Goal: Task Accomplishment & Management: Manage account settings

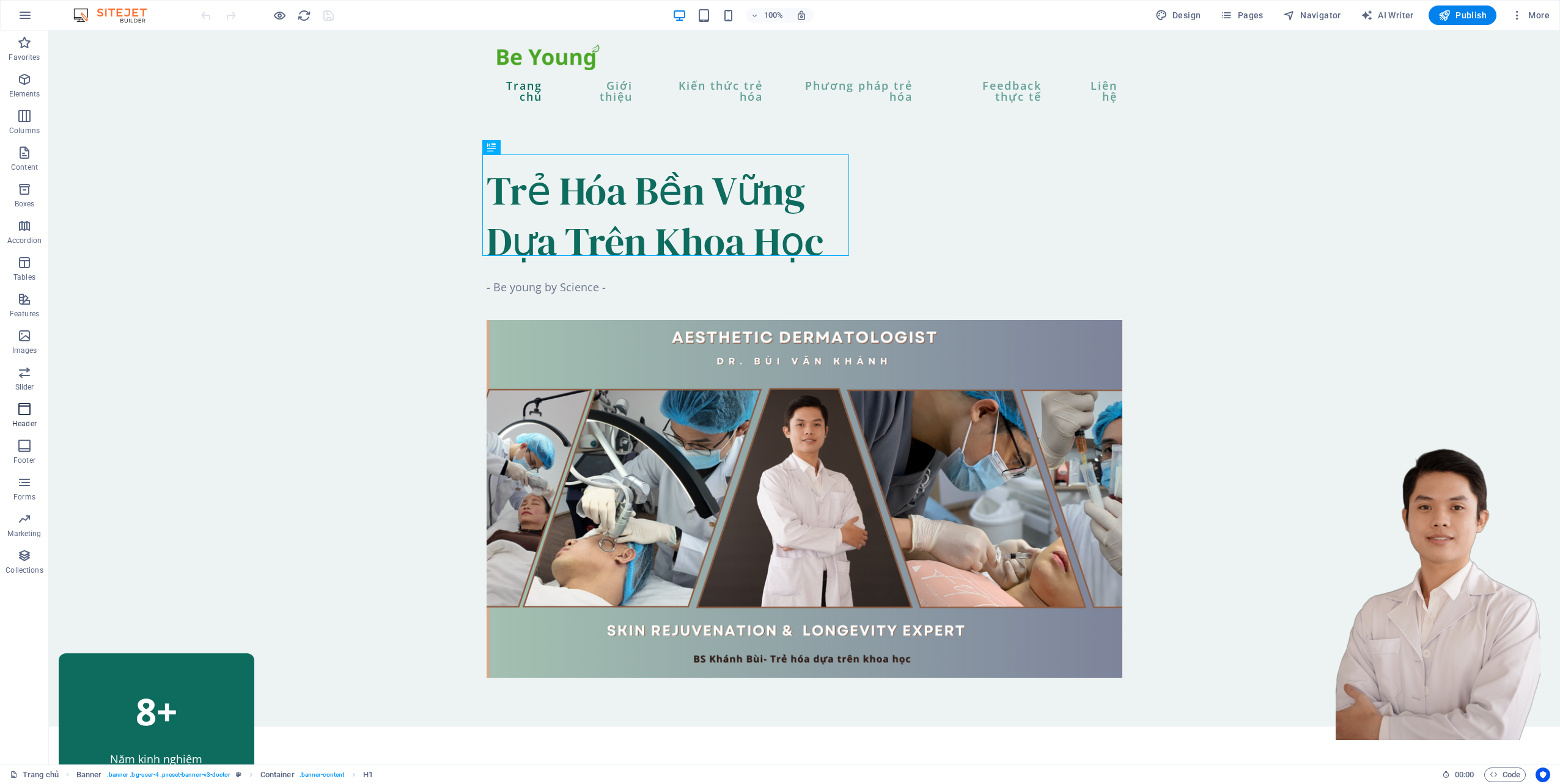
click at [25, 398] on button "Header" at bounding box center [25, 415] width 49 height 36
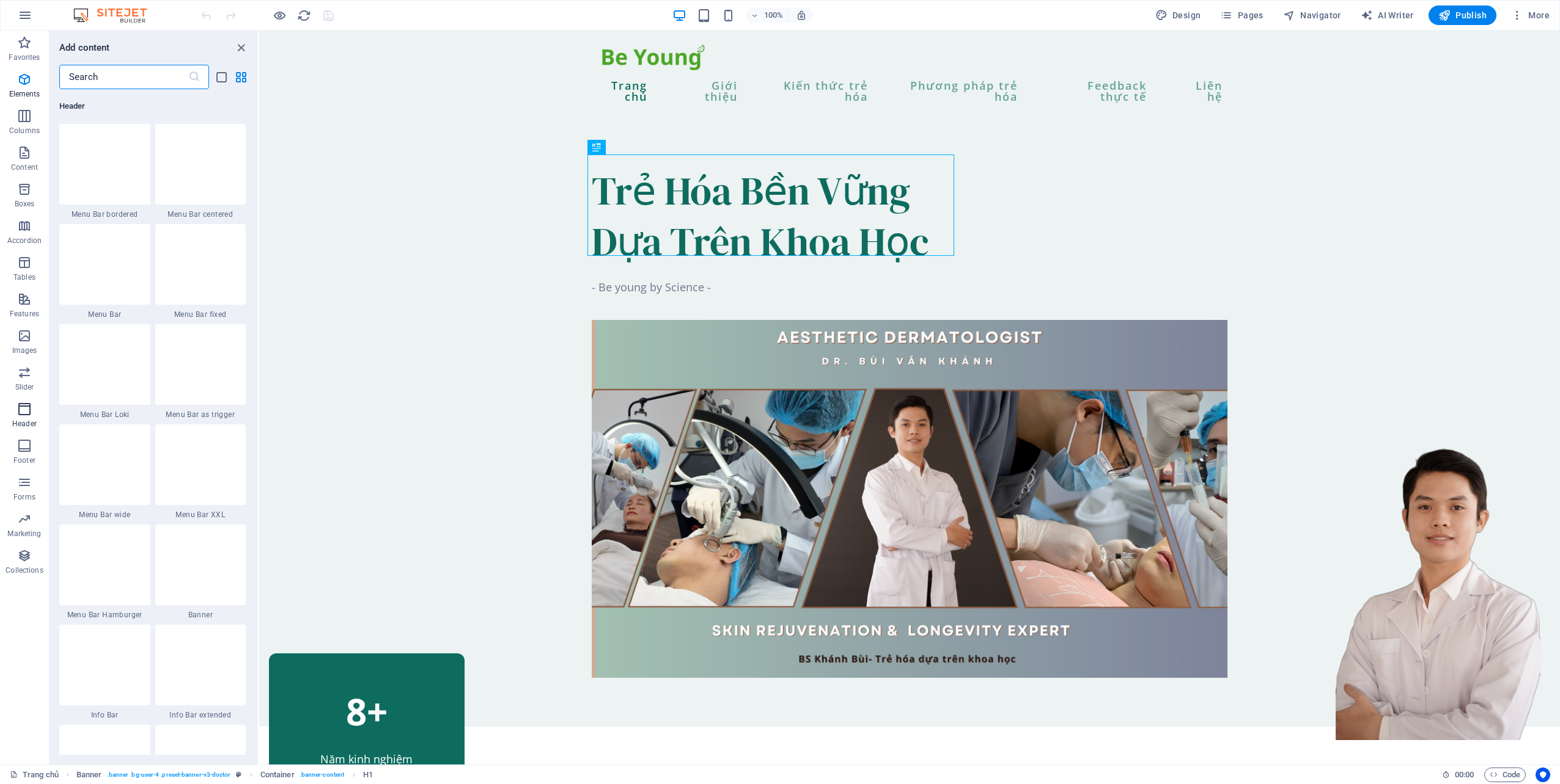
scroll to position [7355, 0]
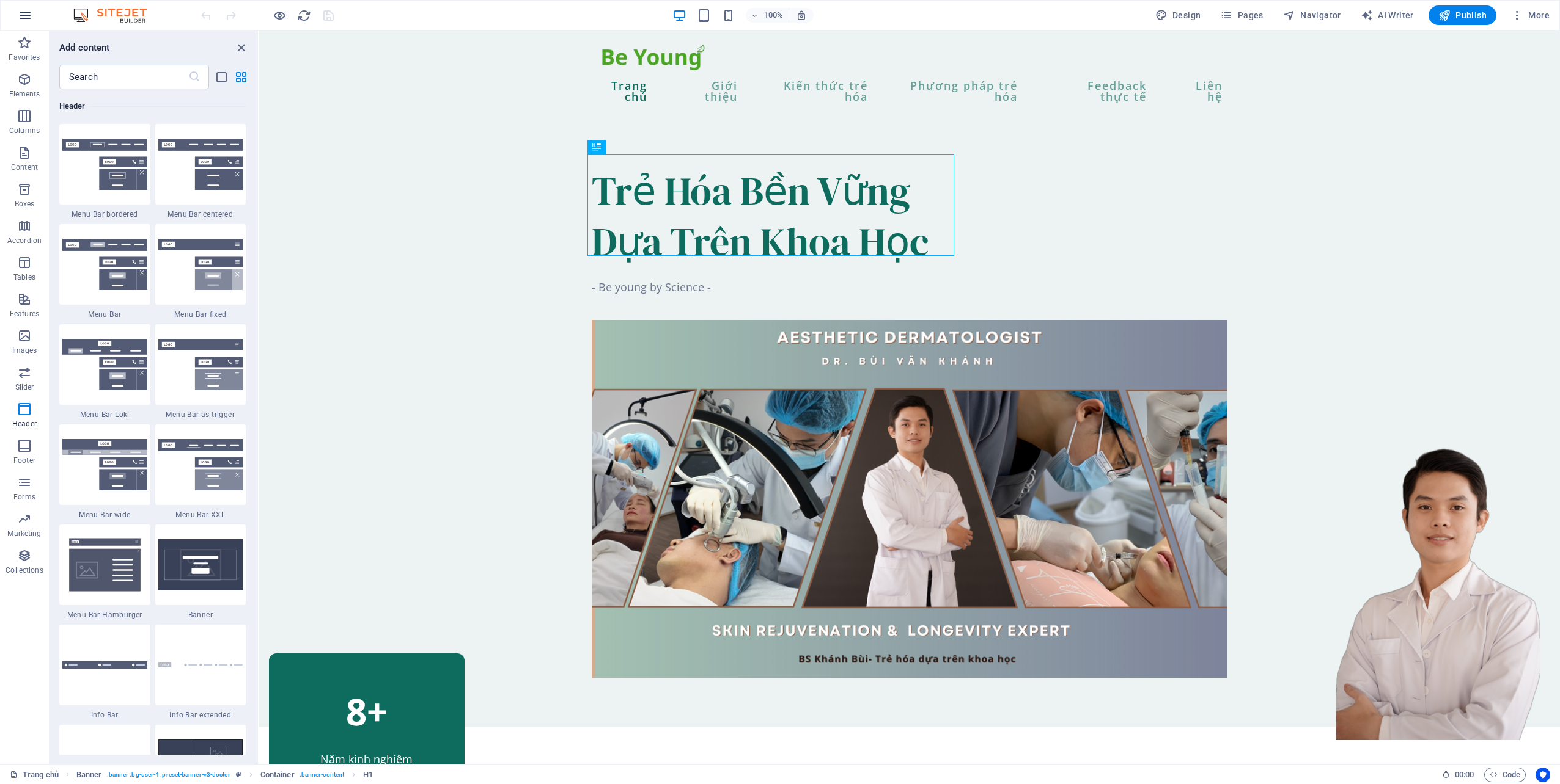
click at [16, 20] on button "button" at bounding box center [26, 16] width 29 height 29
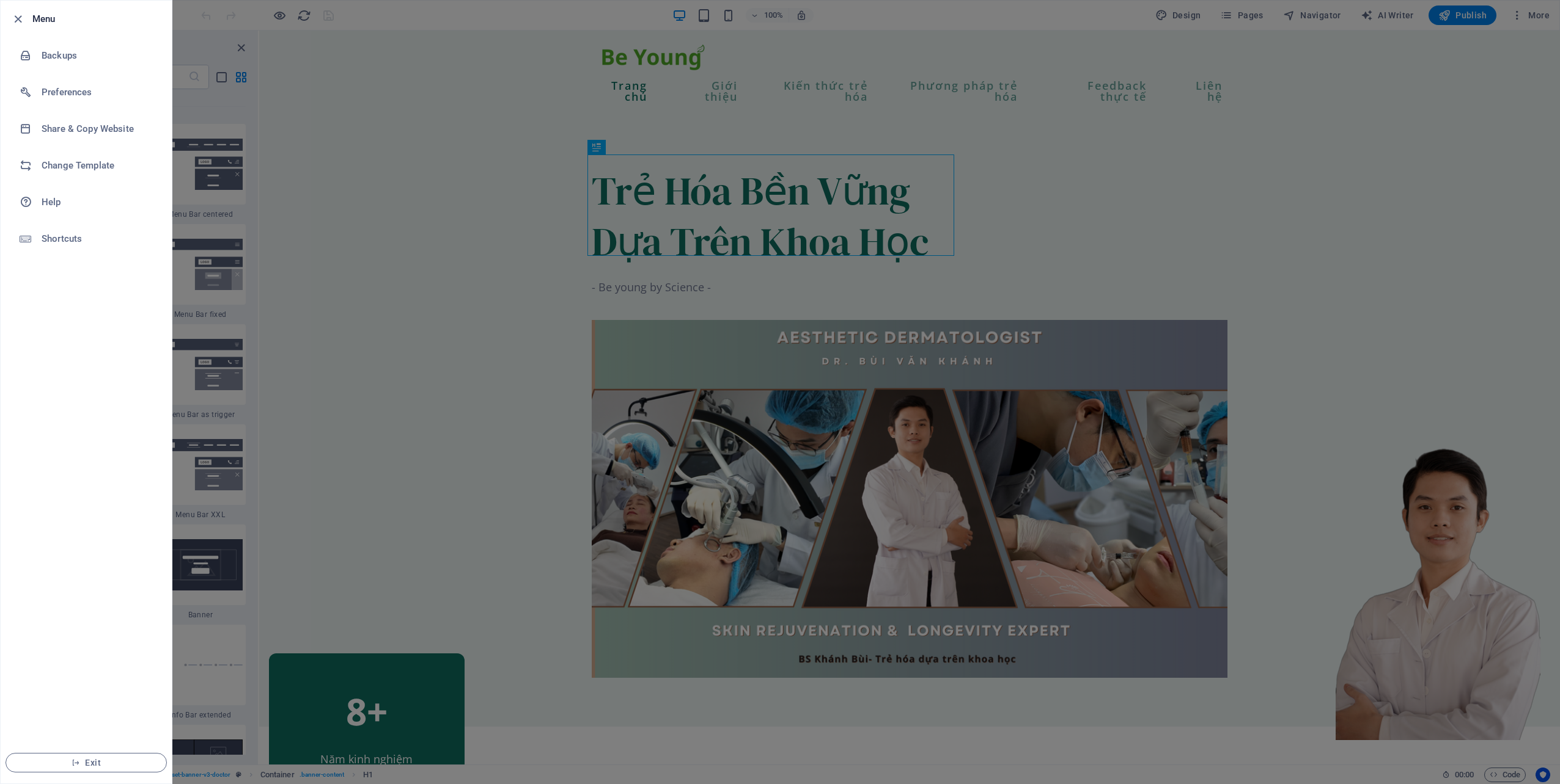
click at [278, 75] on div at bounding box center [780, 392] width 1560 height 784
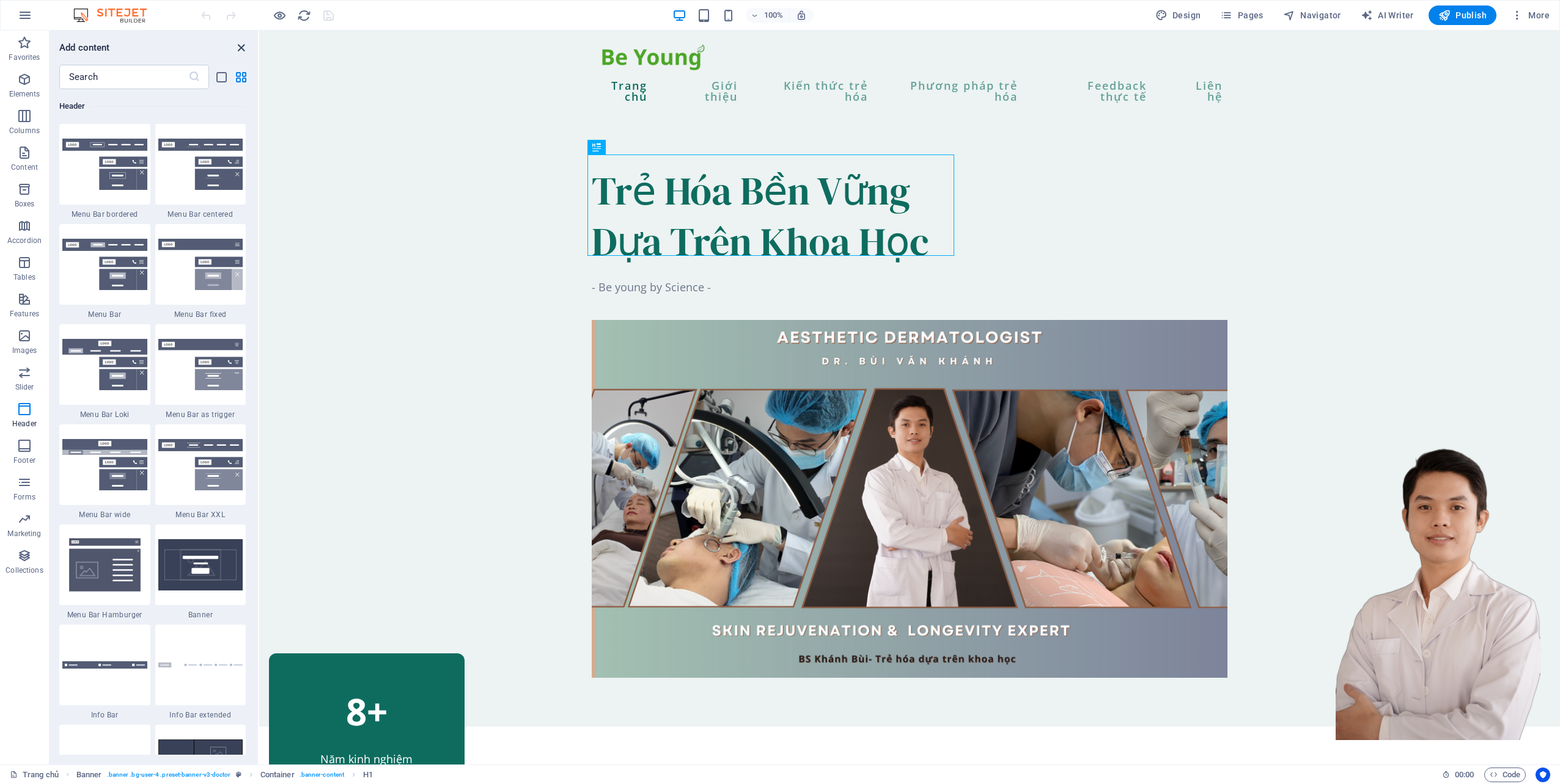
click at [241, 50] on icon "close panel" at bounding box center [241, 48] width 14 height 14
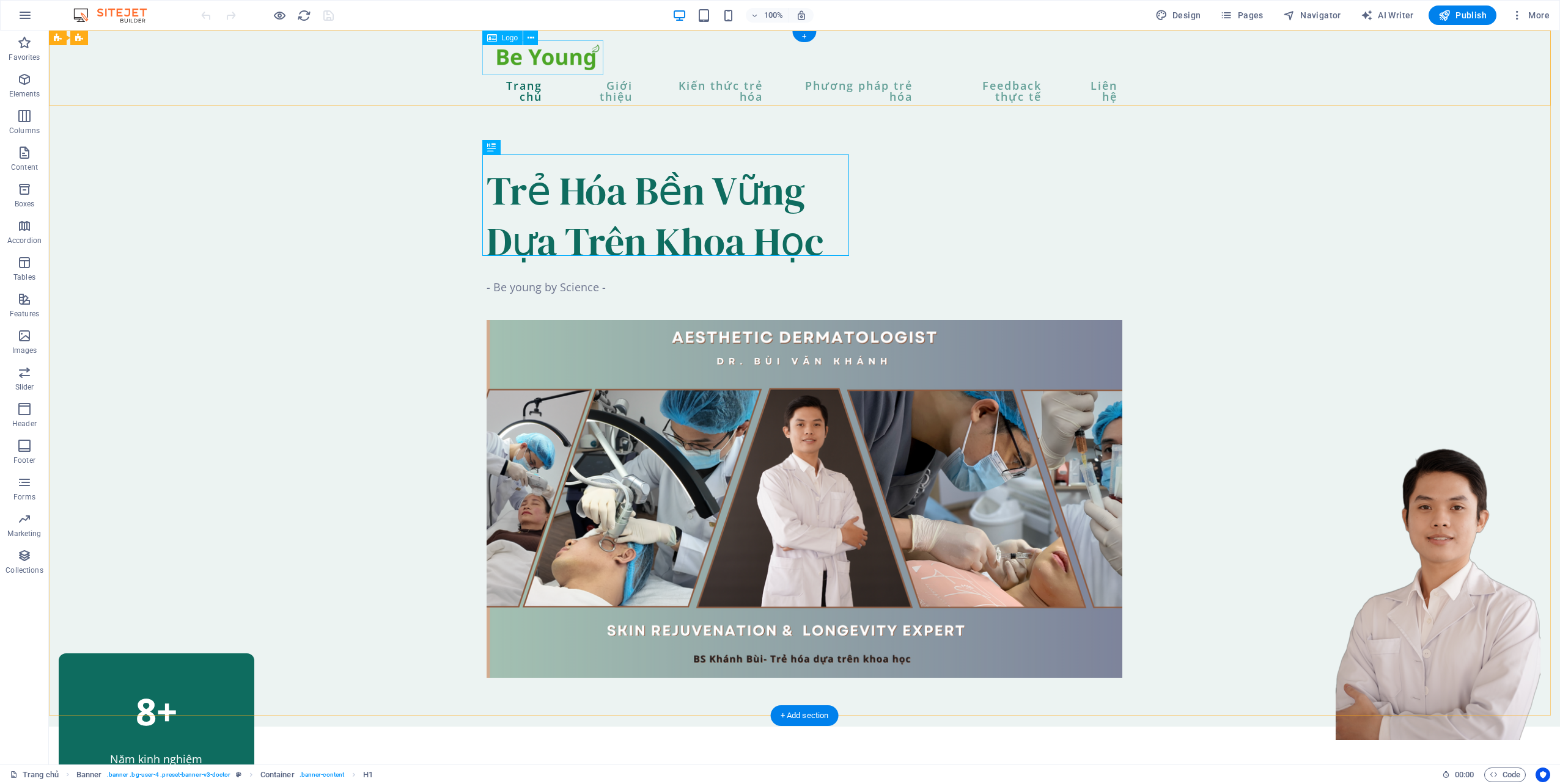
click at [548, 61] on div at bounding box center [804, 57] width 636 height 34
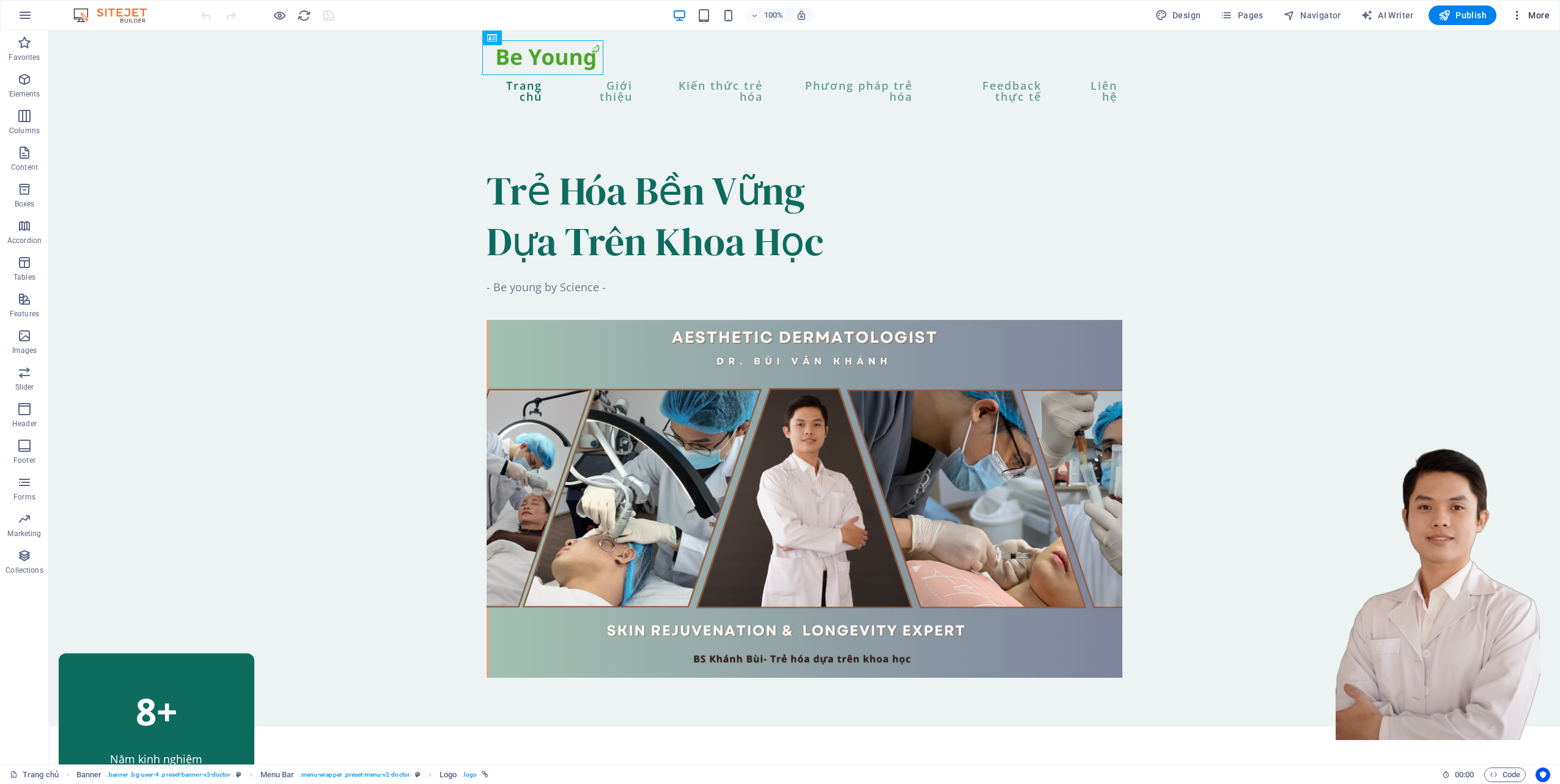
click at [1516, 25] on button "More" at bounding box center [1530, 16] width 48 height 20
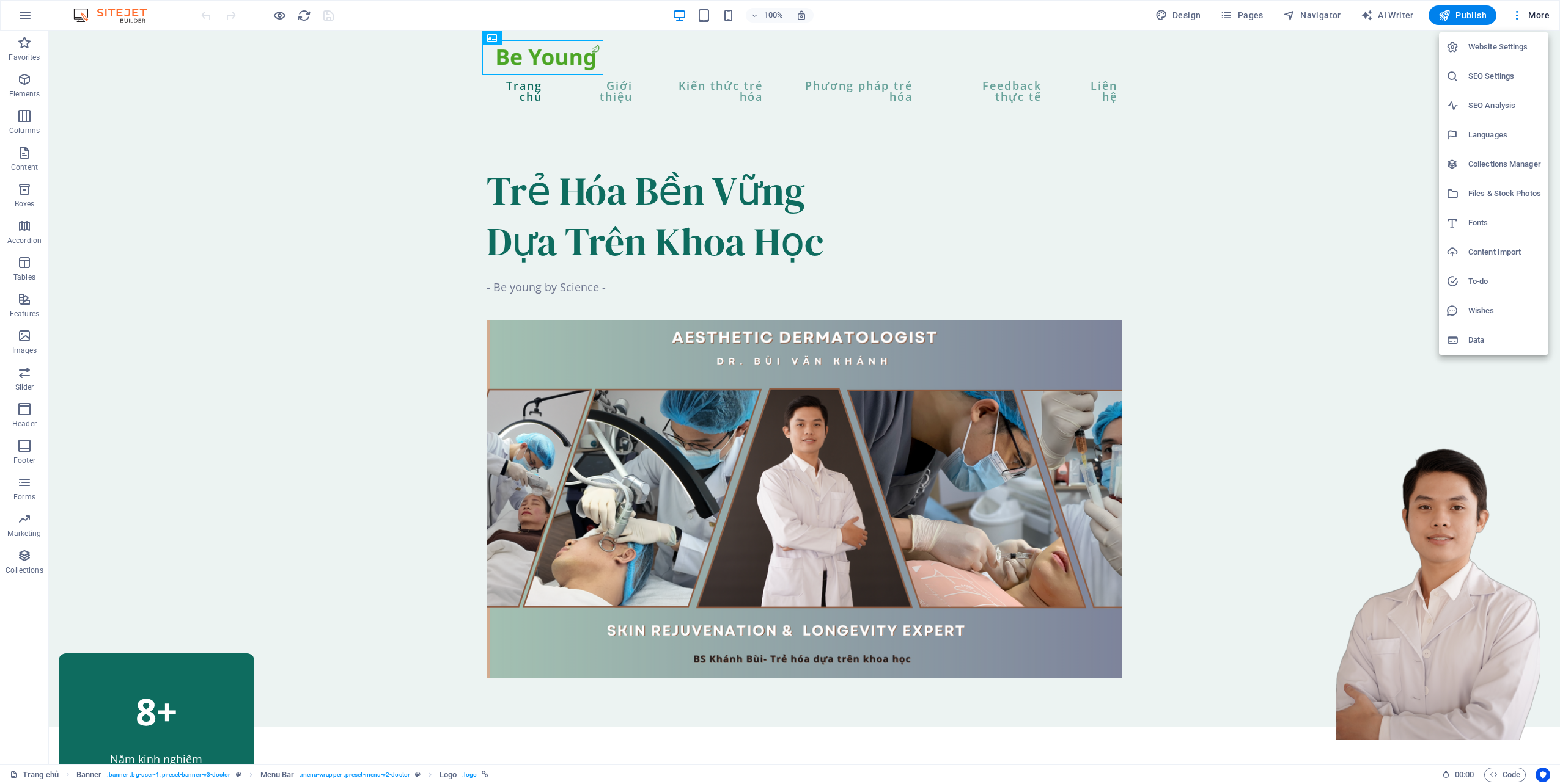
click at [1505, 47] on h6 "Website Settings" at bounding box center [1504, 46] width 73 height 15
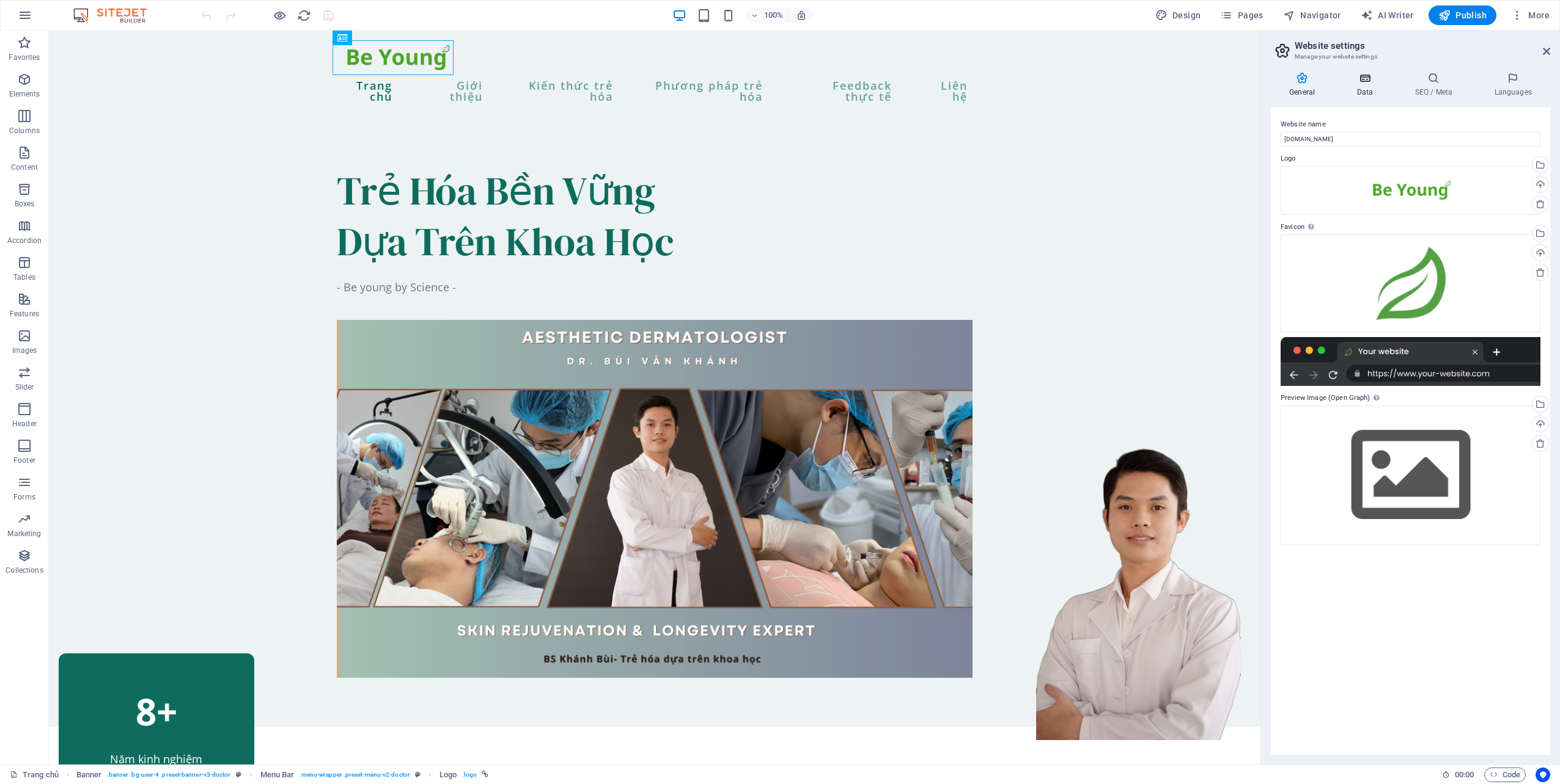
click at [1373, 76] on icon at bounding box center [1364, 78] width 53 height 12
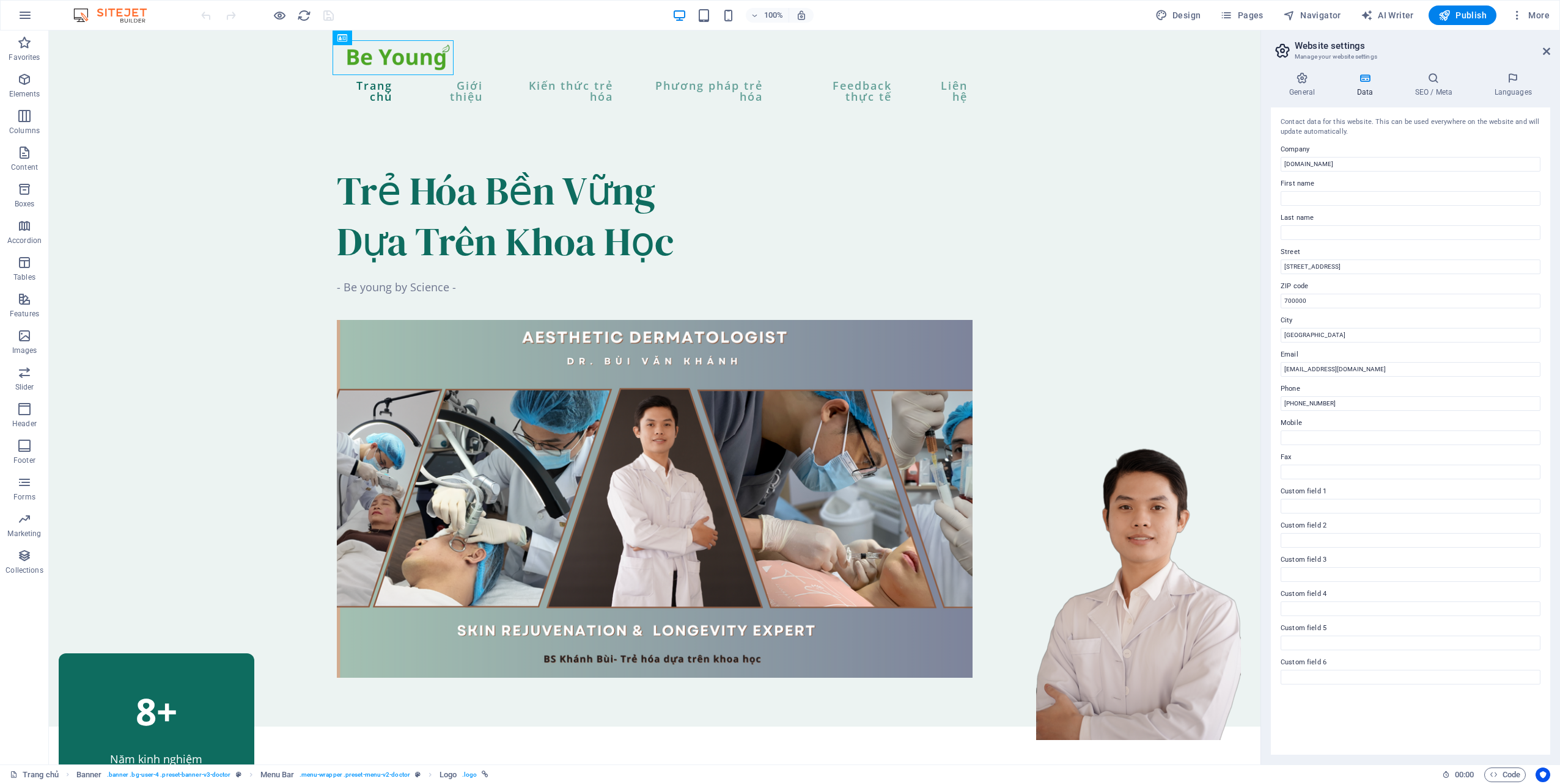
click at [1425, 70] on div "General Data SEO / Meta Languages Website name [DOMAIN_NAME] Logo Drag files he…" at bounding box center [1411, 413] width 299 height 702
click at [1427, 70] on div "General Data SEO / Meta Languages Website name [DOMAIN_NAME] Logo Drag files he…" at bounding box center [1411, 413] width 299 height 702
click at [1428, 72] on icon at bounding box center [1433, 78] width 75 height 12
click at [1429, 73] on icon at bounding box center [1433, 78] width 75 height 12
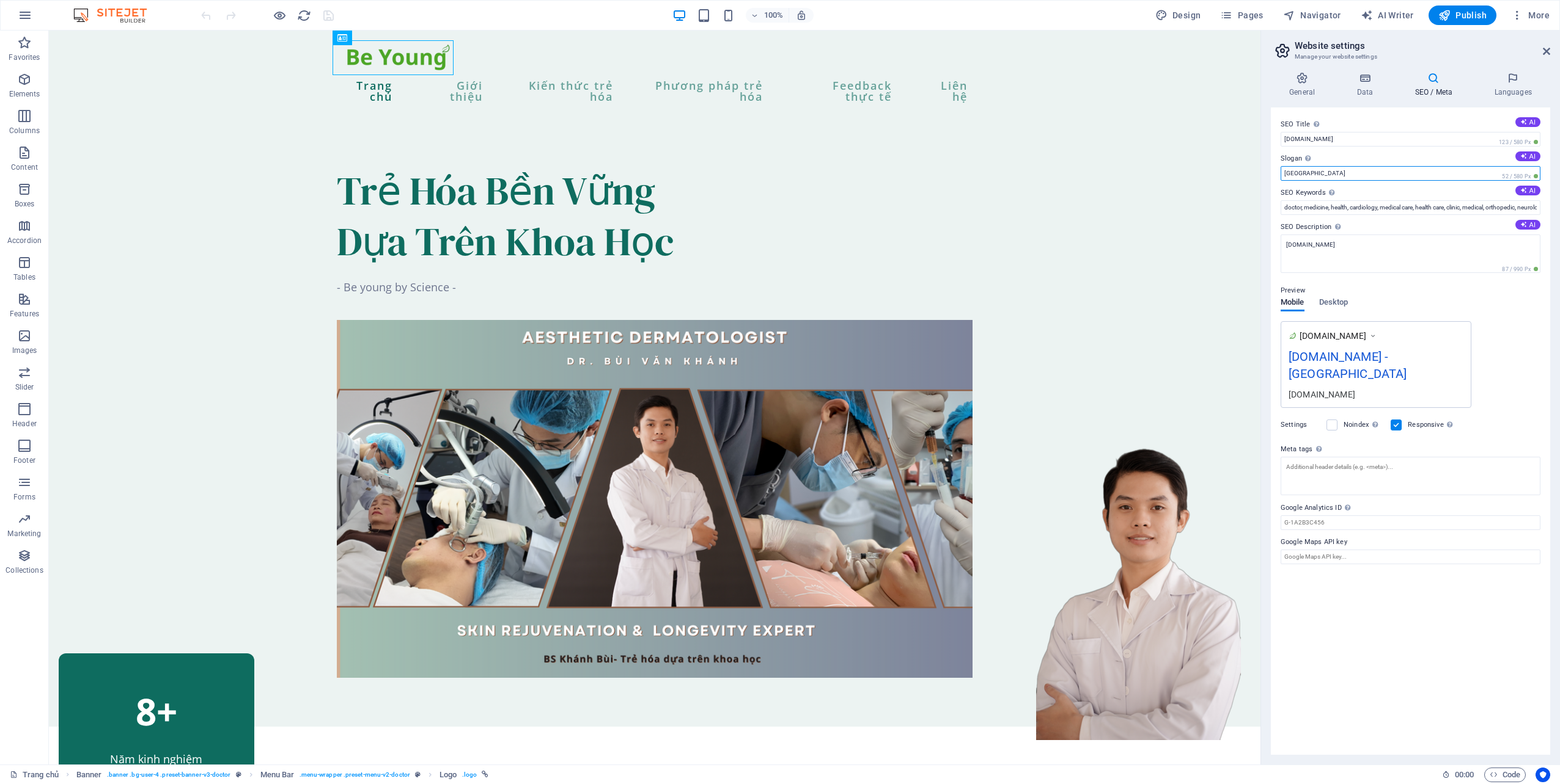
drag, startPoint x: 1325, startPoint y: 171, endPoint x: 1273, endPoint y: 171, distance: 52.0
click at [1273, 171] on div "SEO Title The title of your website - make it something that stands out in sear…" at bounding box center [1410, 430] width 279 height 647
type input "Trẻ hóa bền vững"
drag, startPoint x: 1285, startPoint y: 209, endPoint x: 1561, endPoint y: 216, distance: 276.1
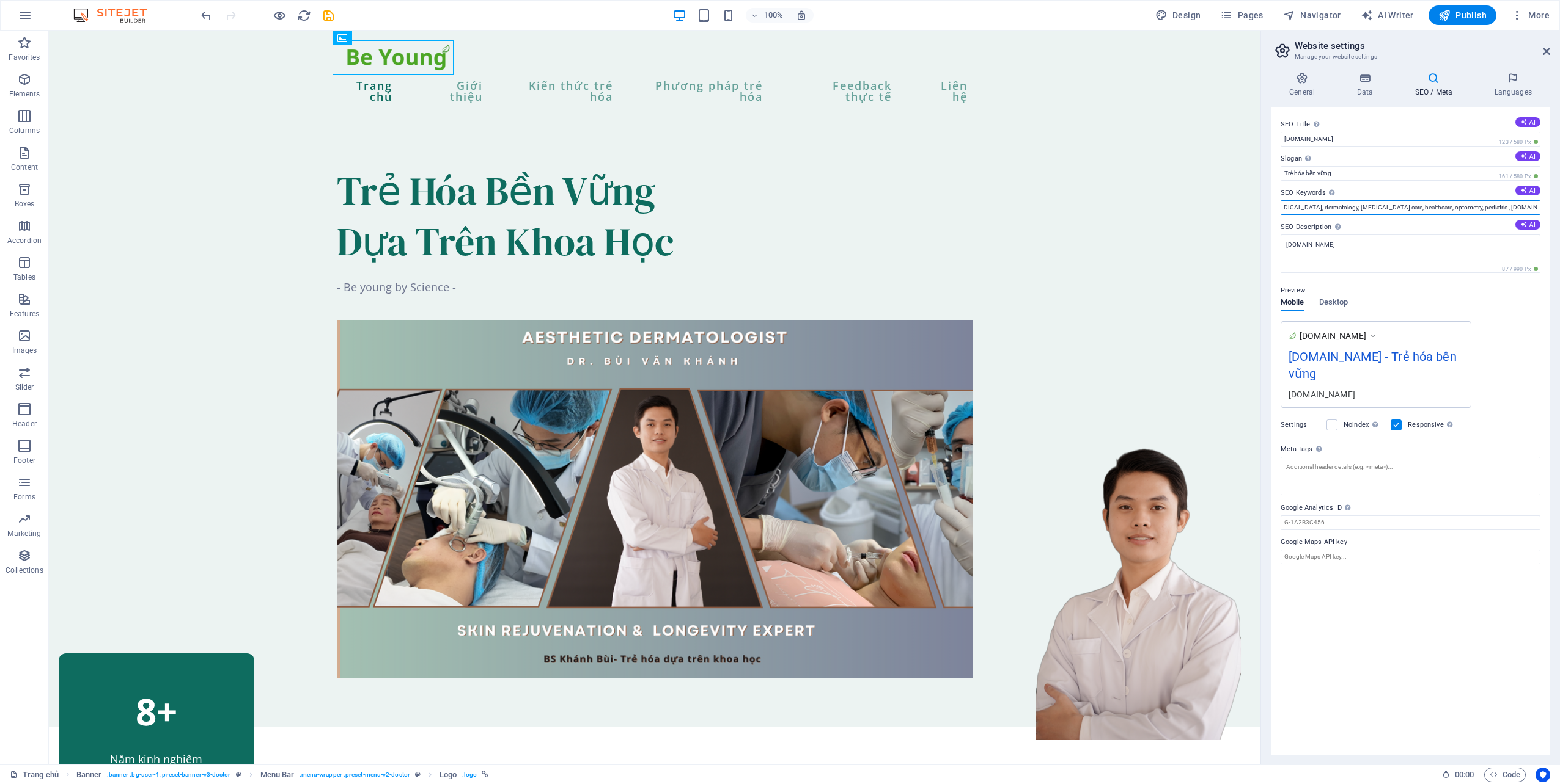
click at [1559, 216] on html "[DOMAIN_NAME] Trang chủ Favorites Elements Columns Content Boxes Accordion Tabl…" at bounding box center [780, 392] width 1560 height 784
paste input "tre hoa da bac si da lieu tre hoa khong xam lan phuc hoi da khoe cham soc da y …"
click at [1309, 206] on input "tre hoa da bac si da lieu tre hoa khong xam lan phuc hoi da khoe cham soc da y …" at bounding box center [1410, 207] width 260 height 15
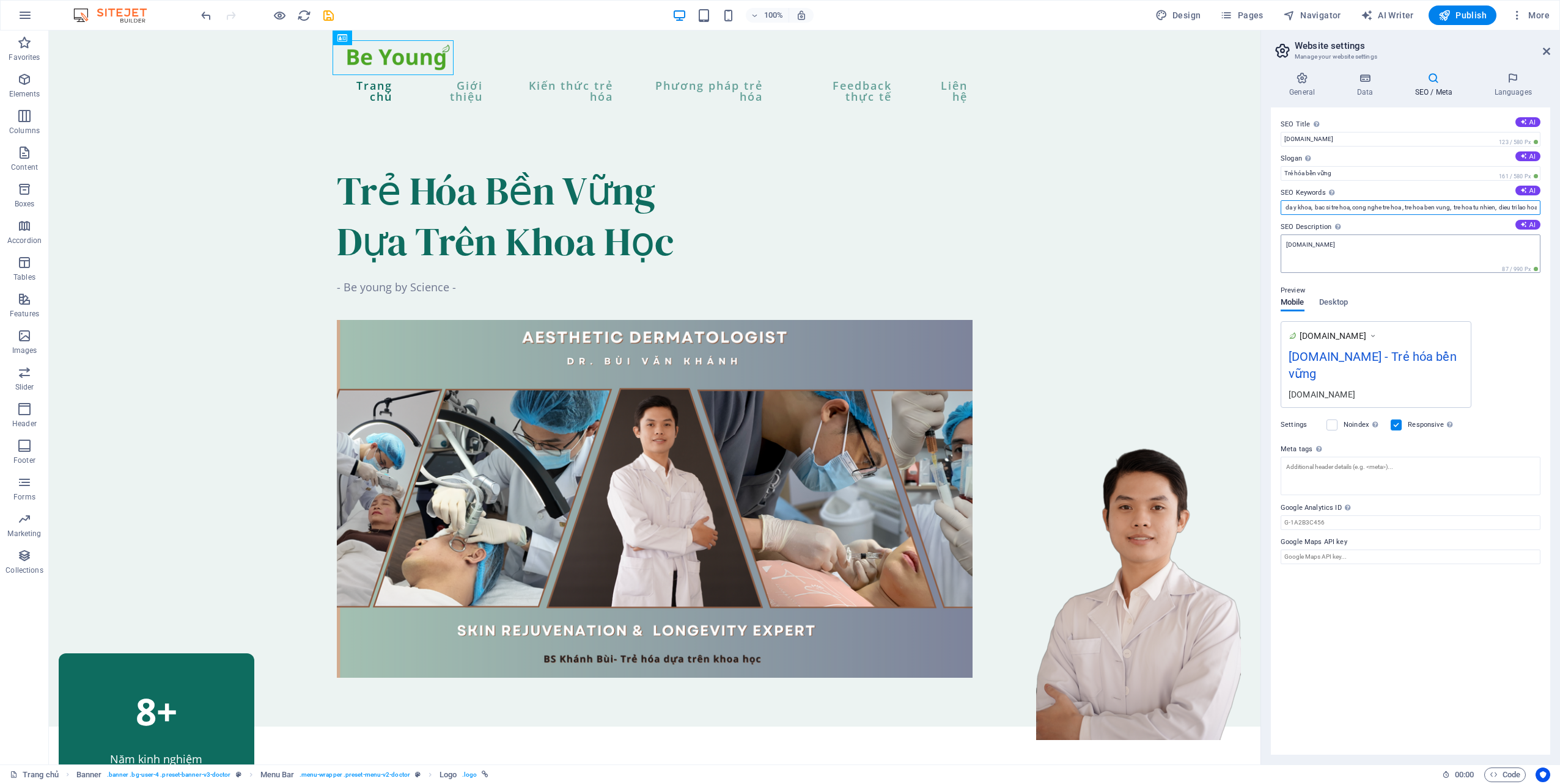
scroll to position [0, 260]
type input "Drbeyoung, tre hoa da , bac si da lieu, tre hoa khong xam lan, [GEOGRAPHIC_DATA…"
click at [1503, 331] on div "[DOMAIN_NAME] [DOMAIN_NAME] - Trẻ hóa bền vững [DOMAIN_NAME]" at bounding box center [1410, 364] width 260 height 86
click at [1546, 51] on icon at bounding box center [1545, 51] width 7 height 10
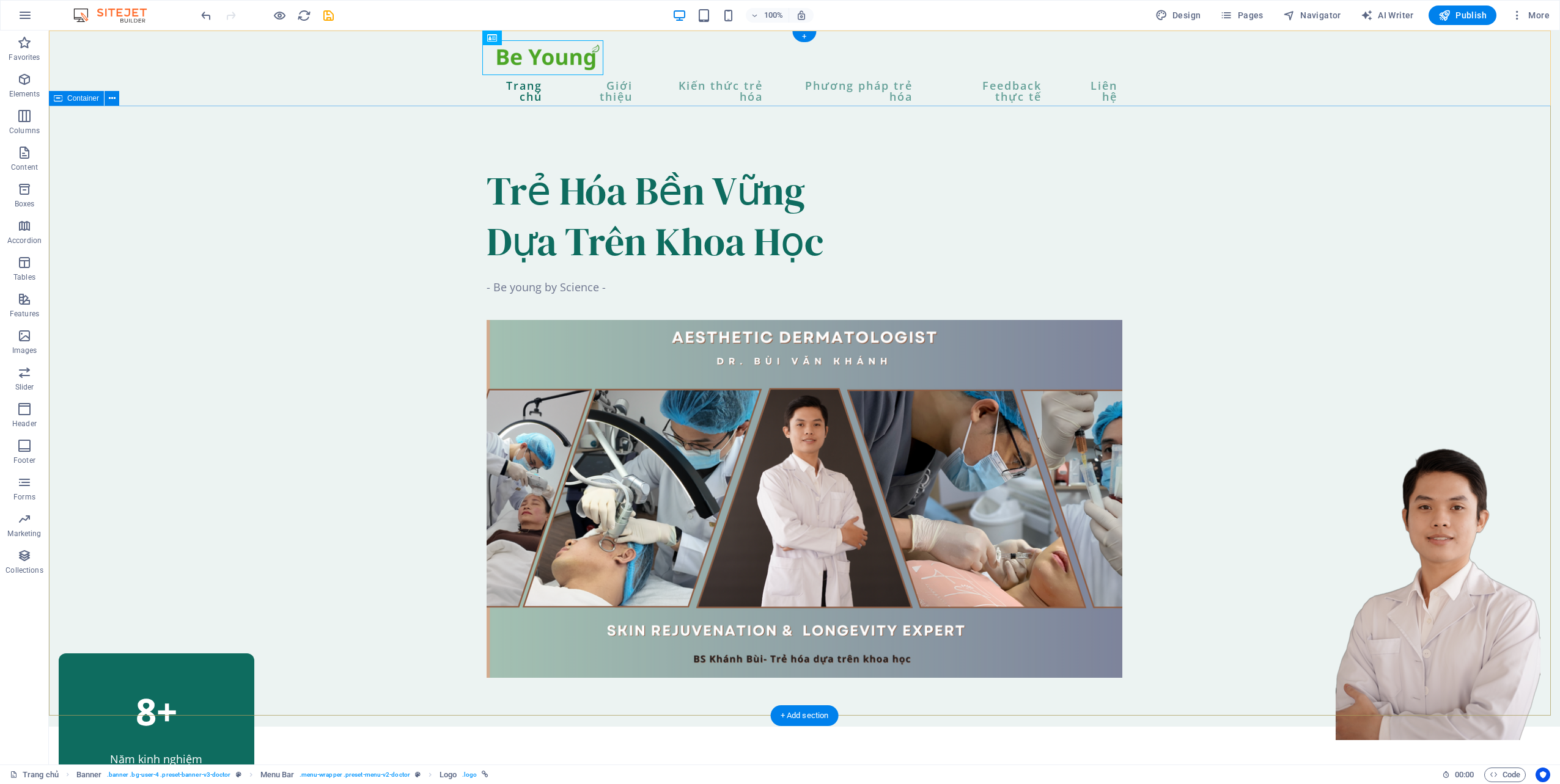
click at [1297, 214] on div "Trẻ Hóa Bền Vững Dựa Trên Khoa Học - Be young by Science -" at bounding box center [804, 421] width 1511 height 610
click at [1519, 14] on icon "button" at bounding box center [1517, 15] width 12 height 12
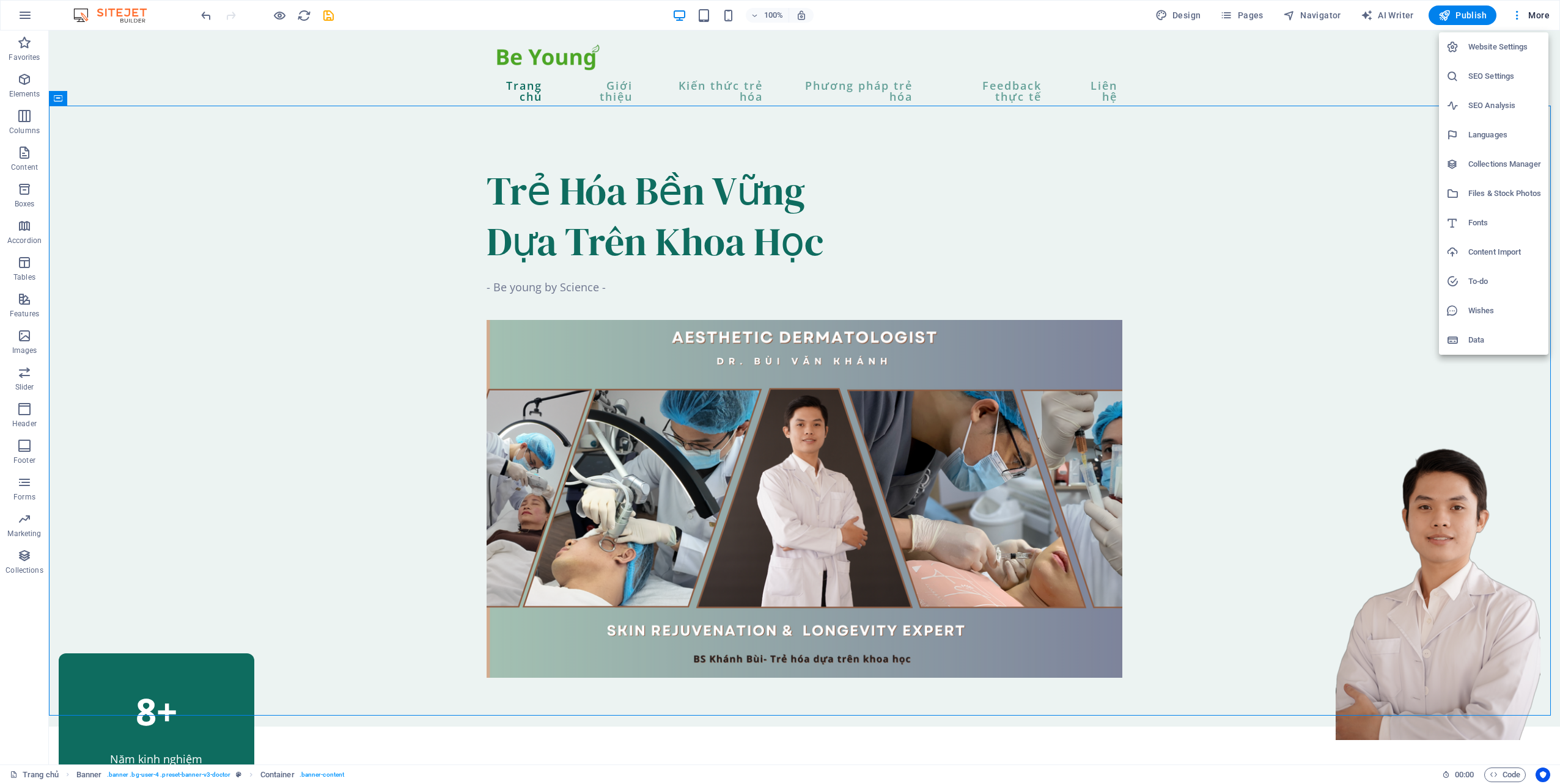
click at [1480, 77] on h6 "SEO Settings" at bounding box center [1504, 76] width 73 height 15
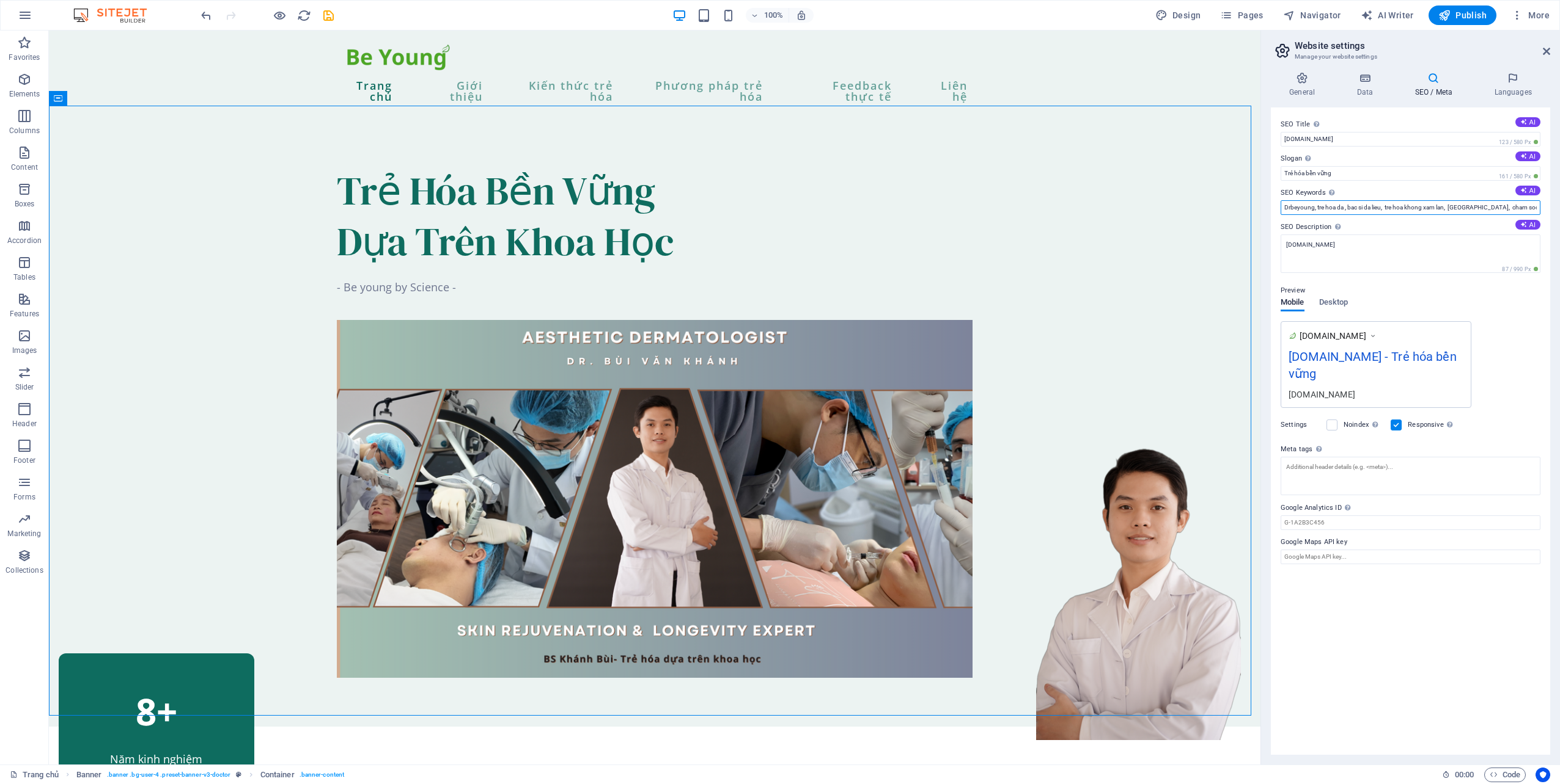
click at [1455, 204] on input "Drbeyoung, tre hoa da , bac si da lieu, tre hoa khong xam lan, [GEOGRAPHIC_DATA…" at bounding box center [1410, 207] width 260 height 15
click at [1546, 52] on icon at bounding box center [1545, 51] width 7 height 10
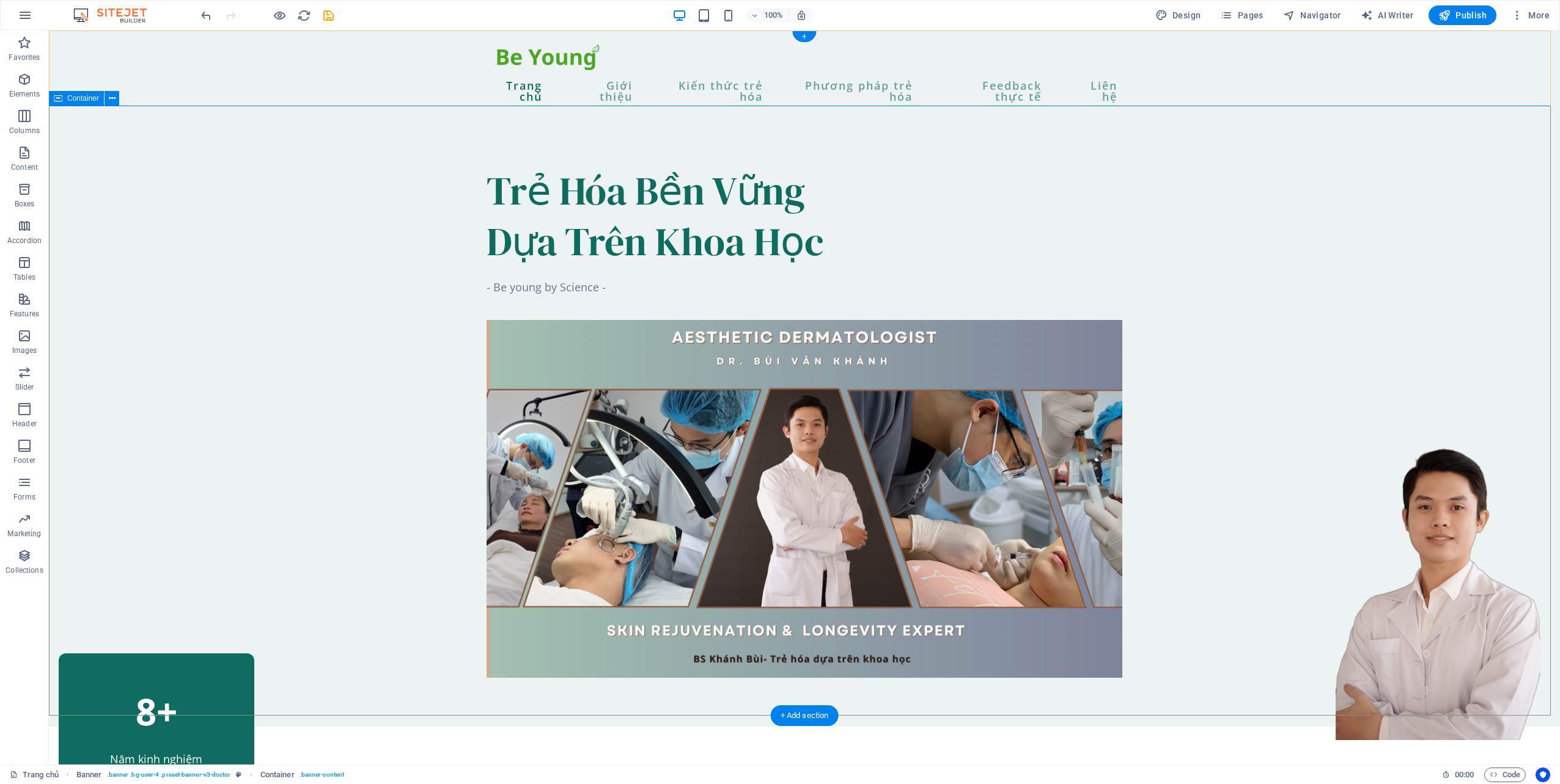
click at [1405, 309] on div "Trẻ Hóa Bền Vững Dựa Trên Khoa Học - Be young by Science -" at bounding box center [804, 421] width 1511 height 610
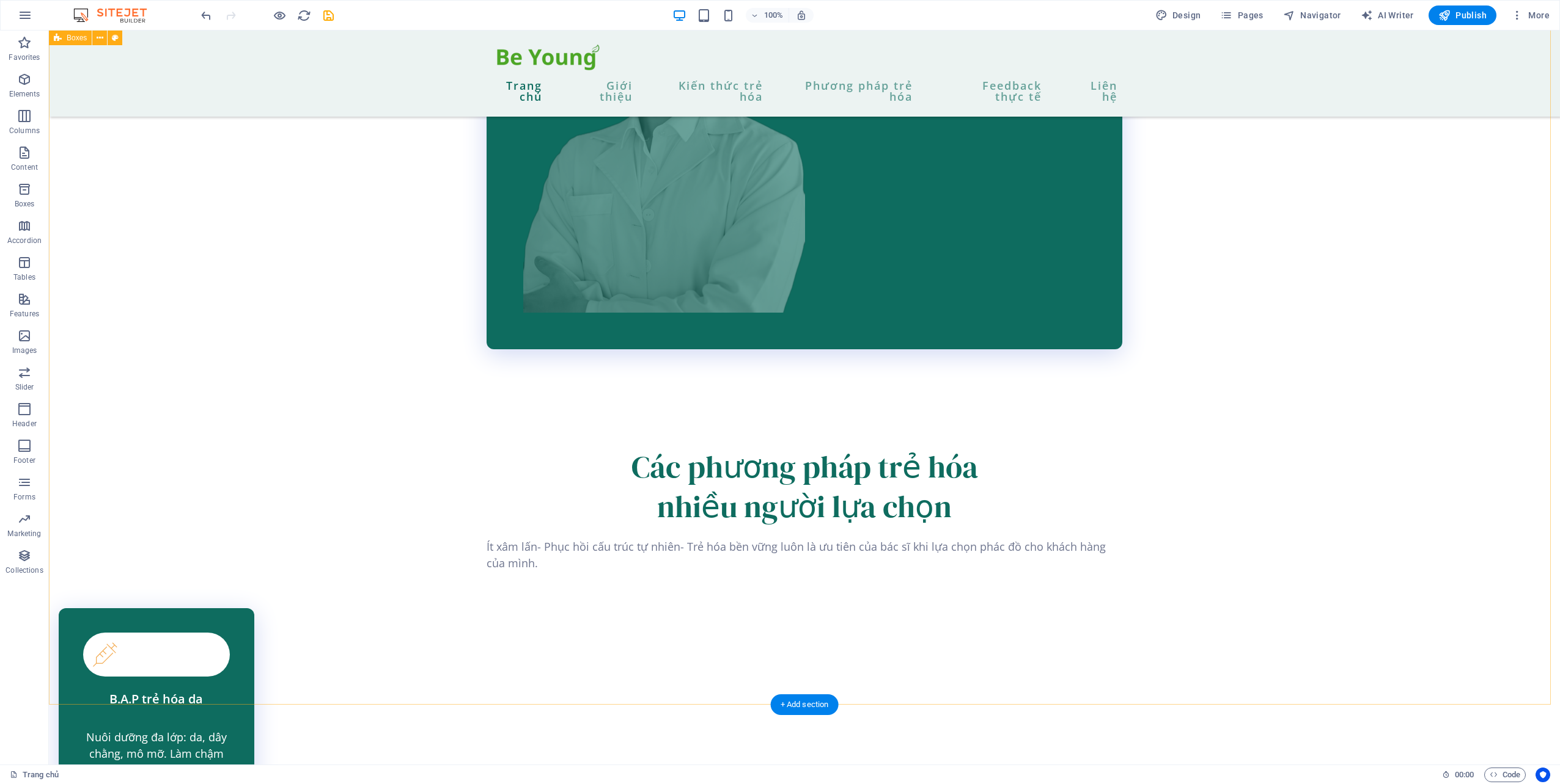
scroll to position [2049, 0]
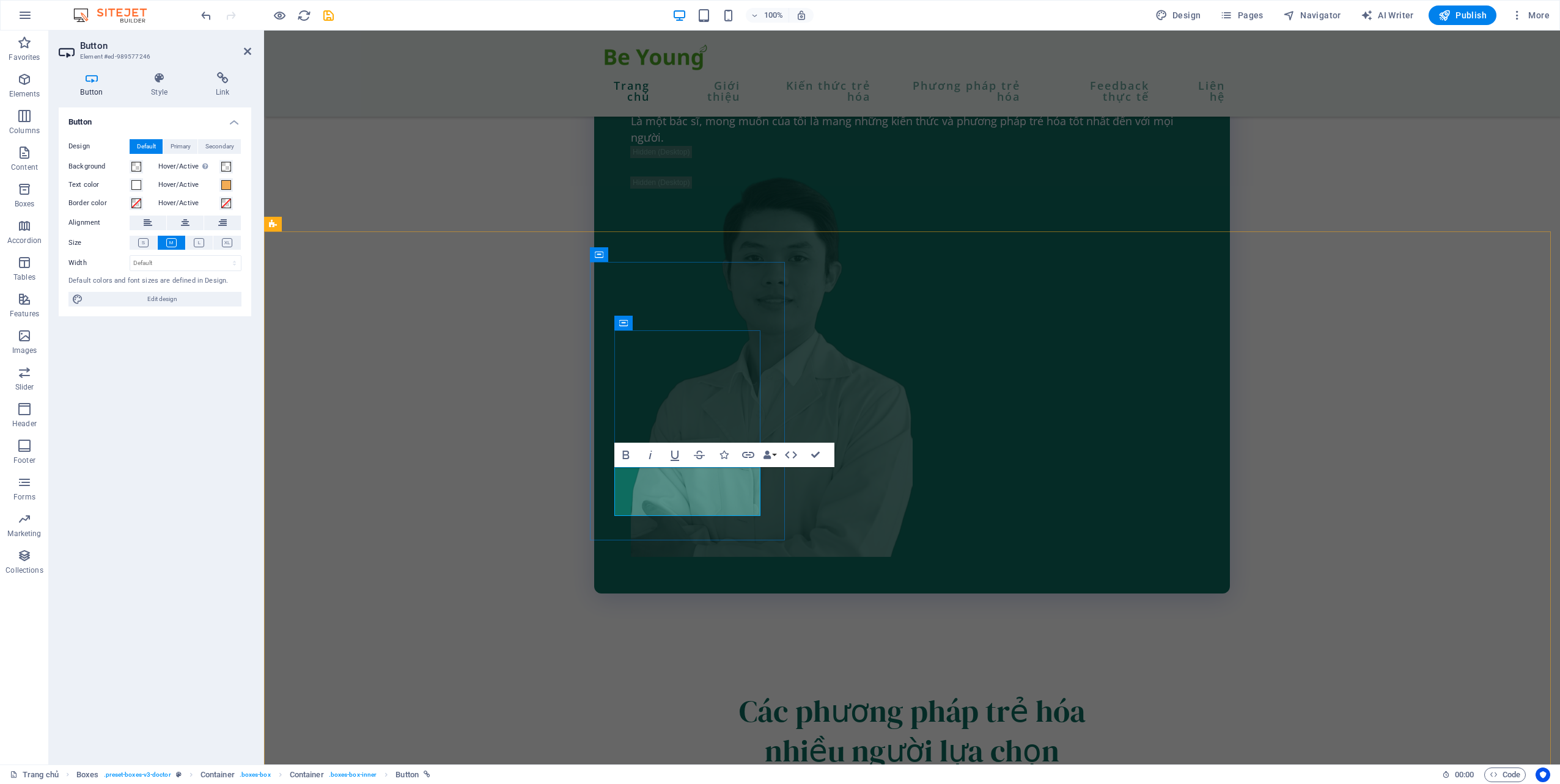
drag, startPoint x: 644, startPoint y: 481, endPoint x: 763, endPoint y: 485, distance: 119.1
copy link "TÌM HIỂU THÊM"
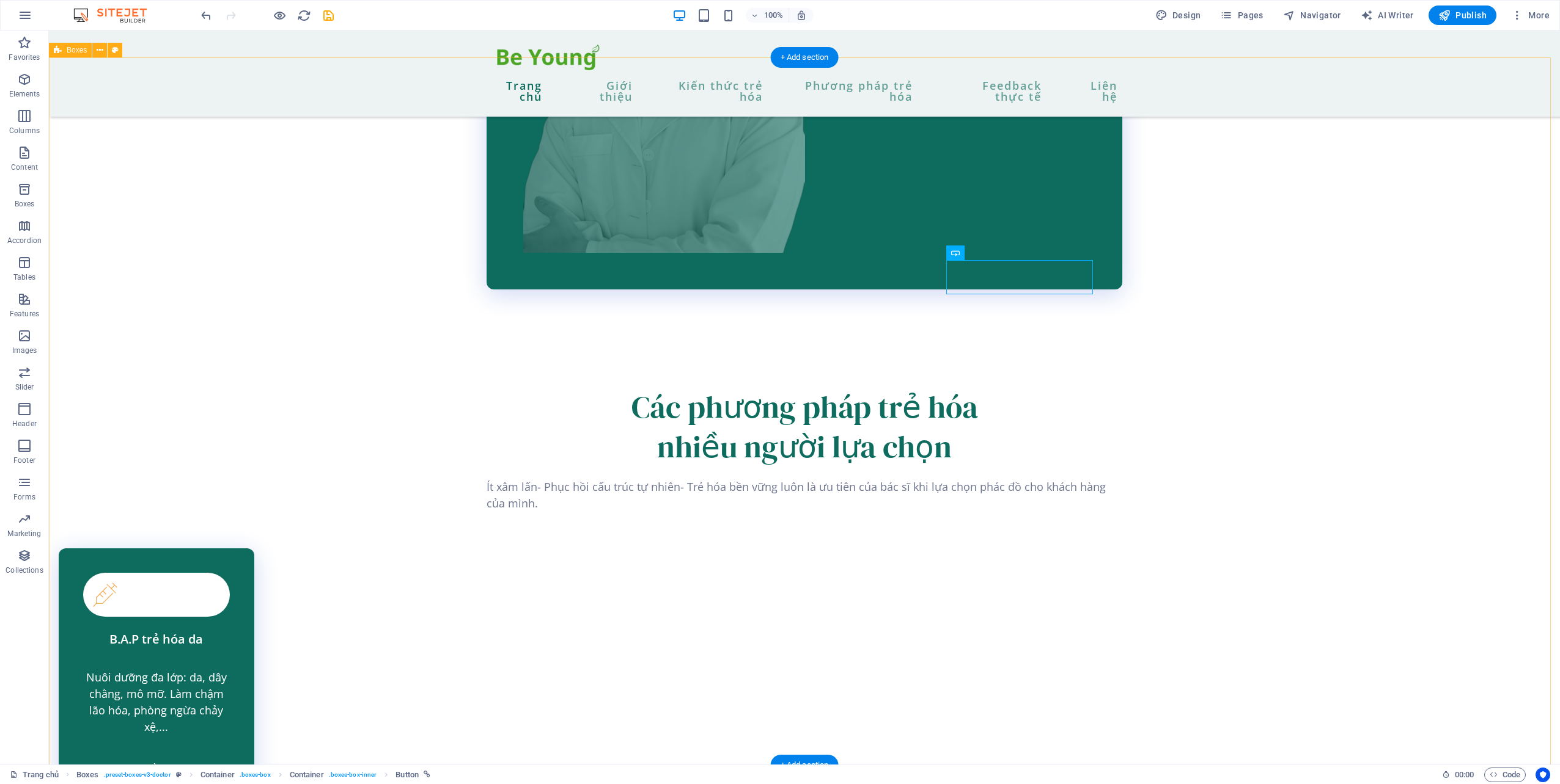
scroll to position [2355, 0]
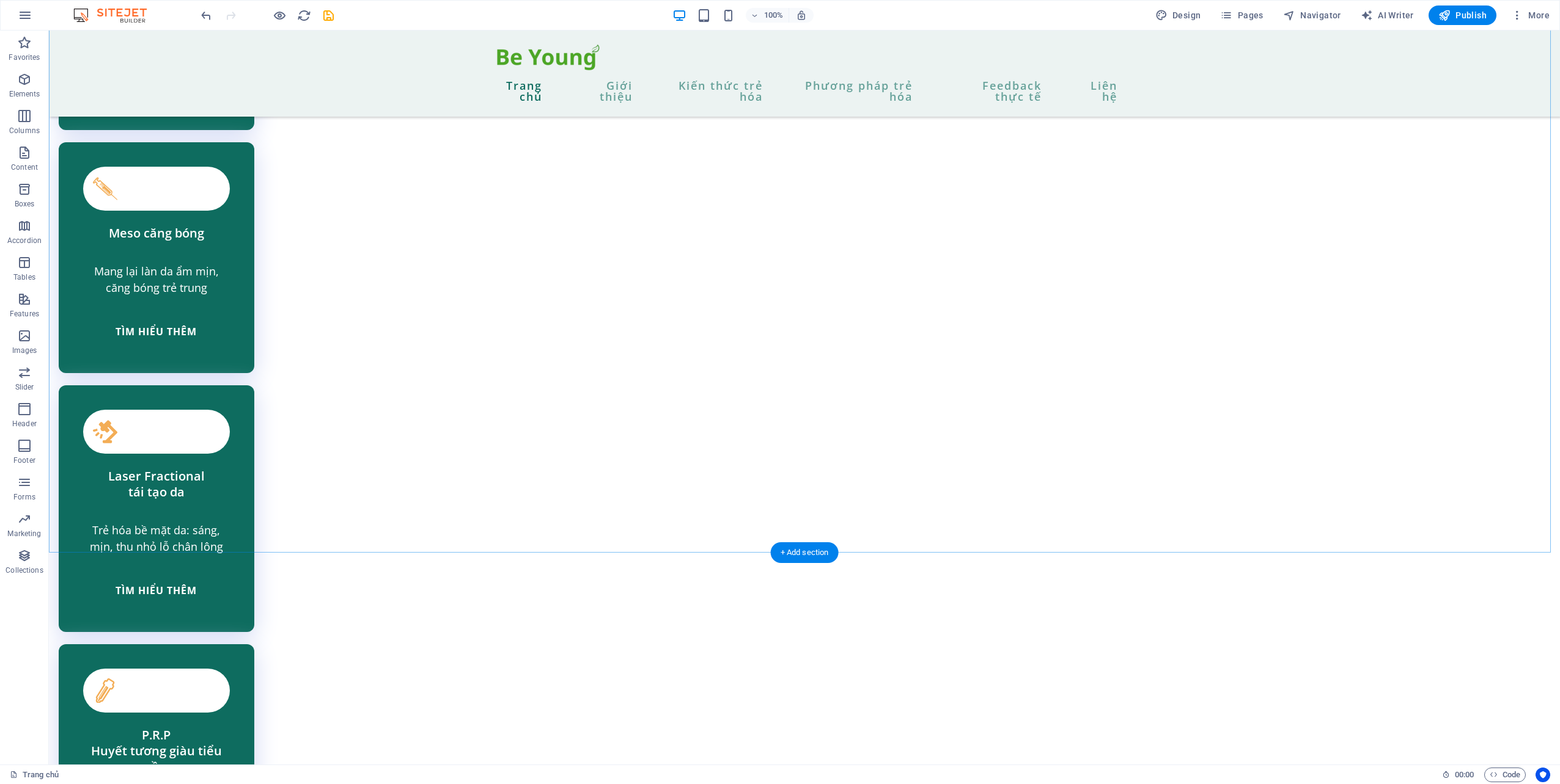
scroll to position [3678, 0]
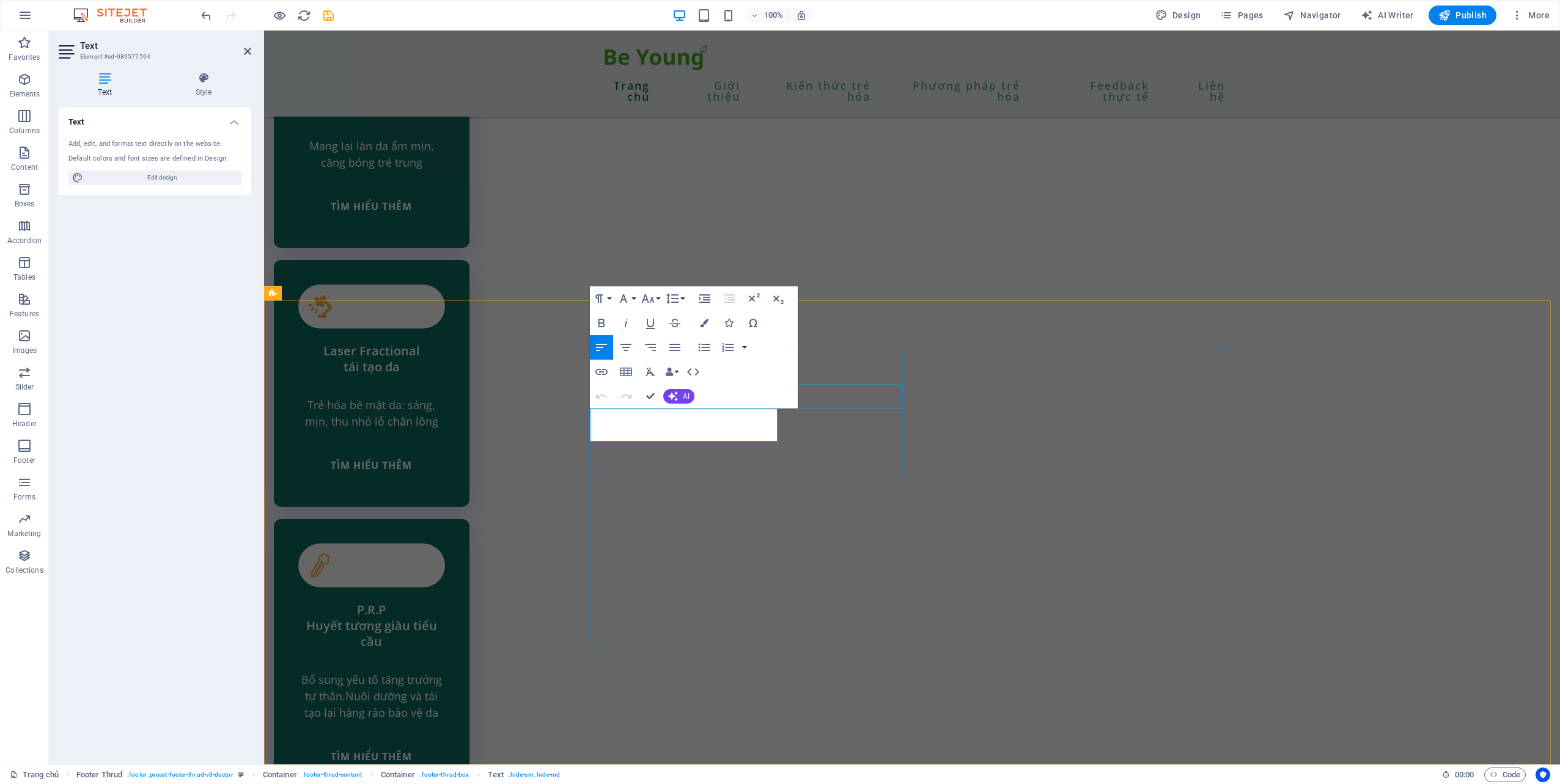
drag, startPoint x: 748, startPoint y: 429, endPoint x: 860, endPoint y: 438, distance: 112.4
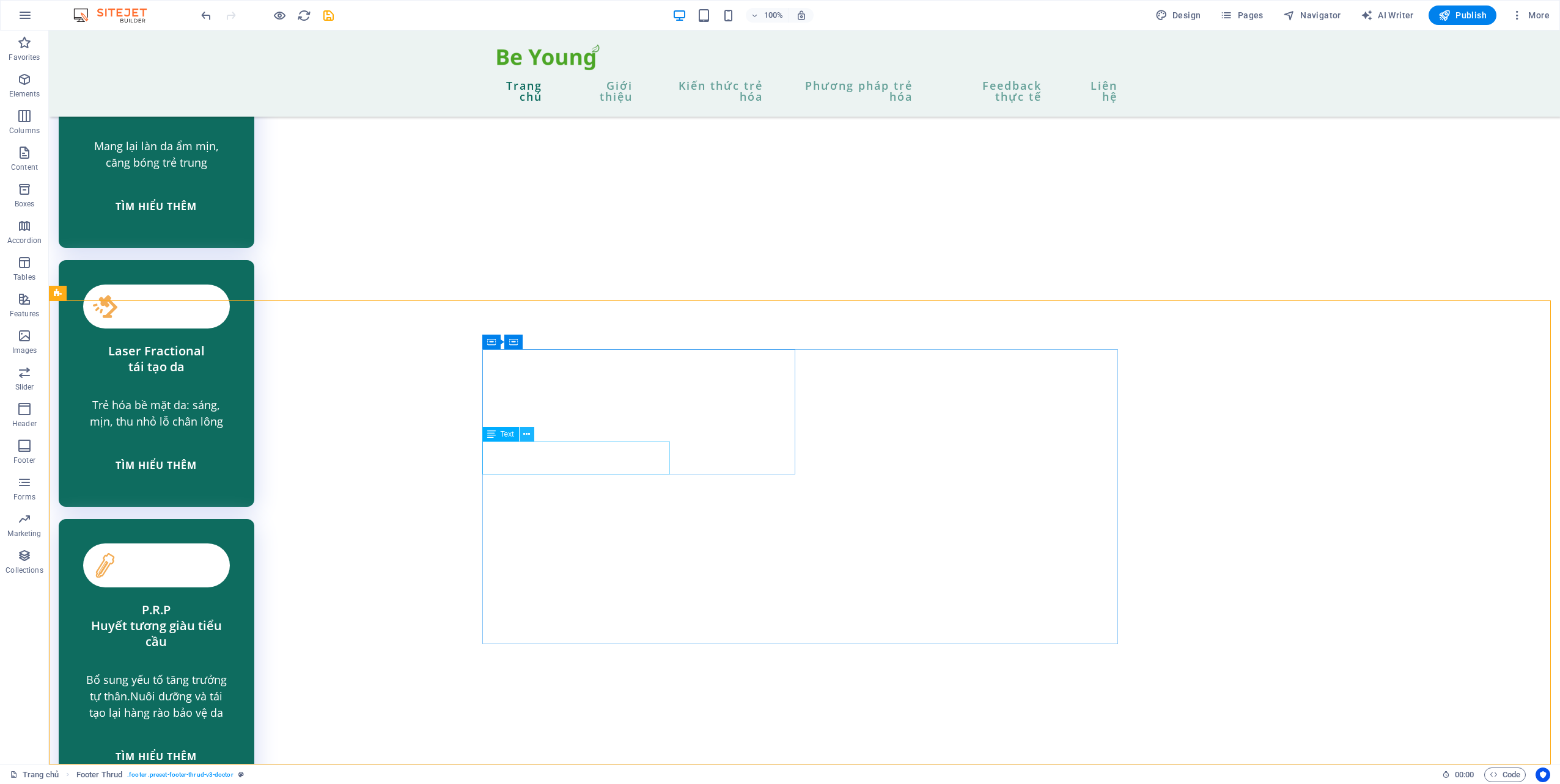
click at [527, 435] on icon at bounding box center [526, 434] width 7 height 13
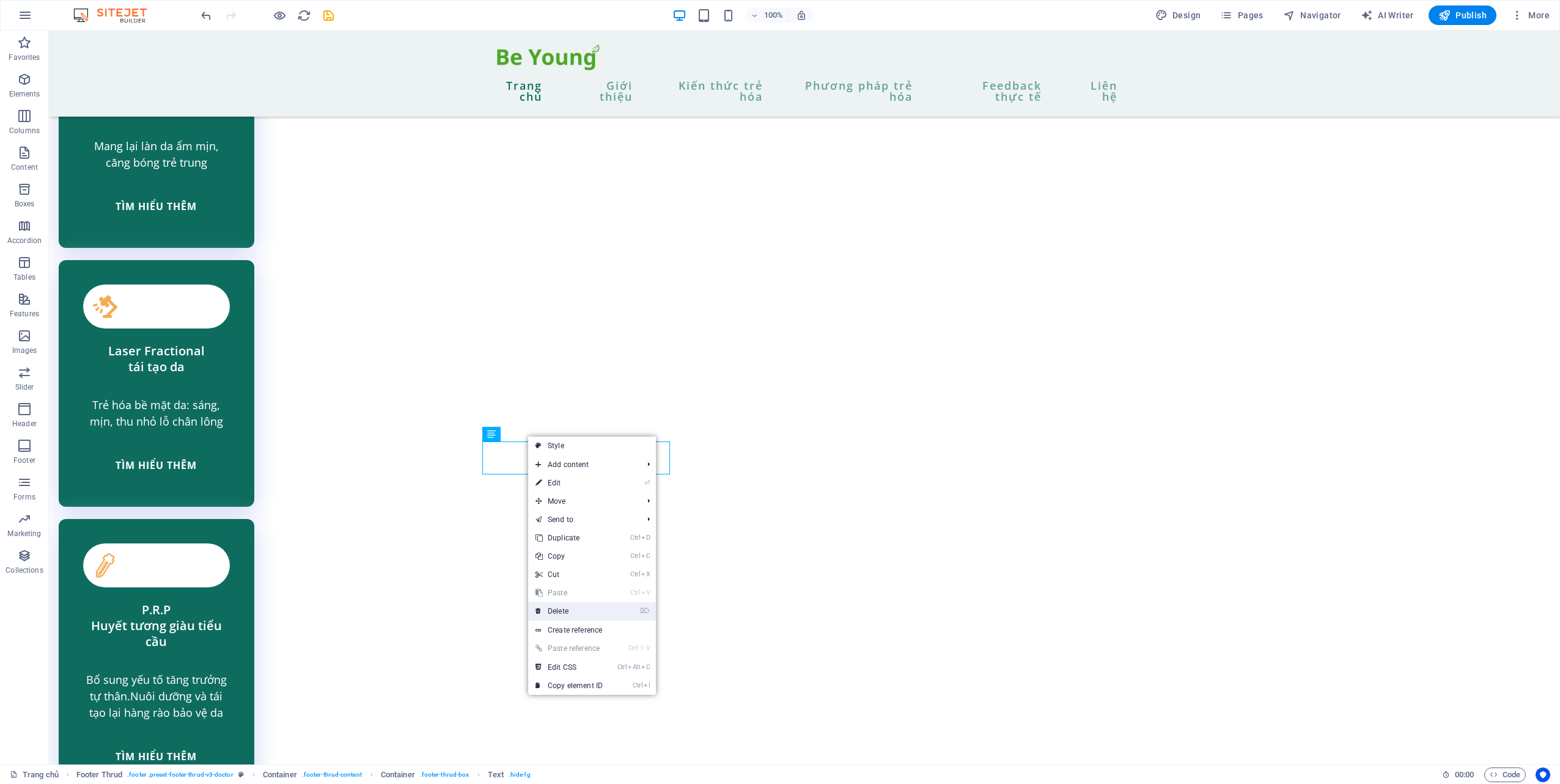
click at [582, 613] on link "⌦ Delete" at bounding box center [568, 611] width 82 height 19
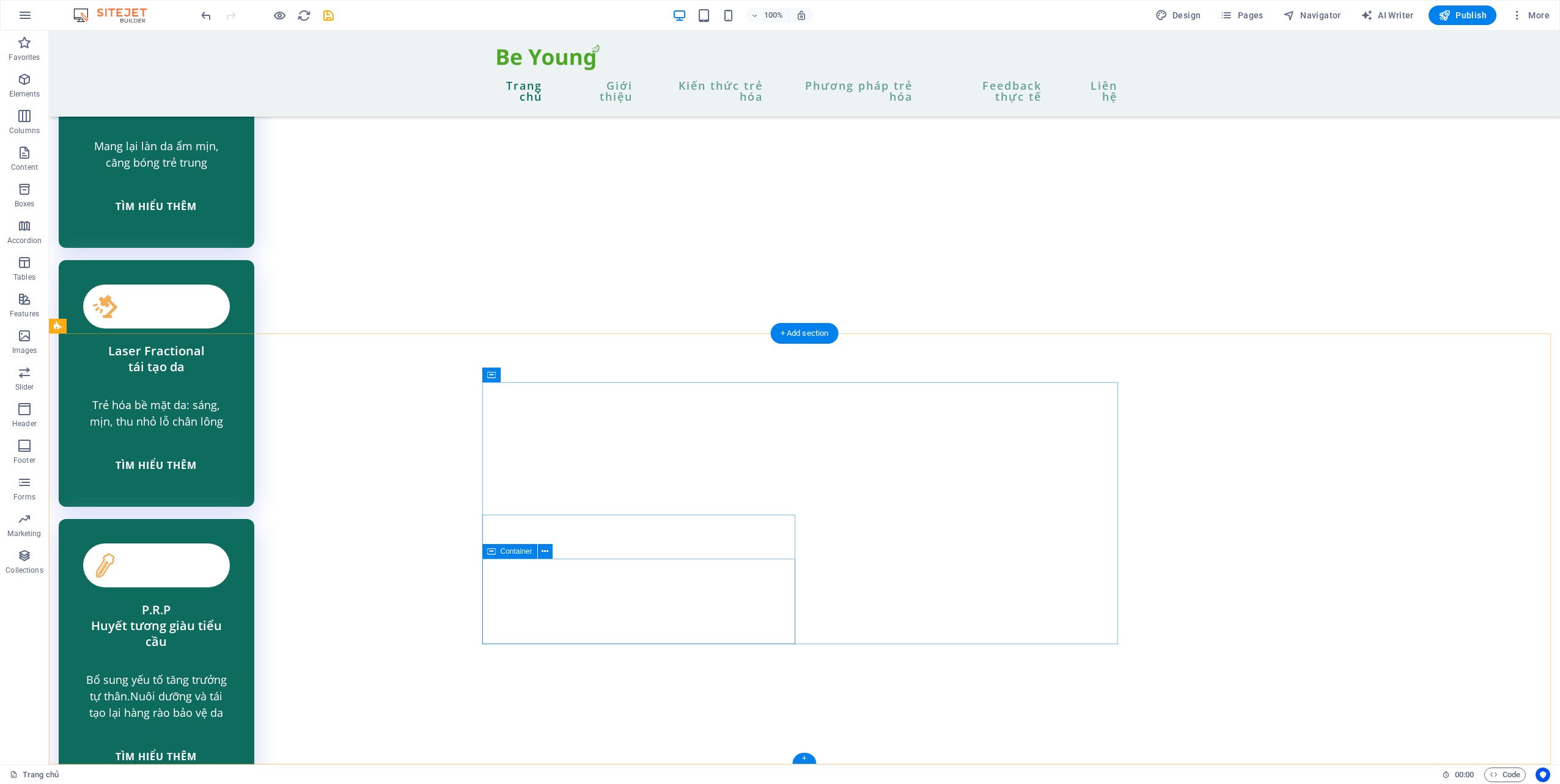
scroll to position [3646, 0]
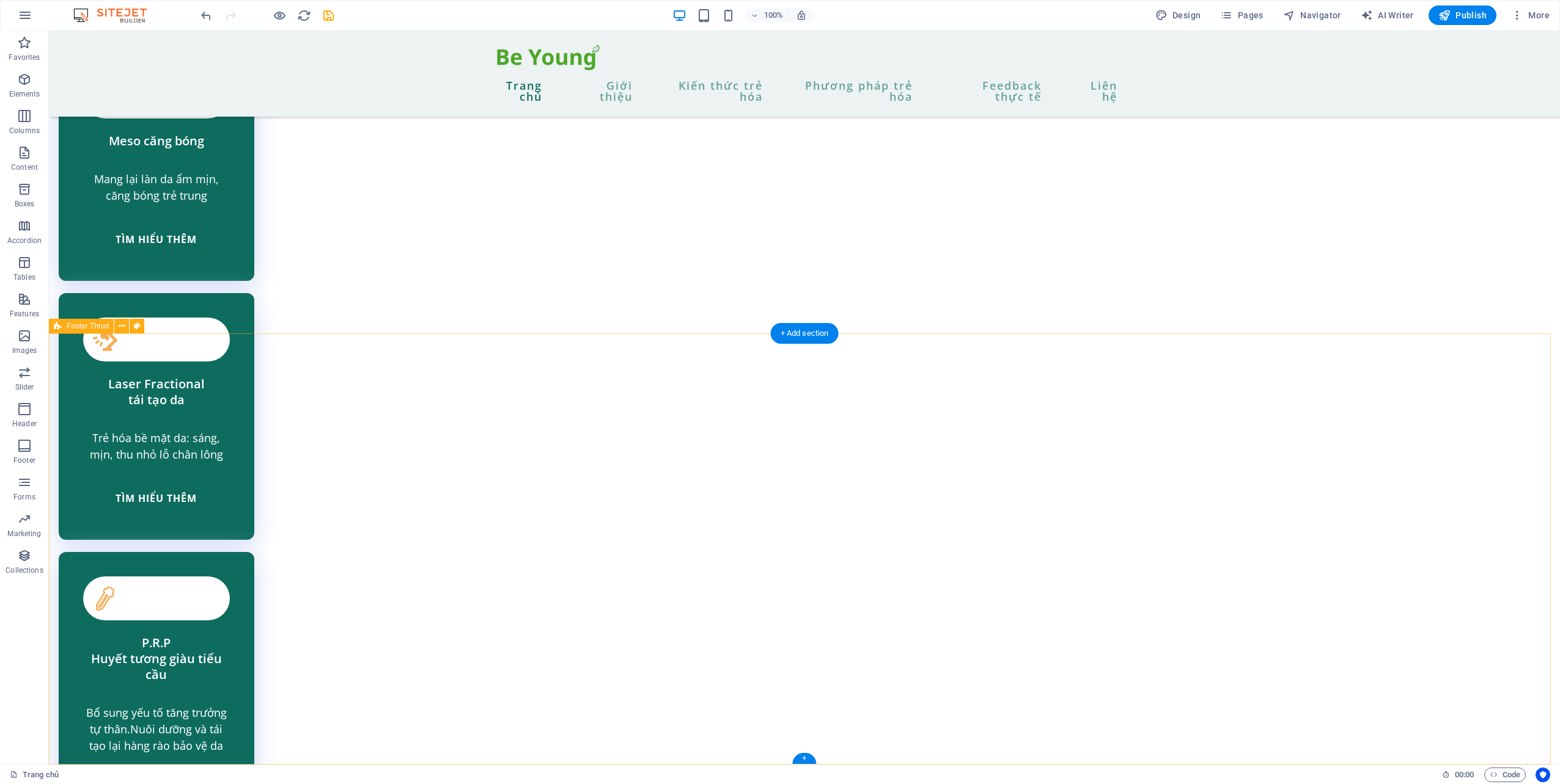
select select
select select "1"
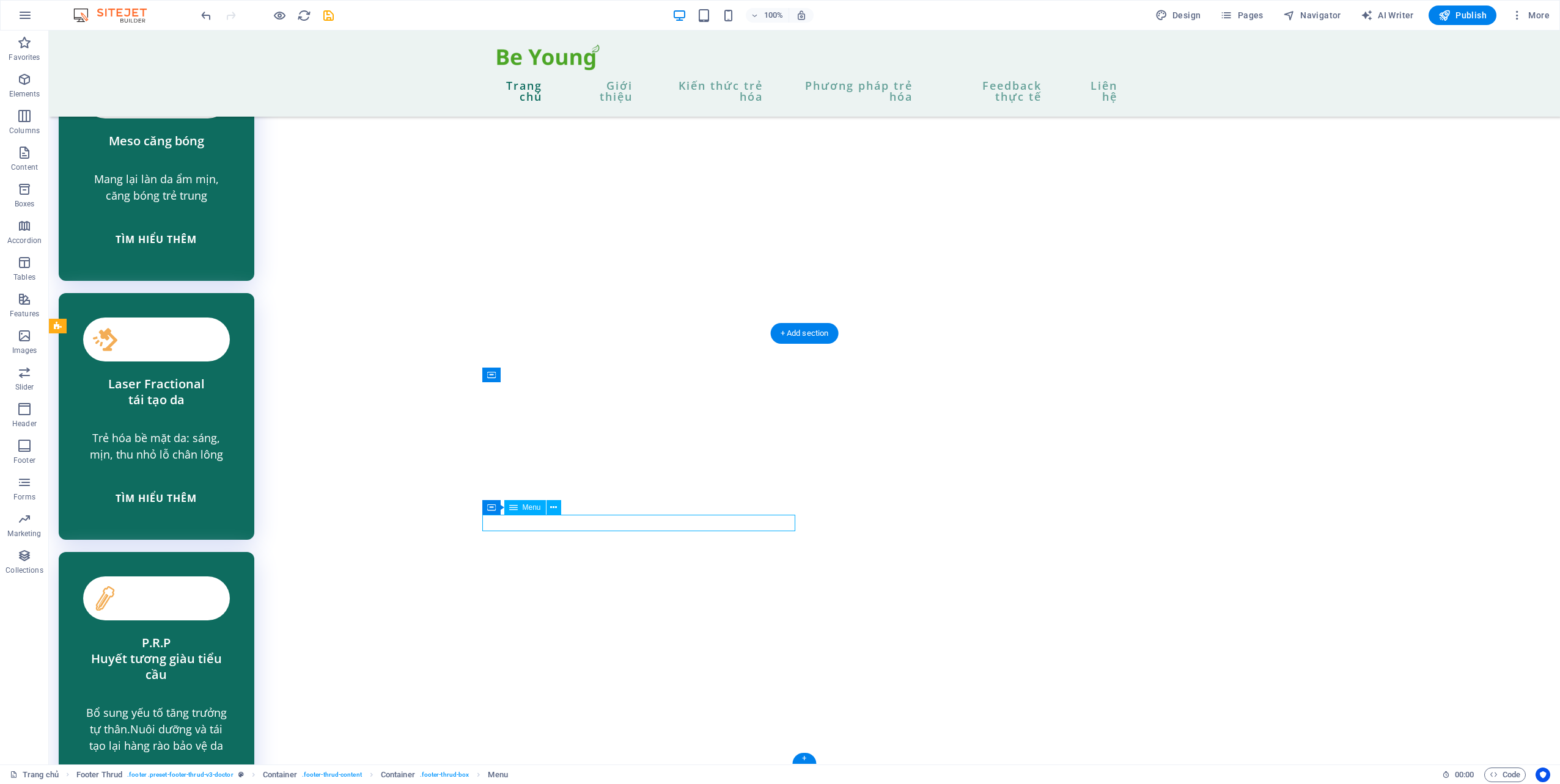
select select
select select "2"
select select
select select "3"
select select
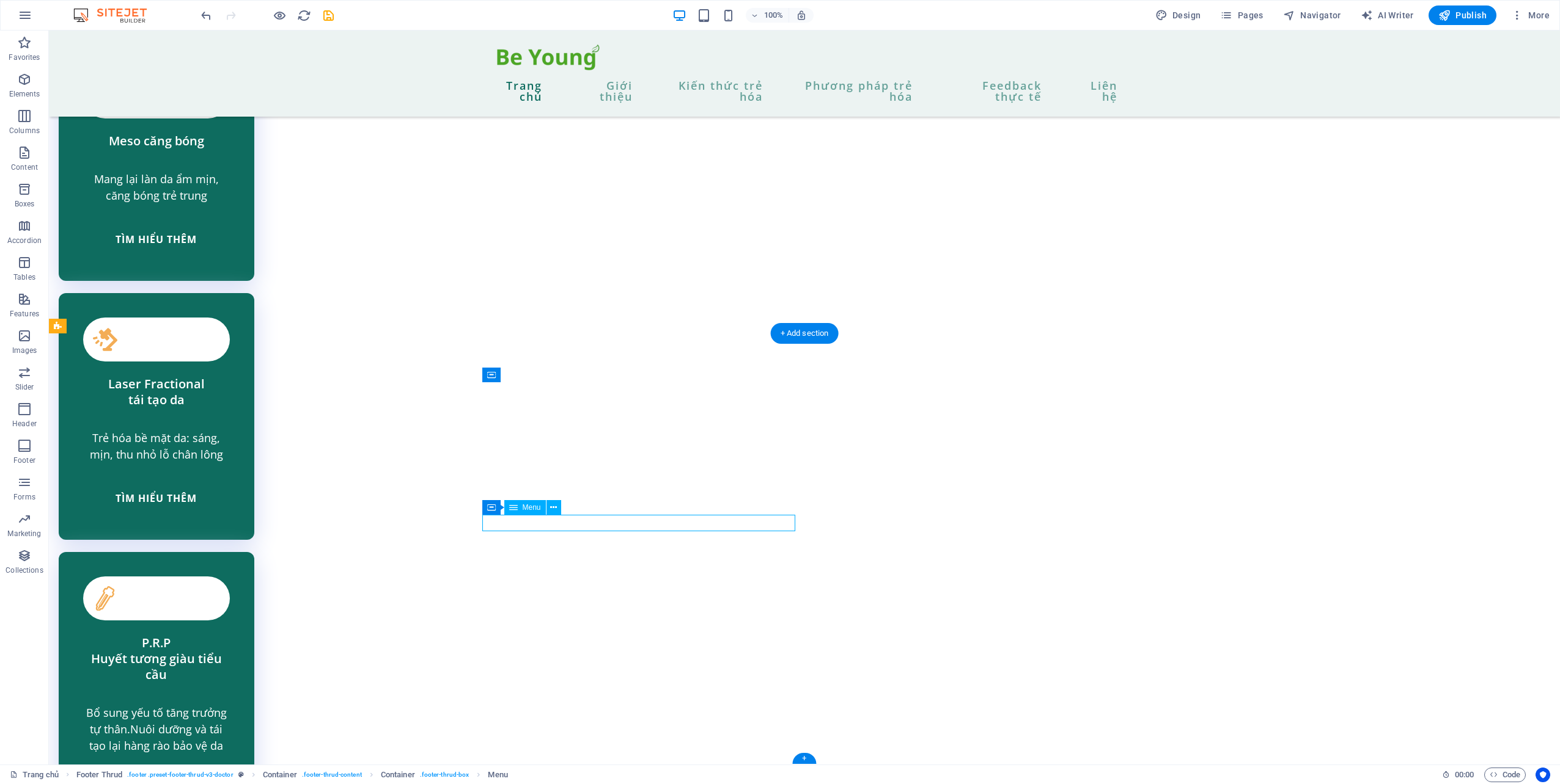
select select "10"
select select
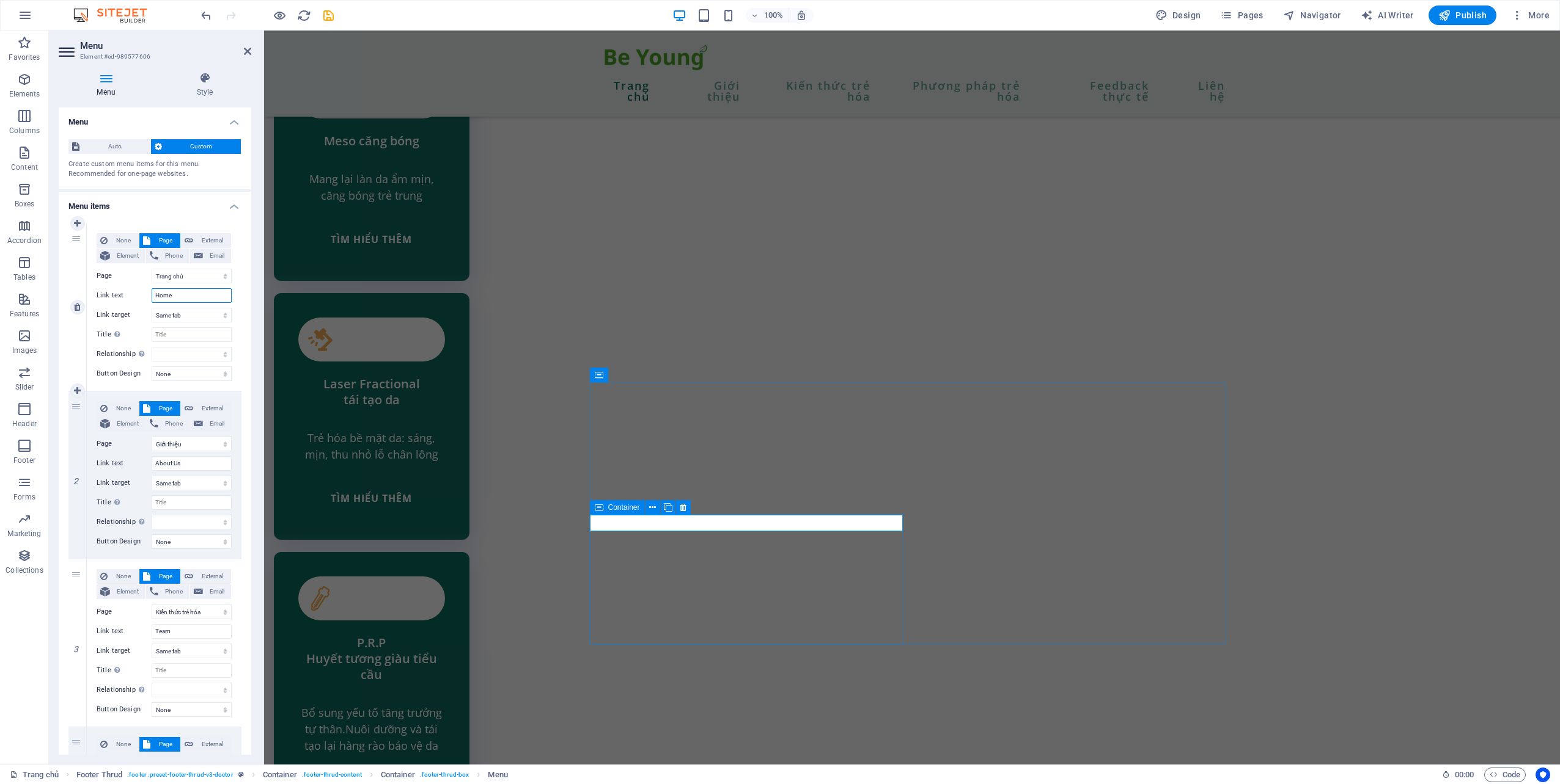
drag, startPoint x: 176, startPoint y: 297, endPoint x: 147, endPoint y: 287, distance: 30.7
click at [148, 287] on div "None Page External Element Phone Email Page Trang chủ Giới thiệu Kiến thức trẻ …" at bounding box center [163, 297] width 135 height 129
type input "Trang chủ"
select select
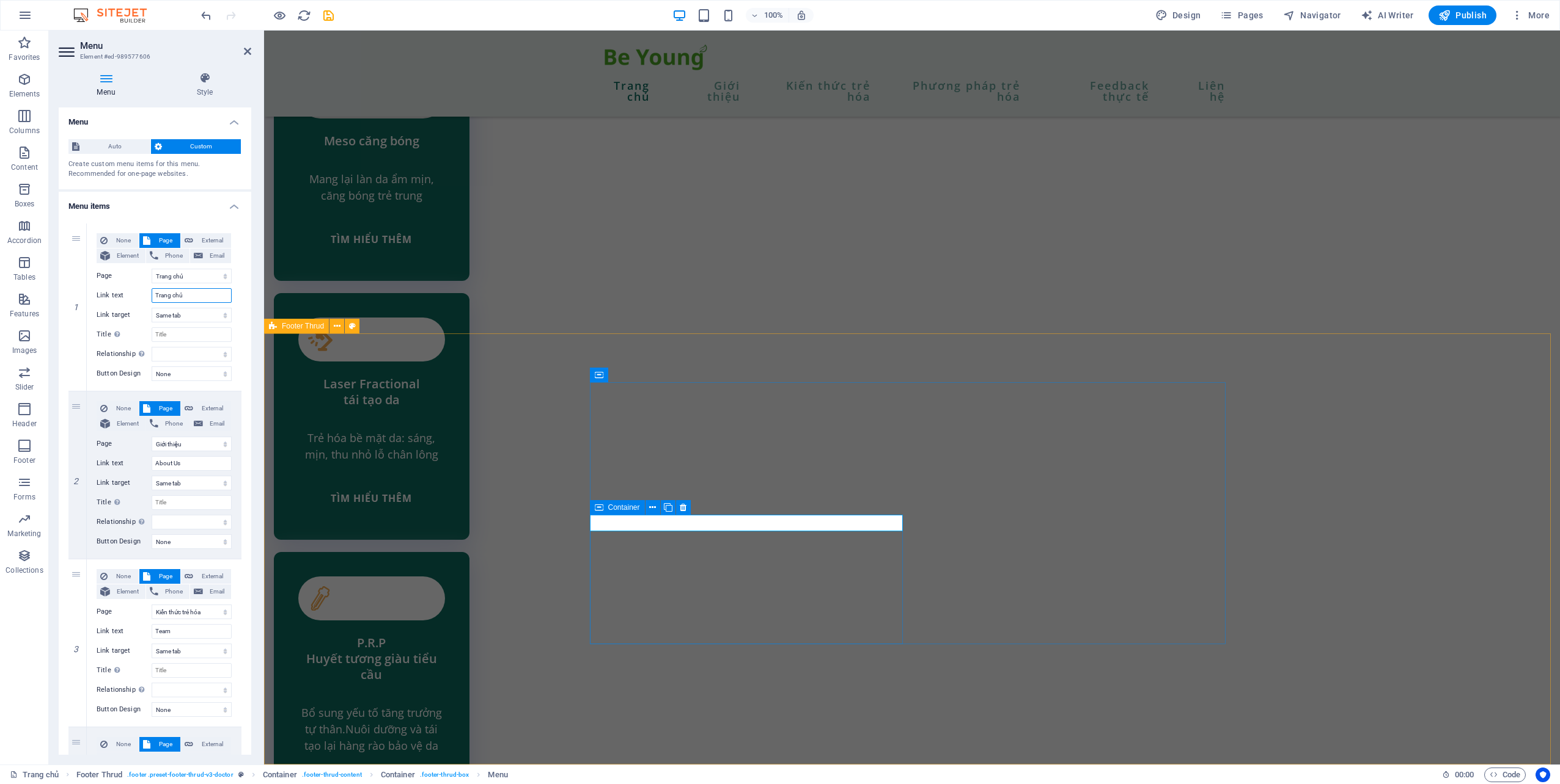
select select
type input "Trang chủ"
drag, startPoint x: 192, startPoint y: 443, endPoint x: 158, endPoint y: 443, distance: 34.0
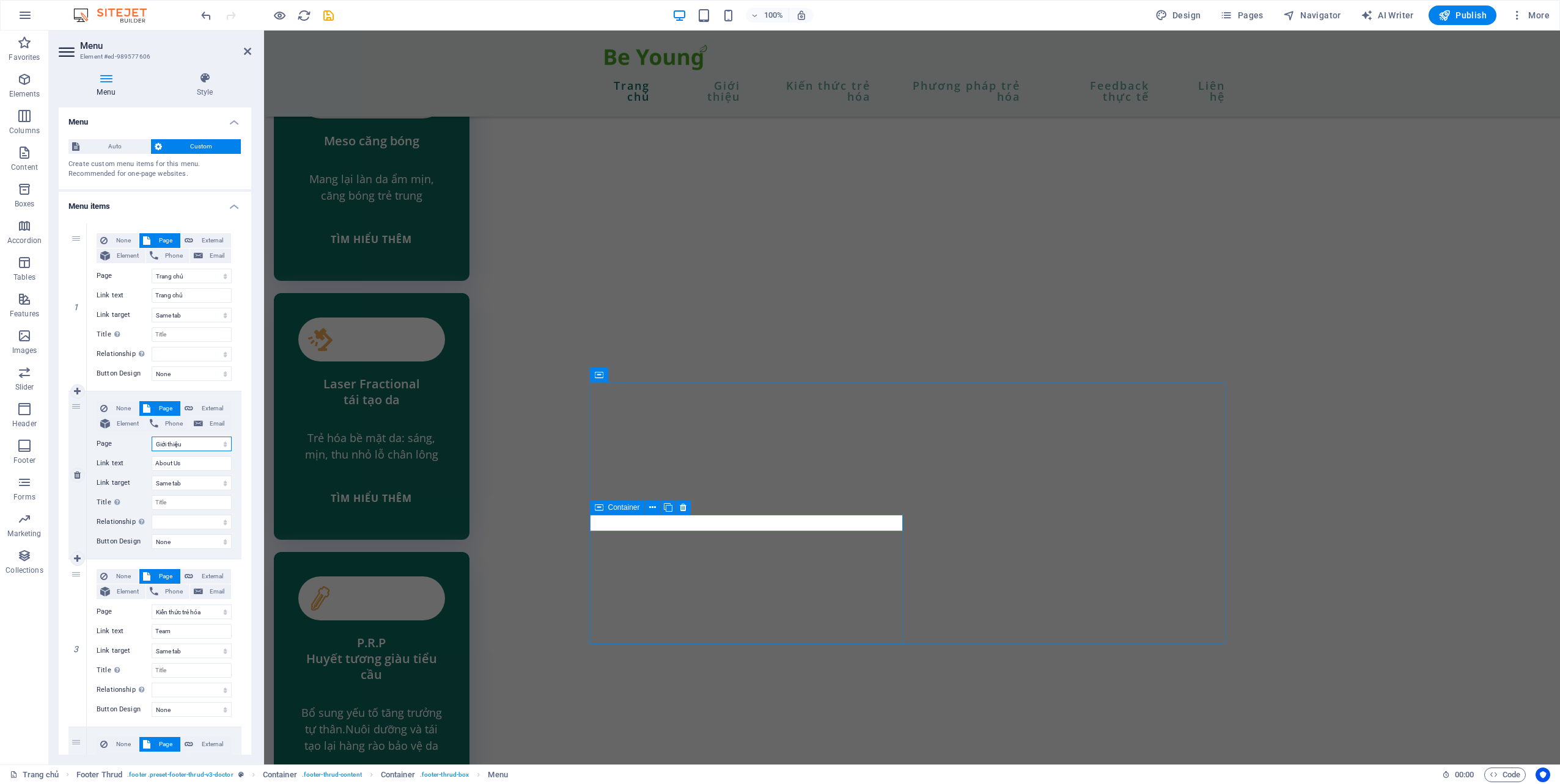
click at [158, 443] on select "Trang chủ Giới thiệu Kiến thức trẻ hóa Phương pháp trẻ hóa -- Cardiology -- Ort…" at bounding box center [191, 444] width 80 height 15
drag, startPoint x: 243, startPoint y: 462, endPoint x: 224, endPoint y: 465, distance: 19.2
click at [244, 463] on div "1 None Page External Element Phone Email Page Trang chủ Giới thiệu Kiến thức tr…" at bounding box center [155, 644] width 193 height 859
click at [202, 468] on input "About Us" at bounding box center [191, 463] width 80 height 15
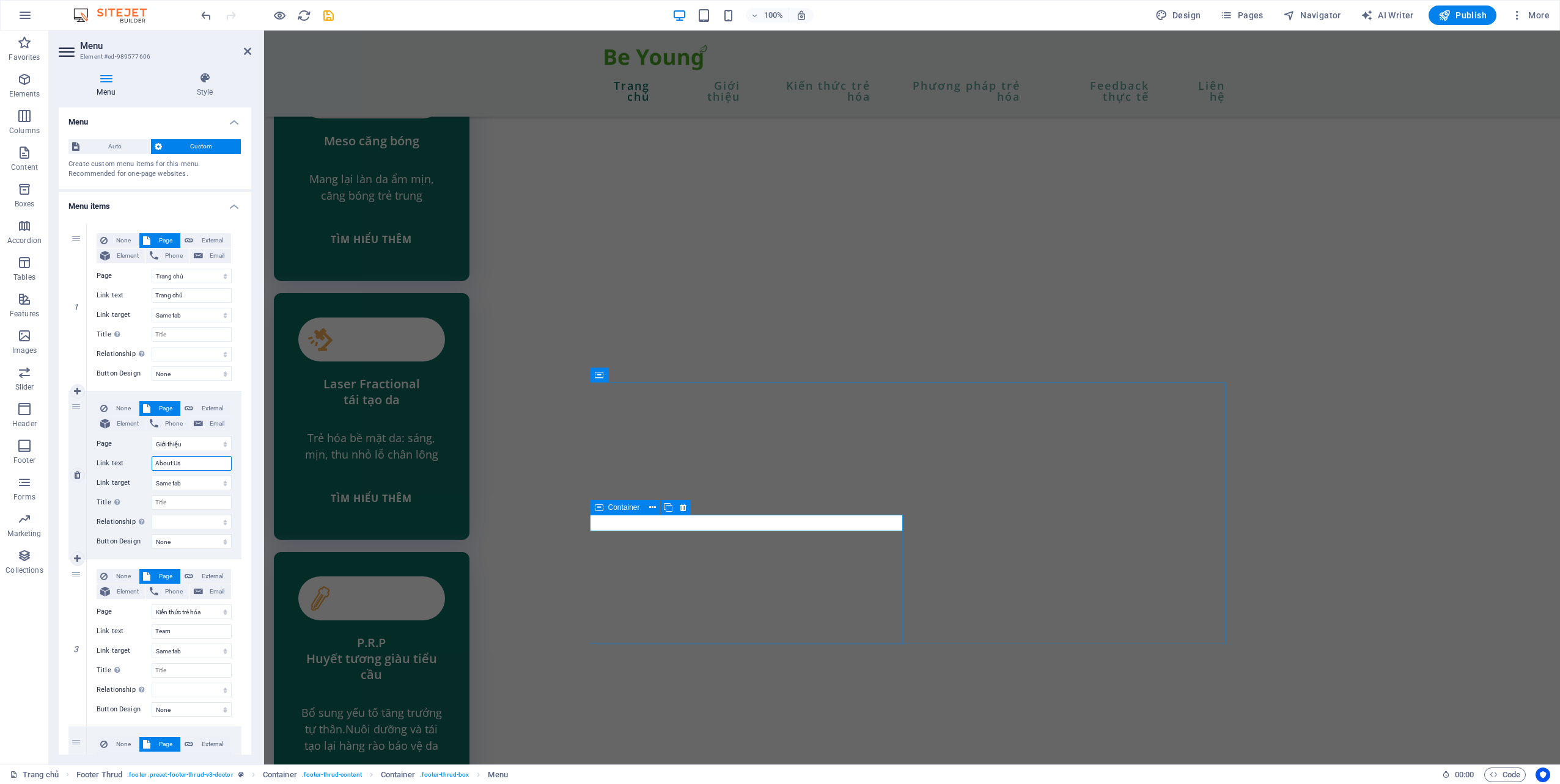
click at [202, 468] on input "About Us" at bounding box center [191, 463] width 80 height 15
type input "Giới thiệu"
select select
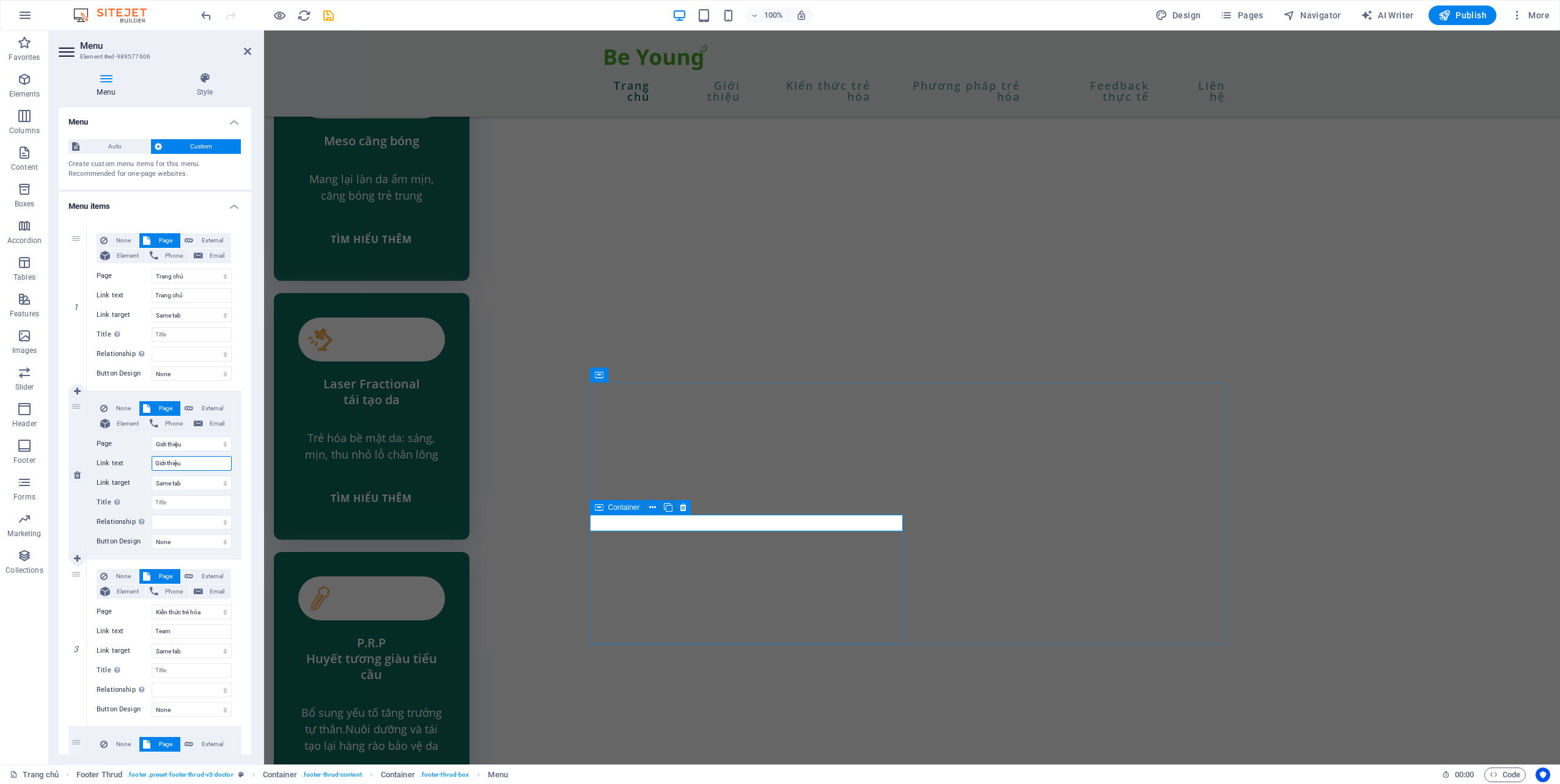
select select
type input "Giới thiệu"
drag, startPoint x: 184, startPoint y: 631, endPoint x: 148, endPoint y: 624, distance: 36.7
click at [148, 624] on div "Link text Team" at bounding box center [163, 631] width 135 height 15
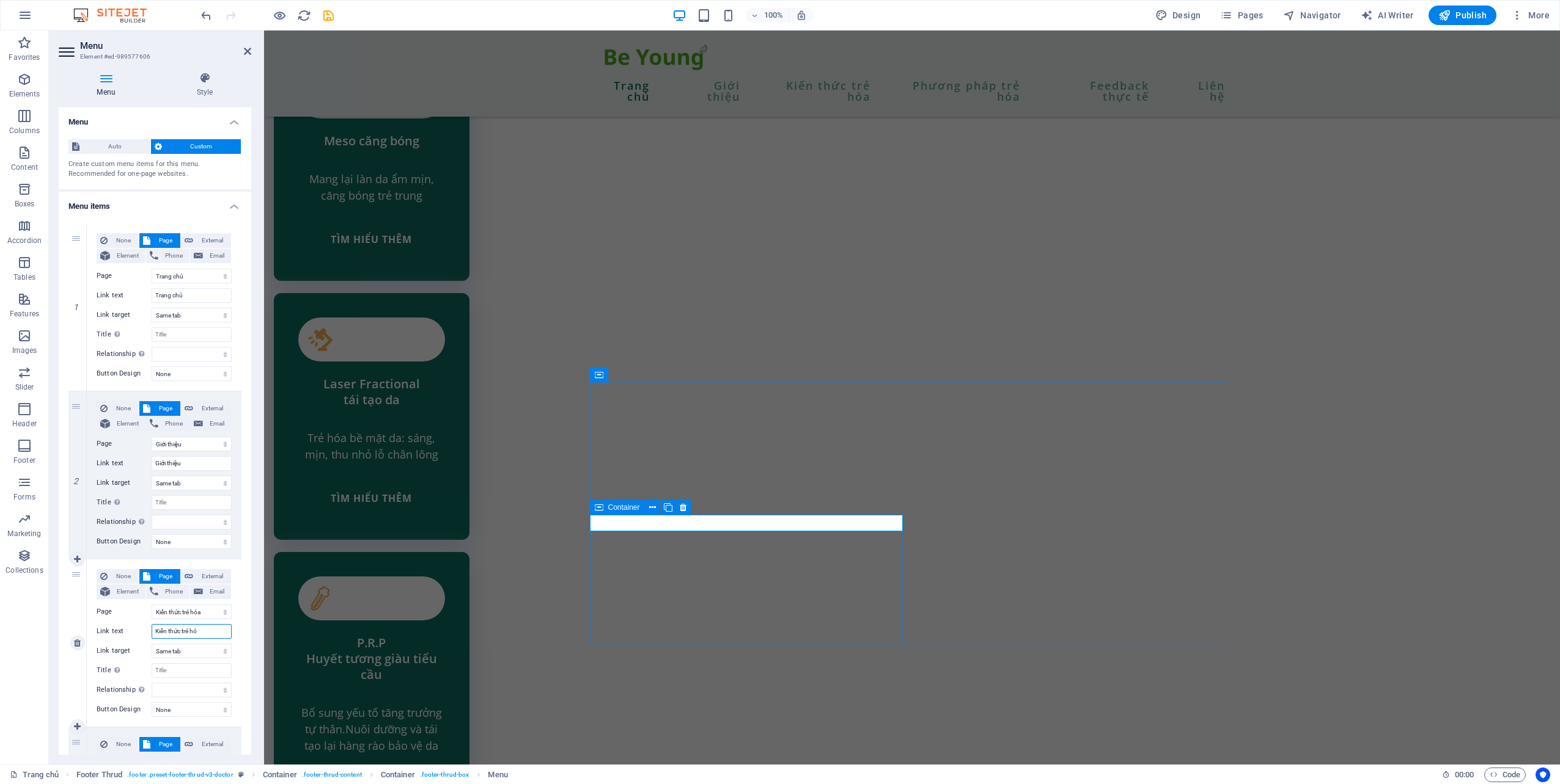
type input "Kiến thức trẻ hóa"
select select
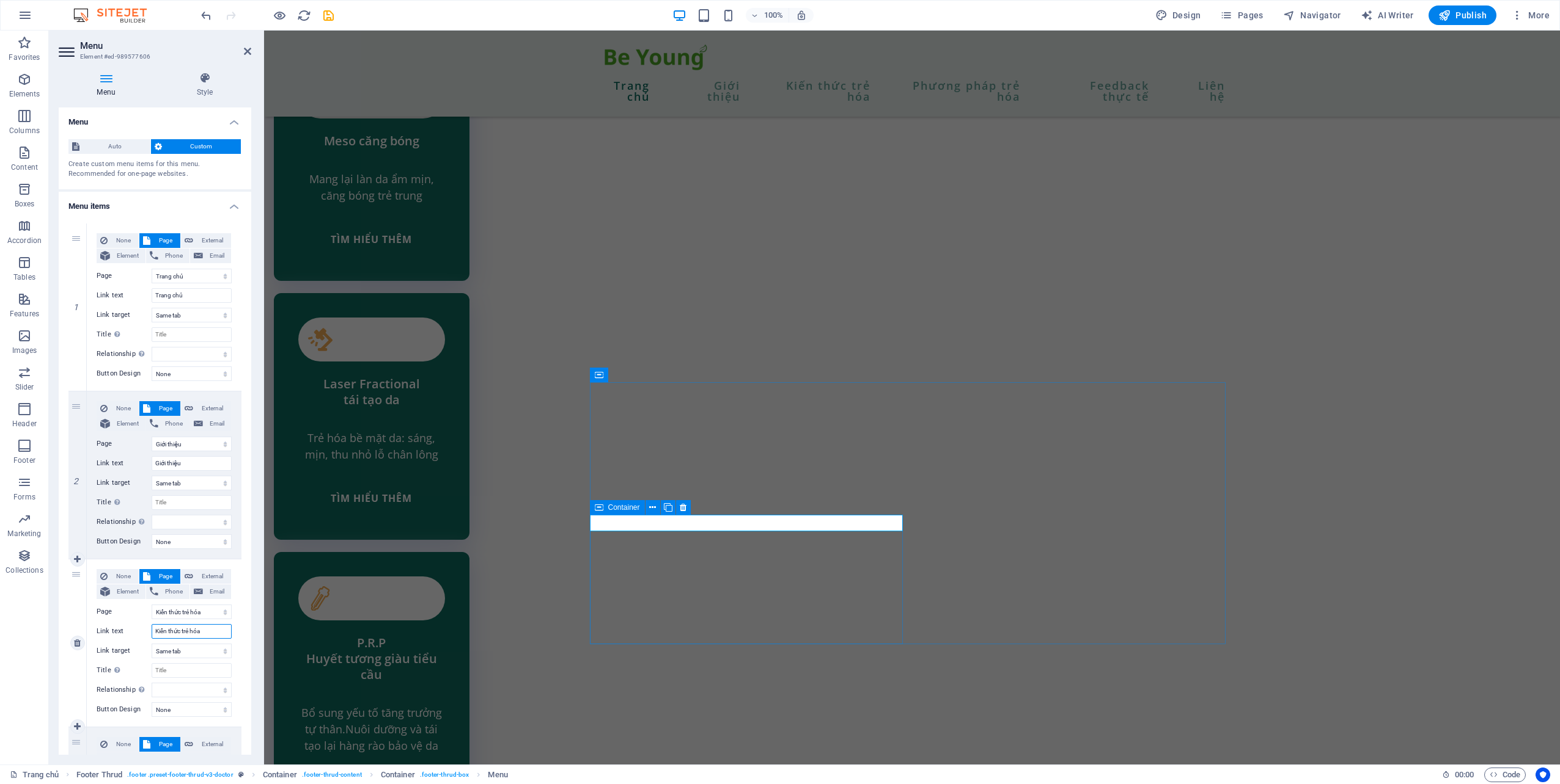
select select
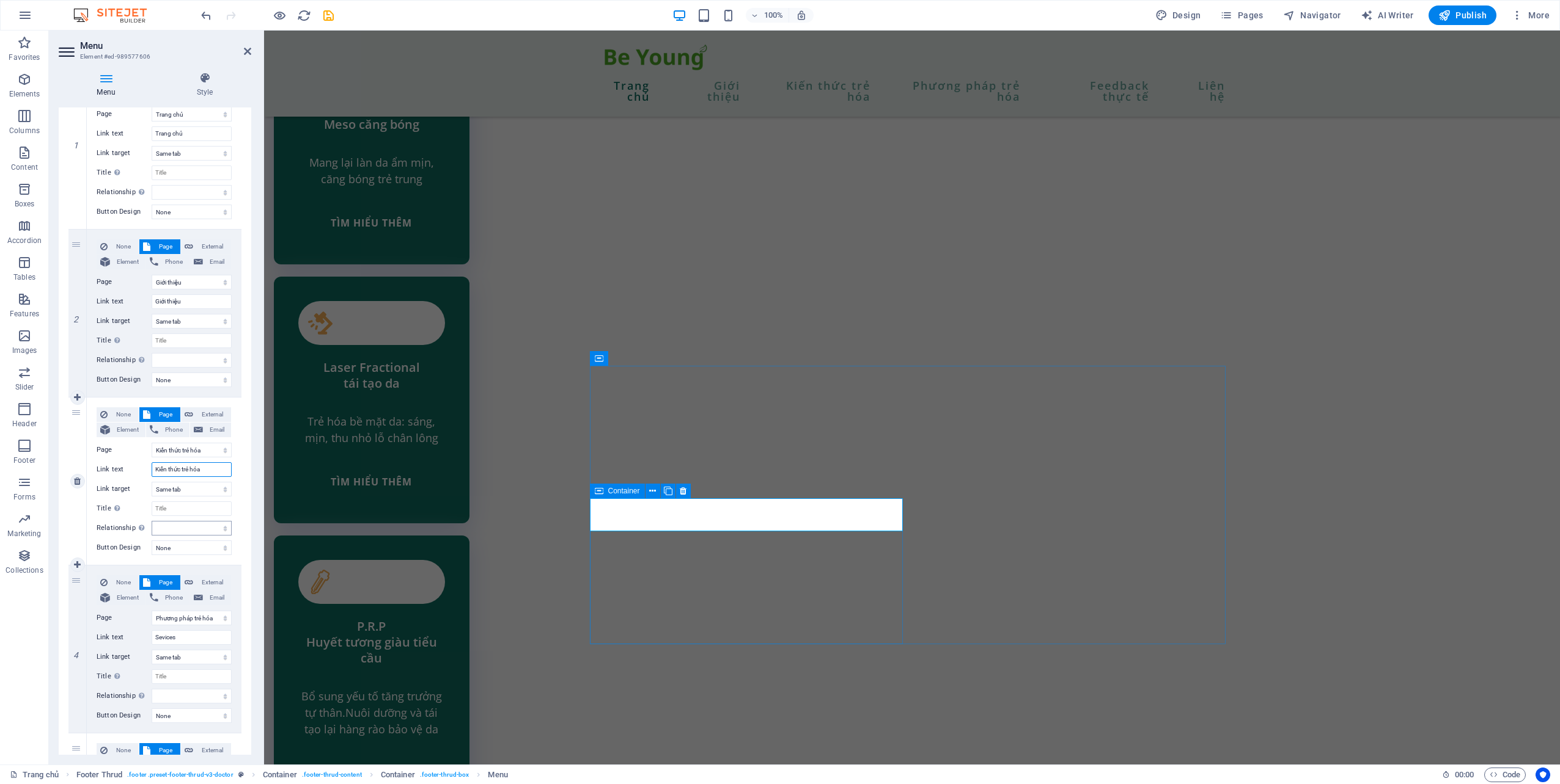
scroll to position [184, 0]
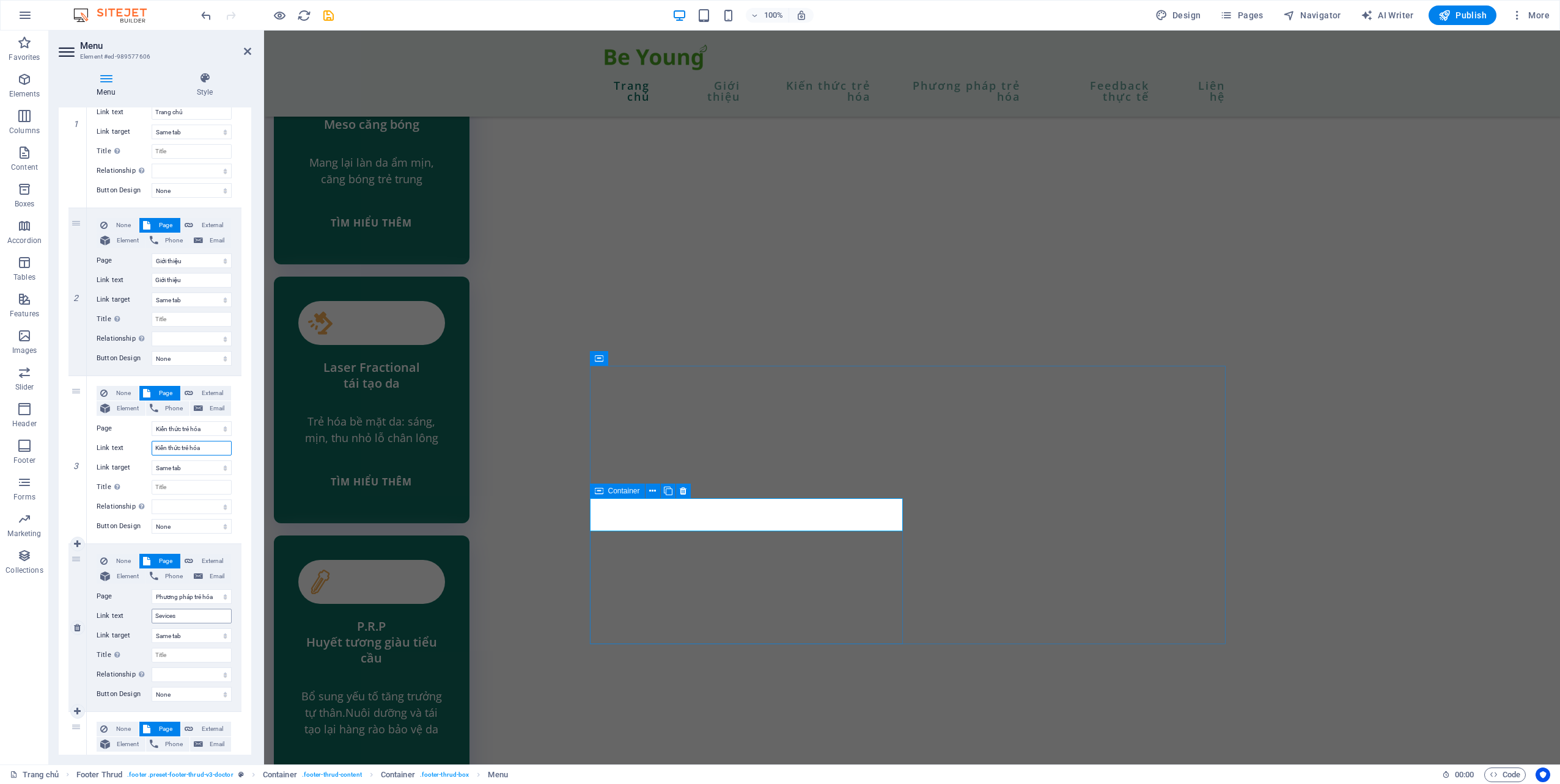
type input "Kiến thức trẻ hóa"
drag, startPoint x: 184, startPoint y: 614, endPoint x: 144, endPoint y: 613, distance: 40.0
click at [144, 613] on div "Link text Sevices" at bounding box center [163, 616] width 135 height 15
type input "Phương pháp trẻ hóa"
select select
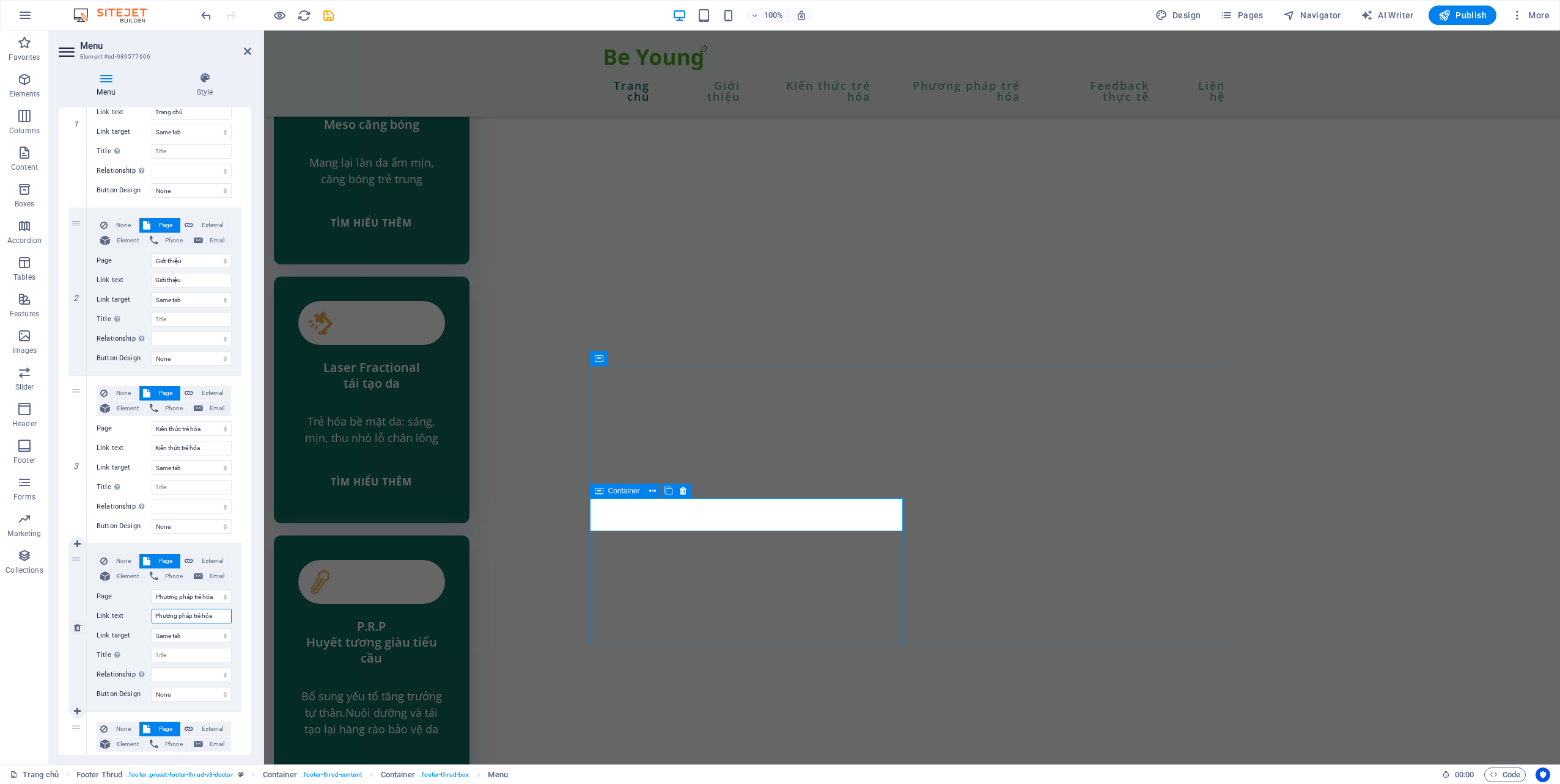
select select
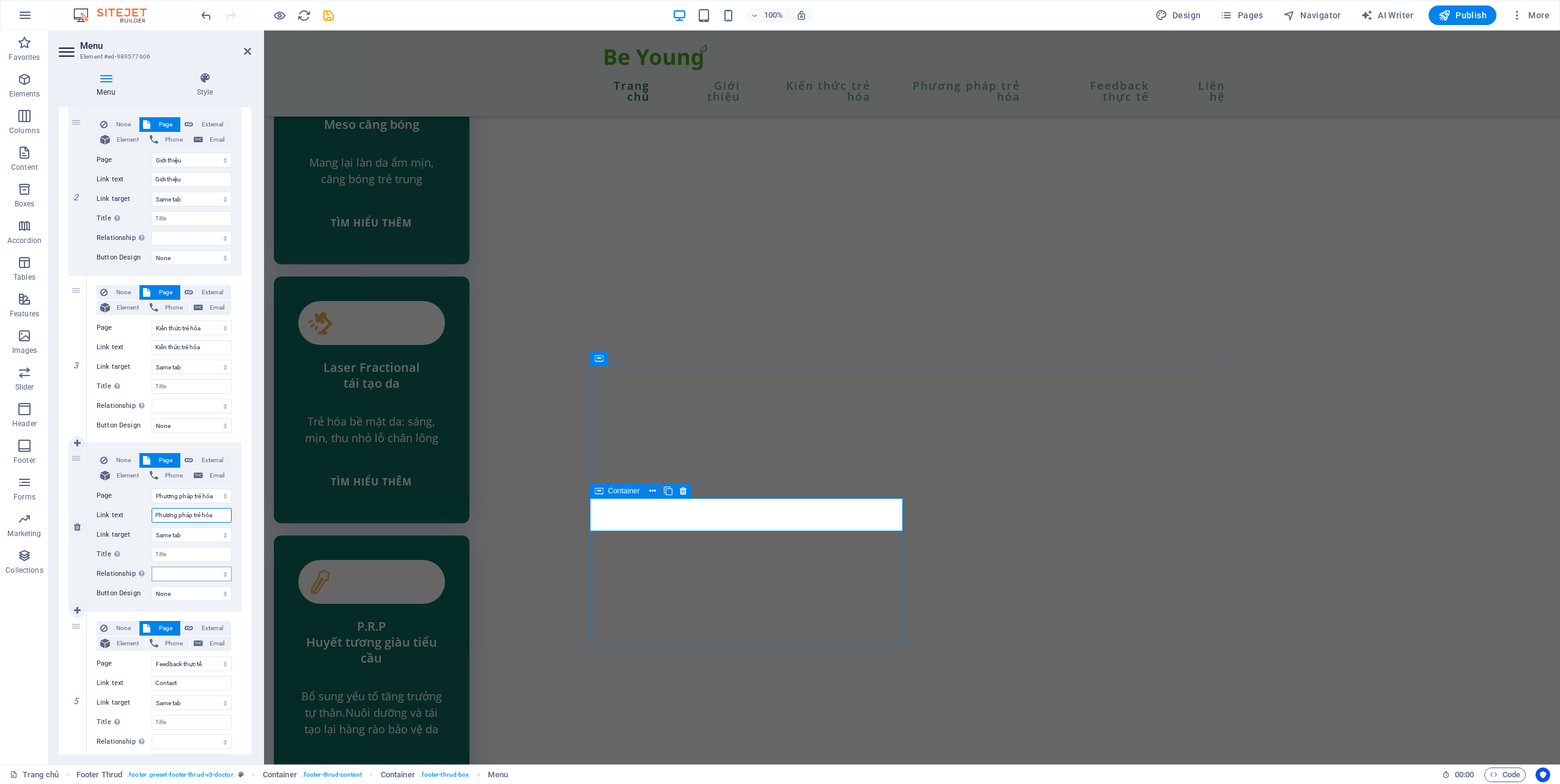
scroll to position [342, 0]
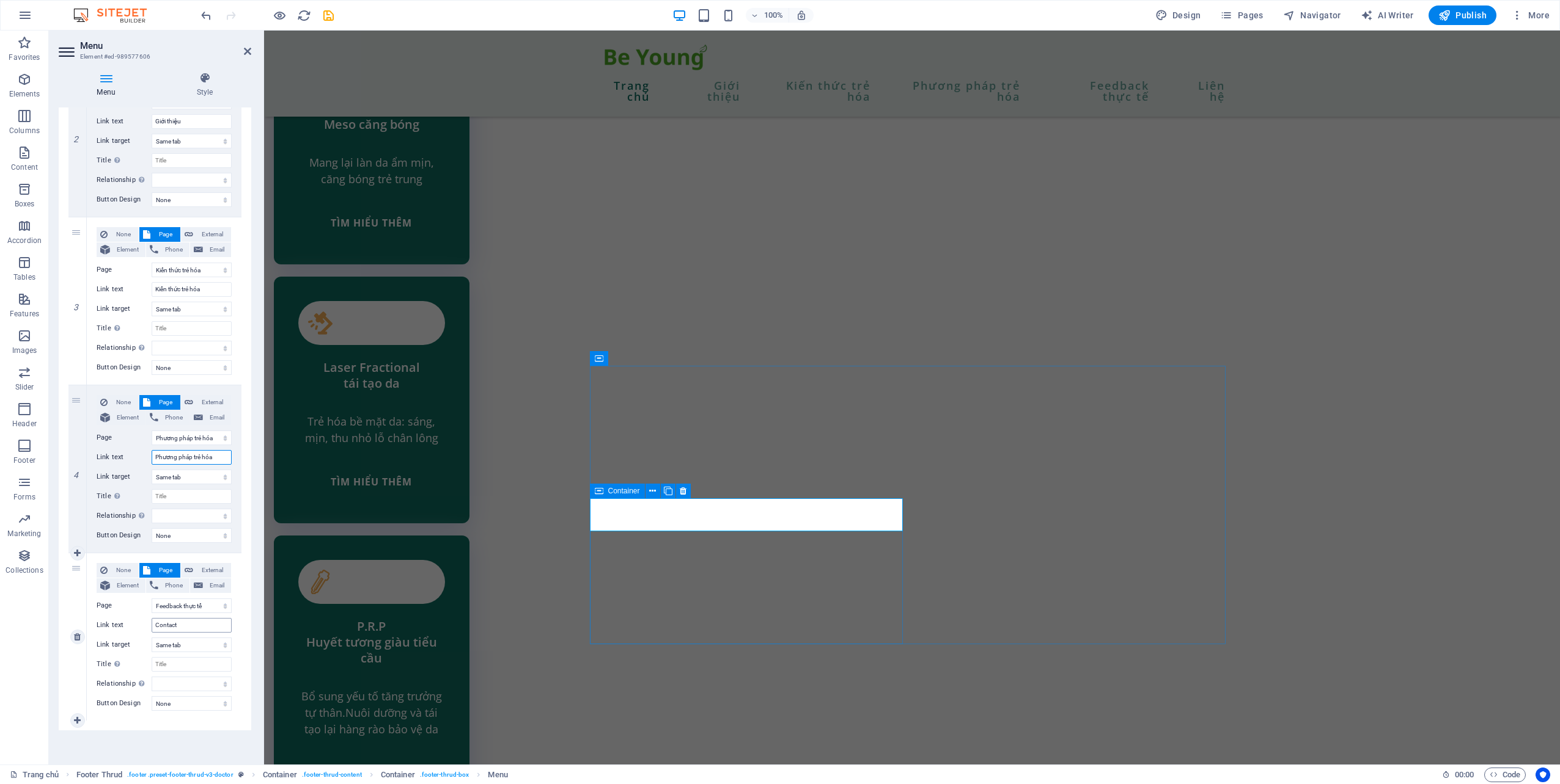
type input "Phương pháp trẻ hóa"
click at [201, 626] on input "Contact" at bounding box center [191, 625] width 80 height 15
type input "F"
select select
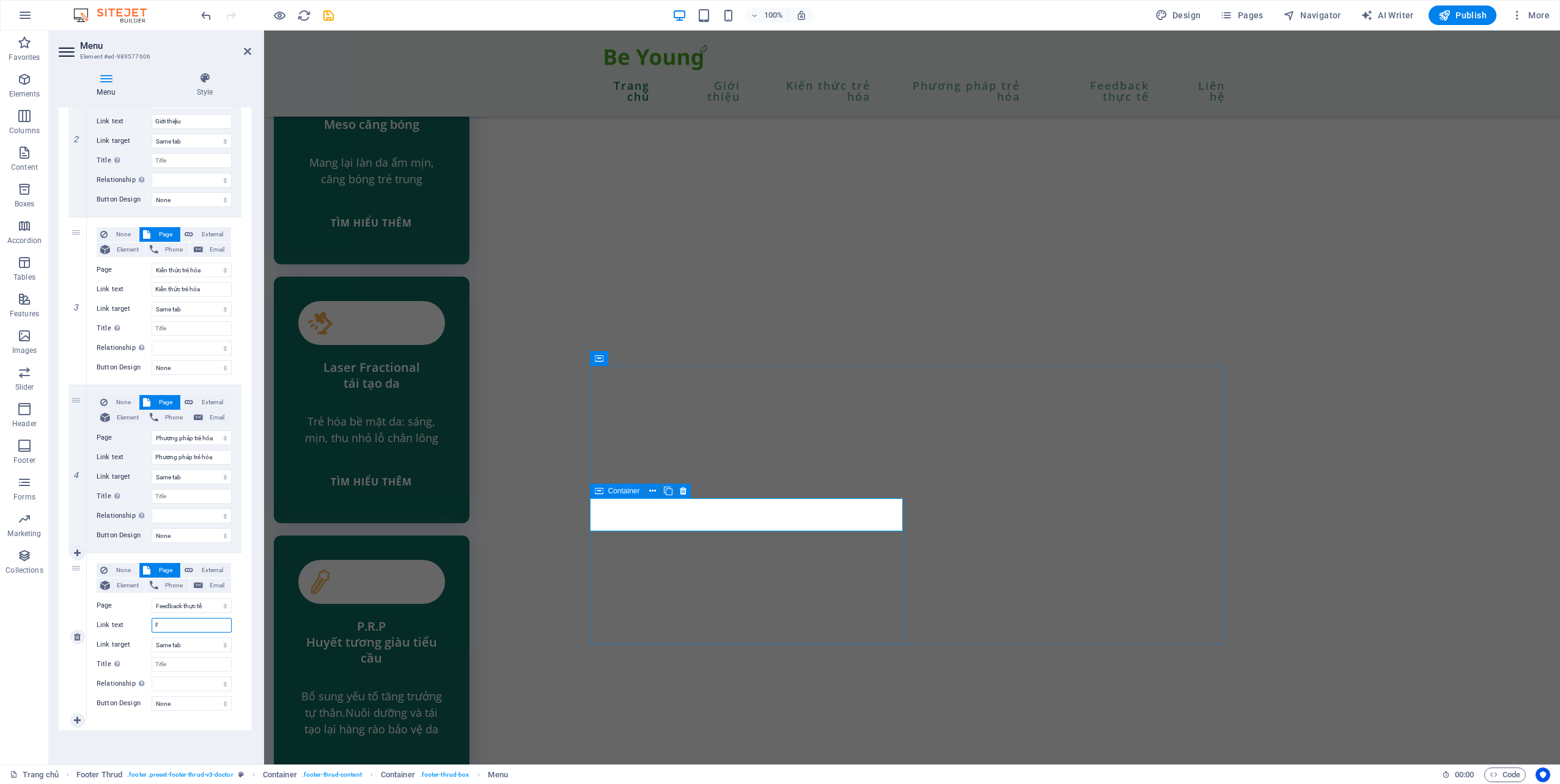
select select
type input "Feedb"
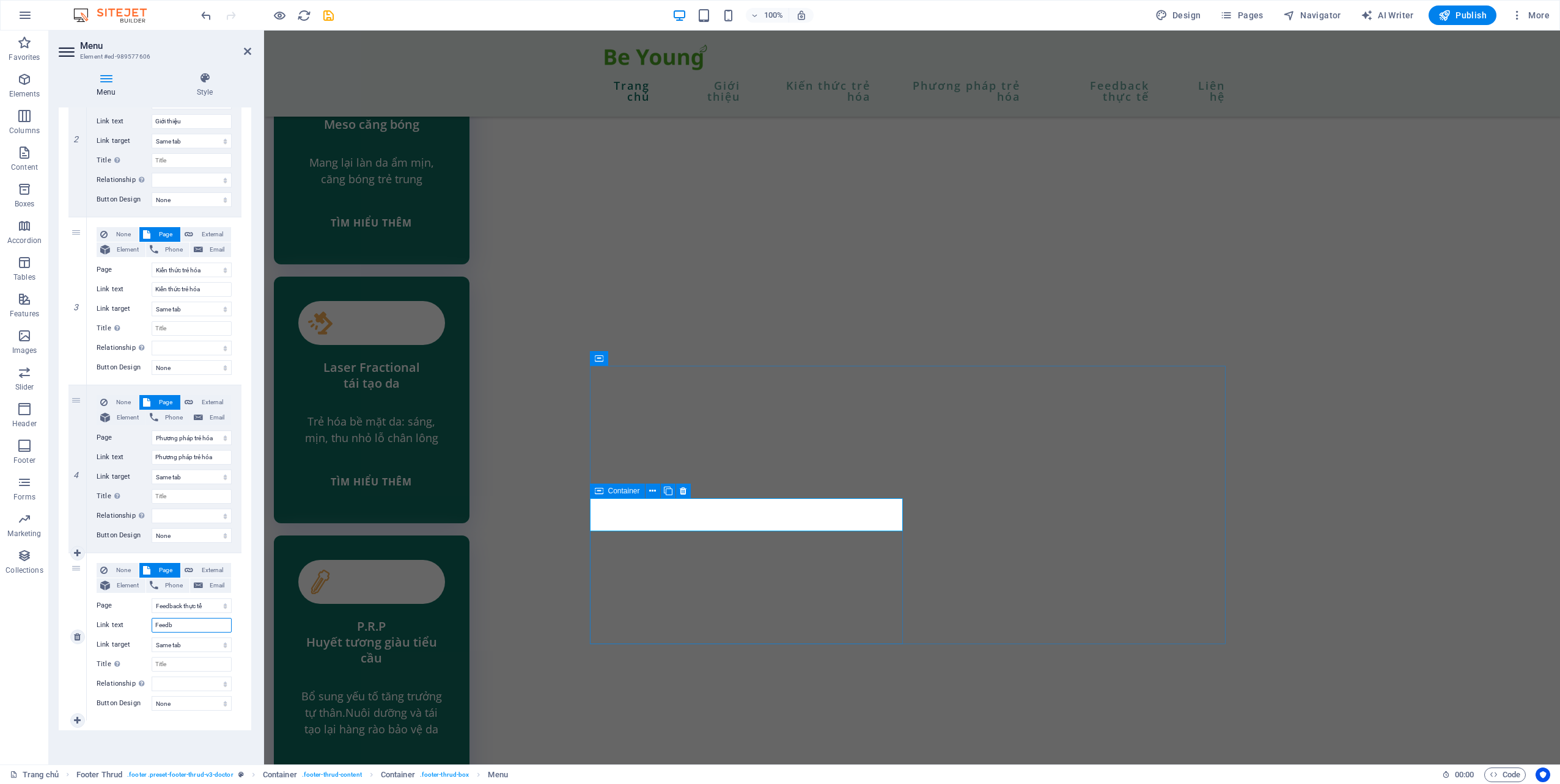
select select
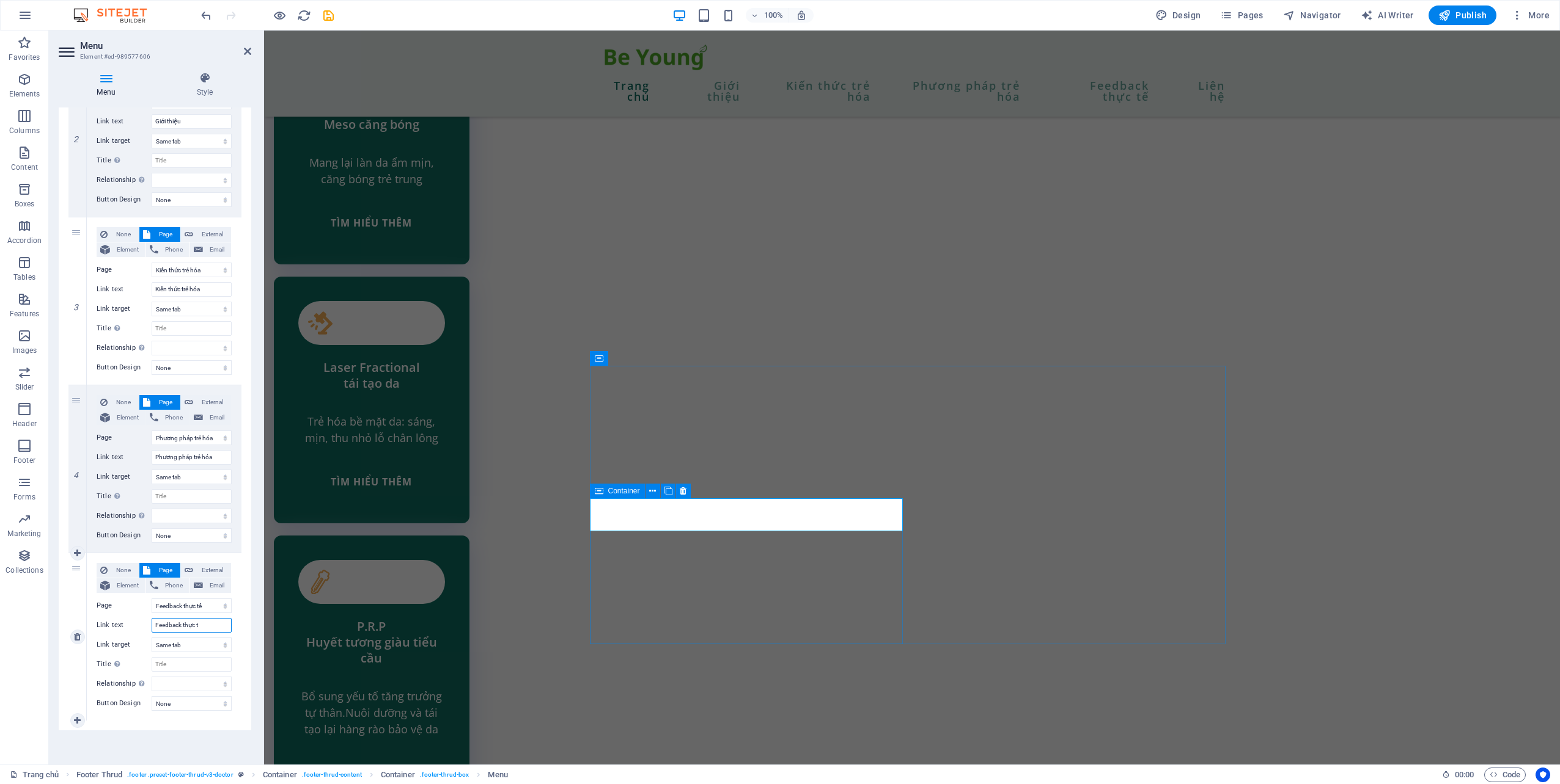
type input "Feedback thực tế"
select select
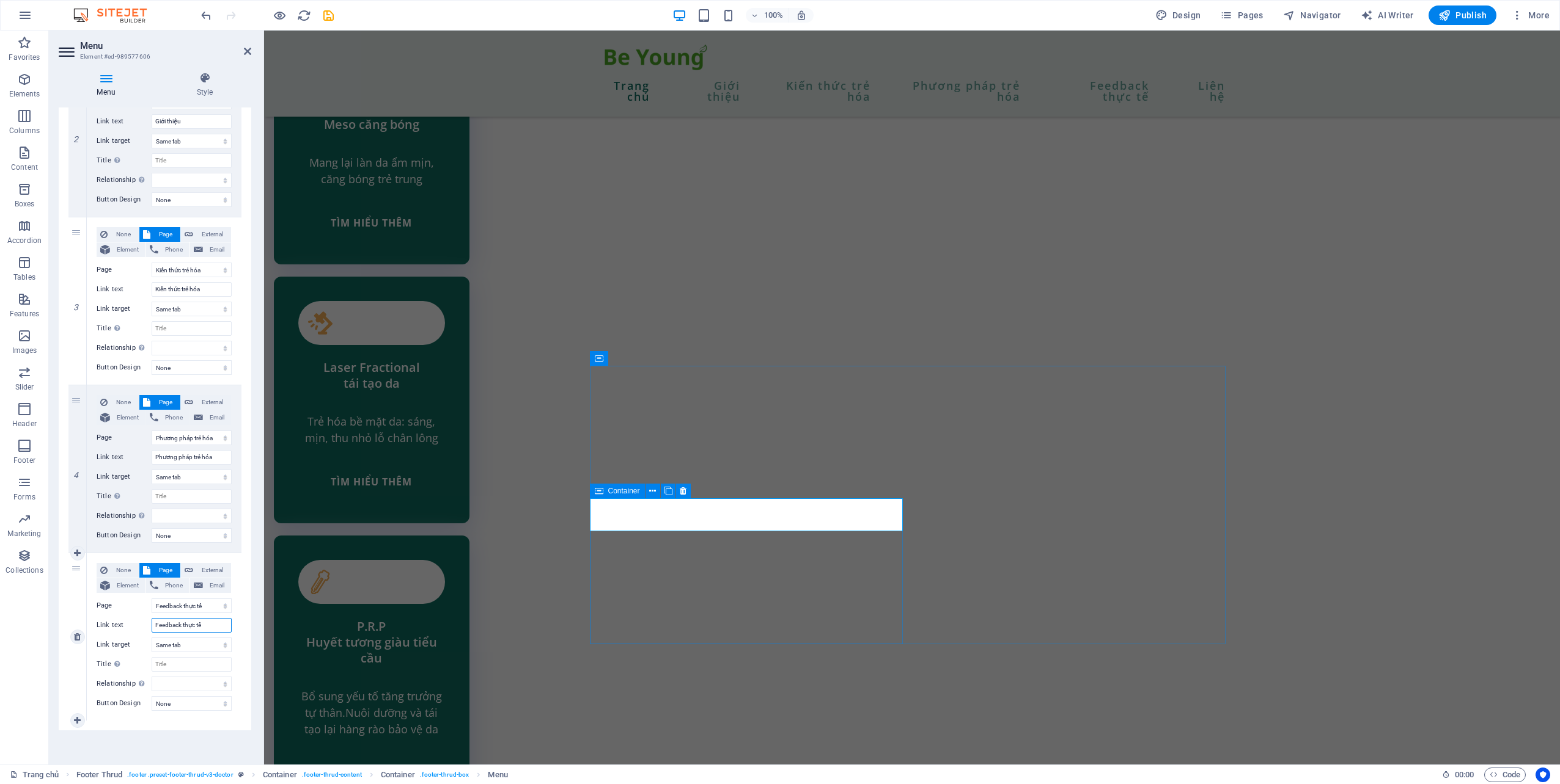
select select
type input "Feedback thực tế"
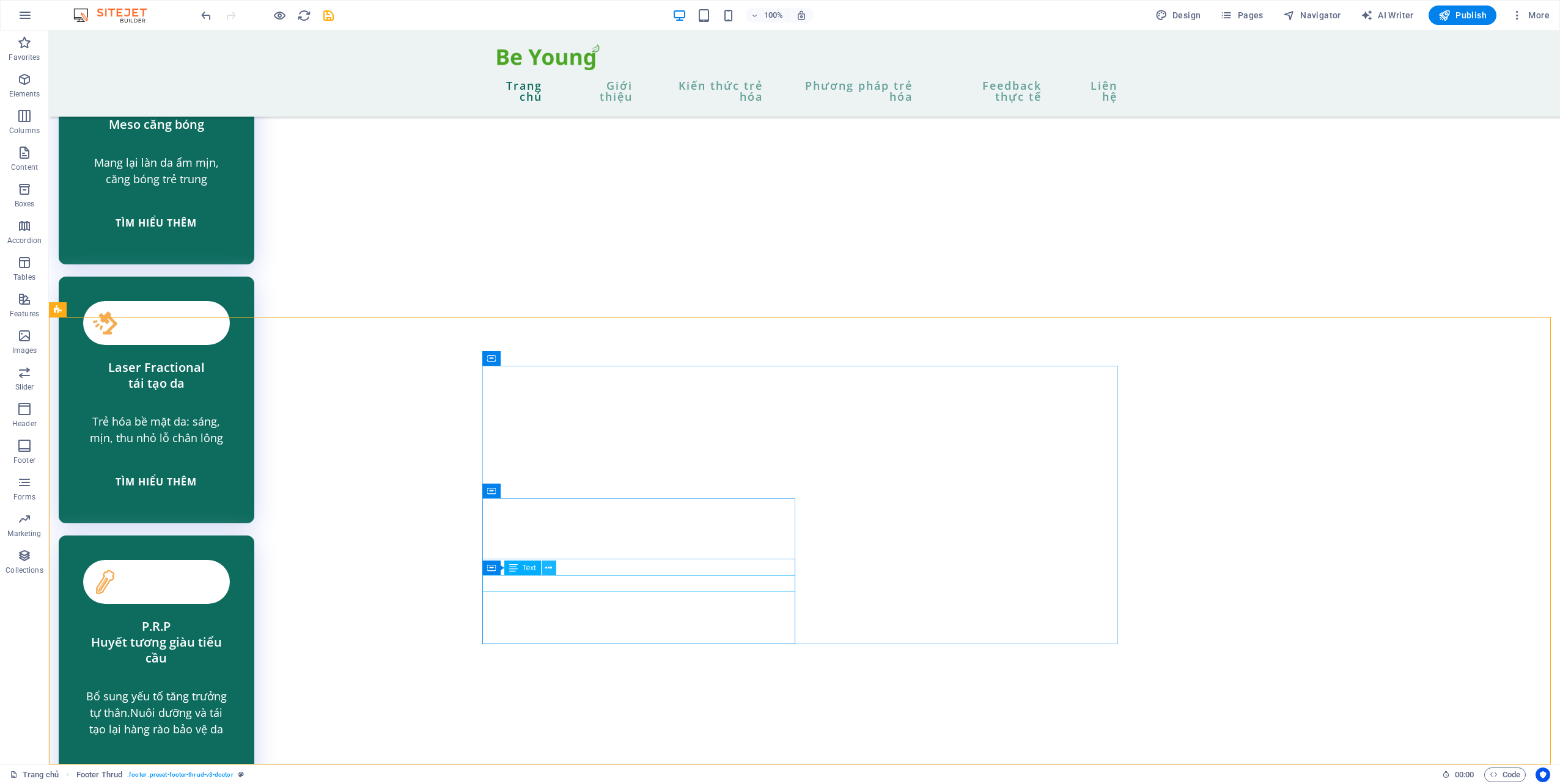
click at [549, 570] on icon at bounding box center [549, 568] width 7 height 13
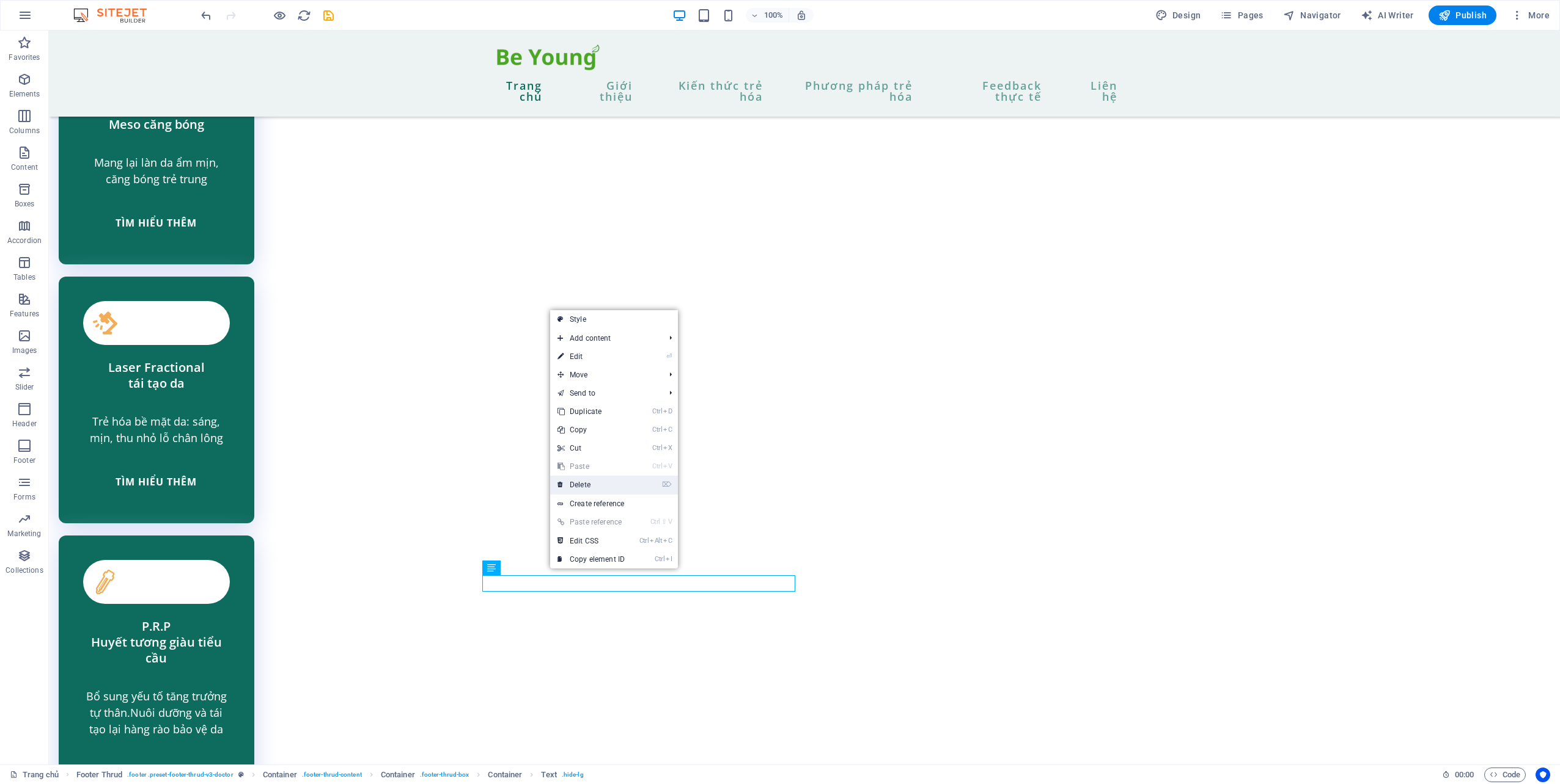
click at [607, 482] on link "⌦ Delete" at bounding box center [591, 484] width 82 height 19
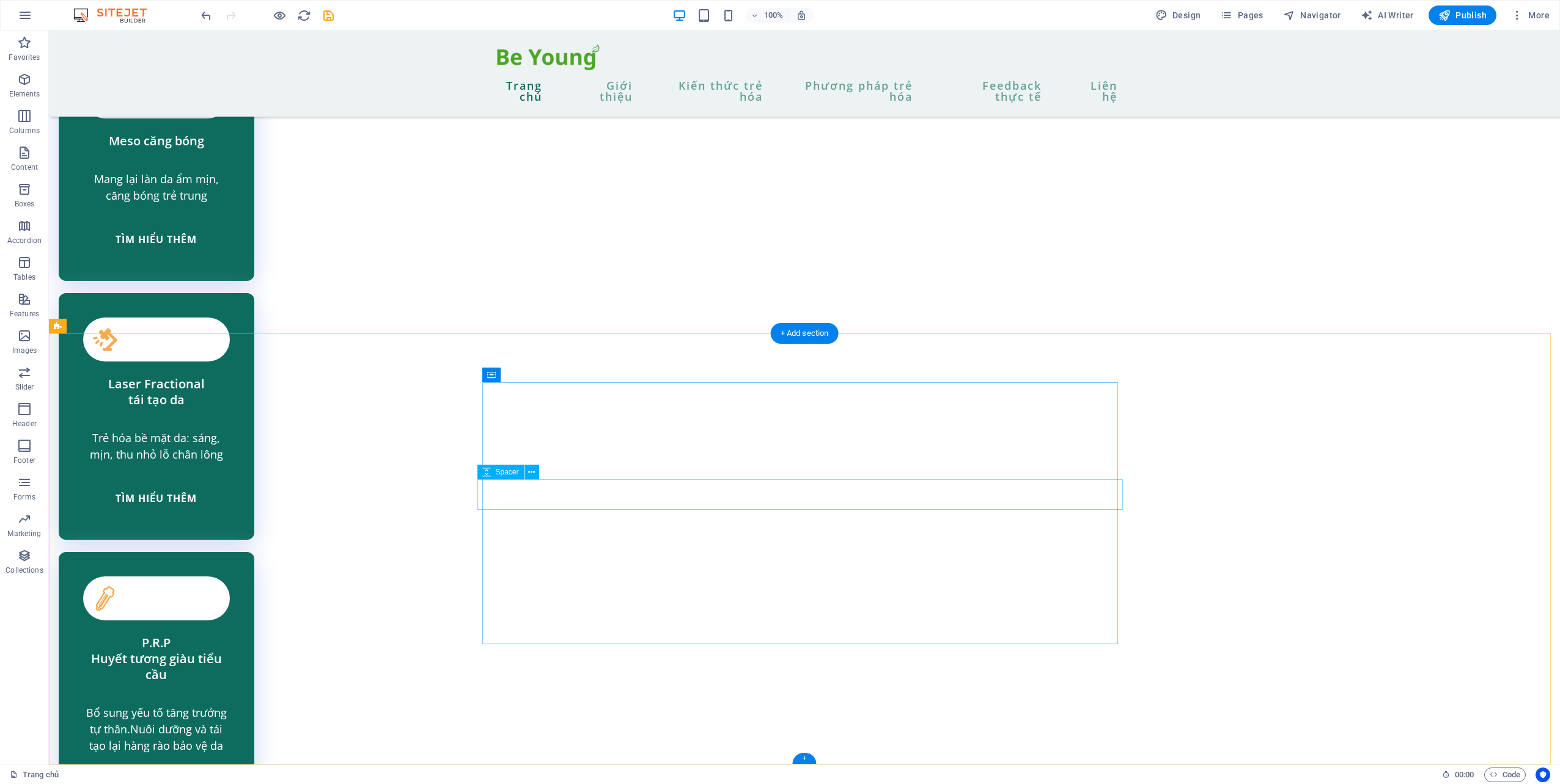
scroll to position [3663, 0]
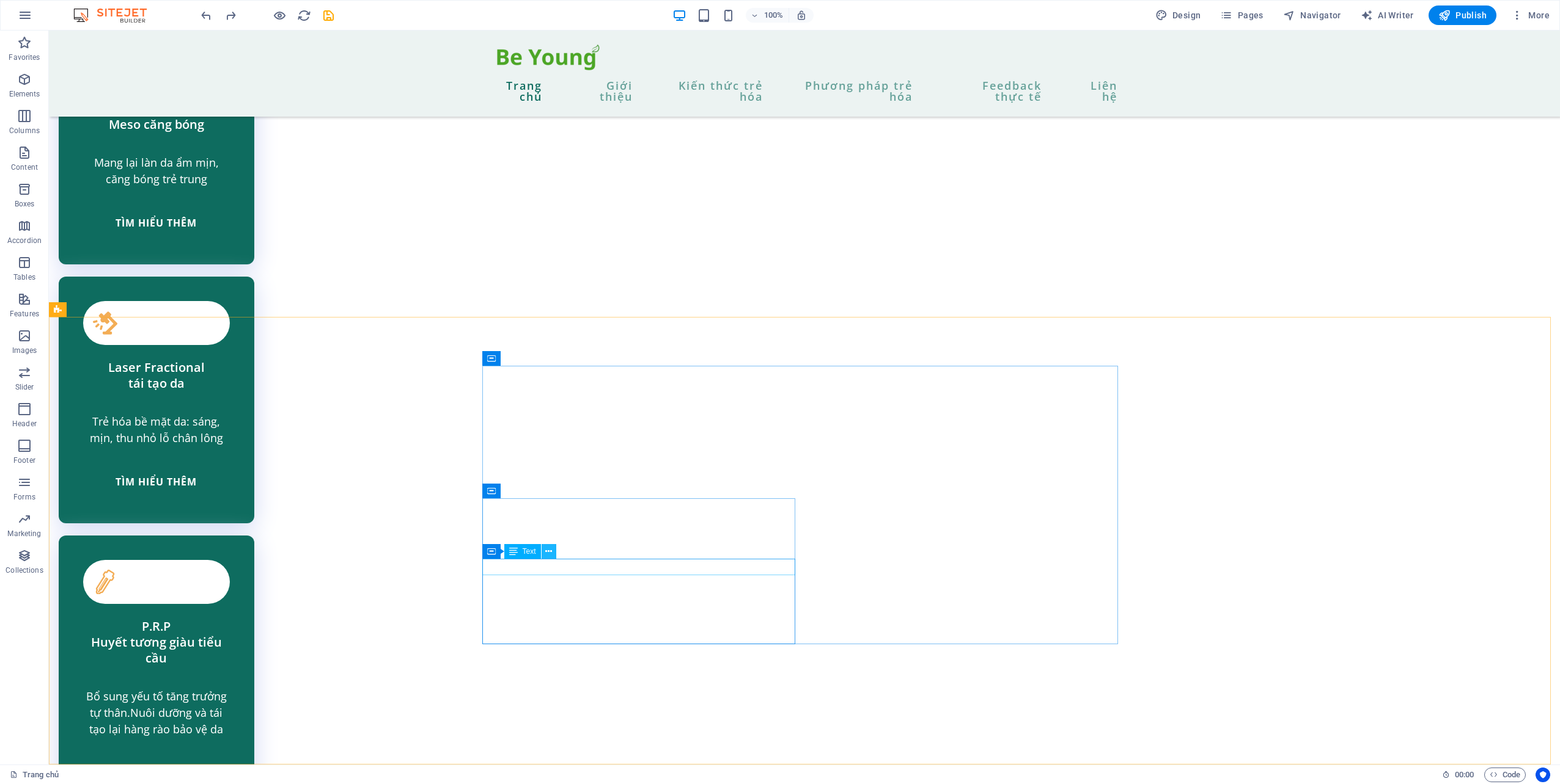
click at [549, 553] on icon at bounding box center [549, 551] width 7 height 13
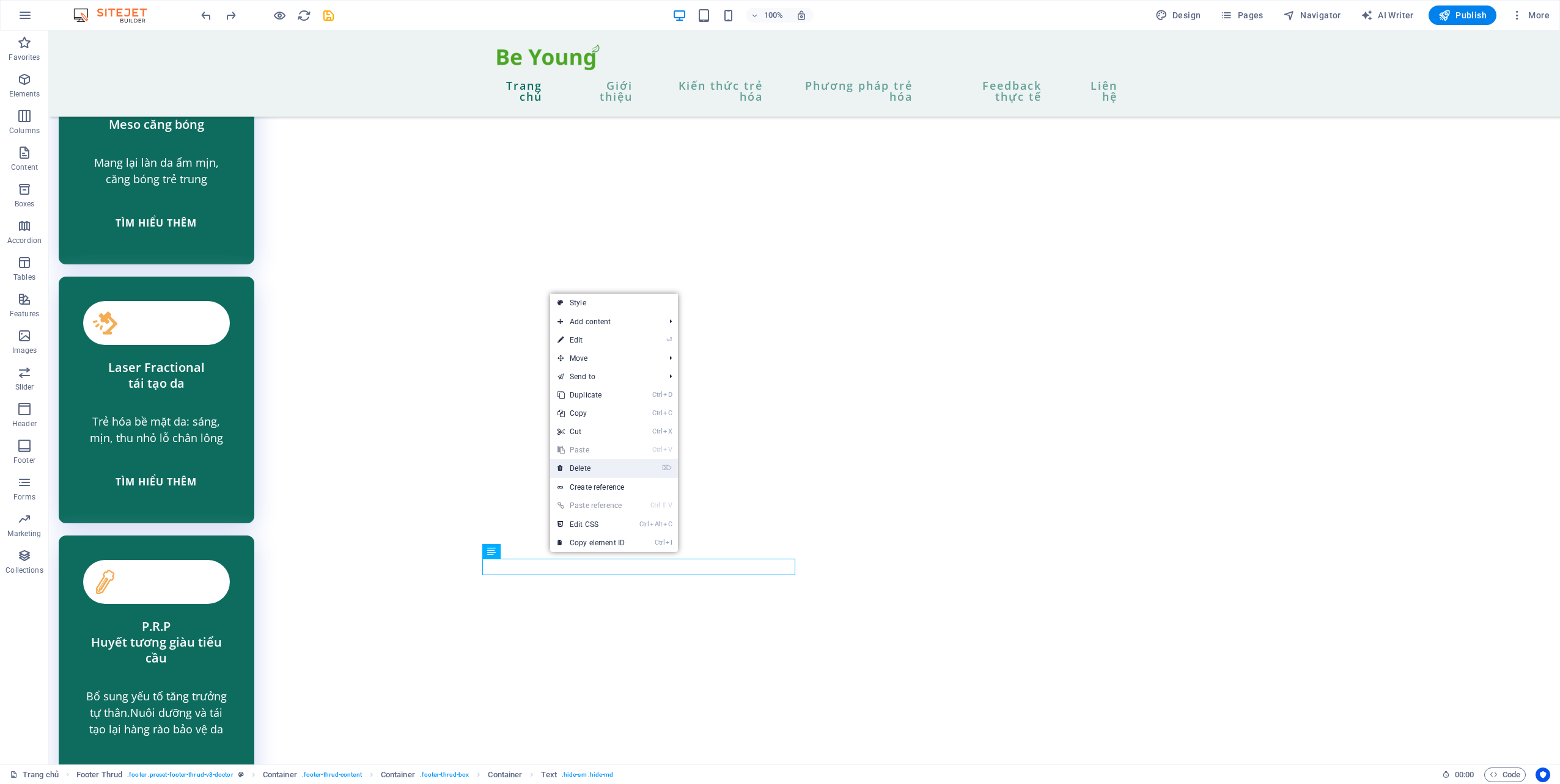
click at [619, 473] on link "⌦ Delete" at bounding box center [591, 469] width 82 height 19
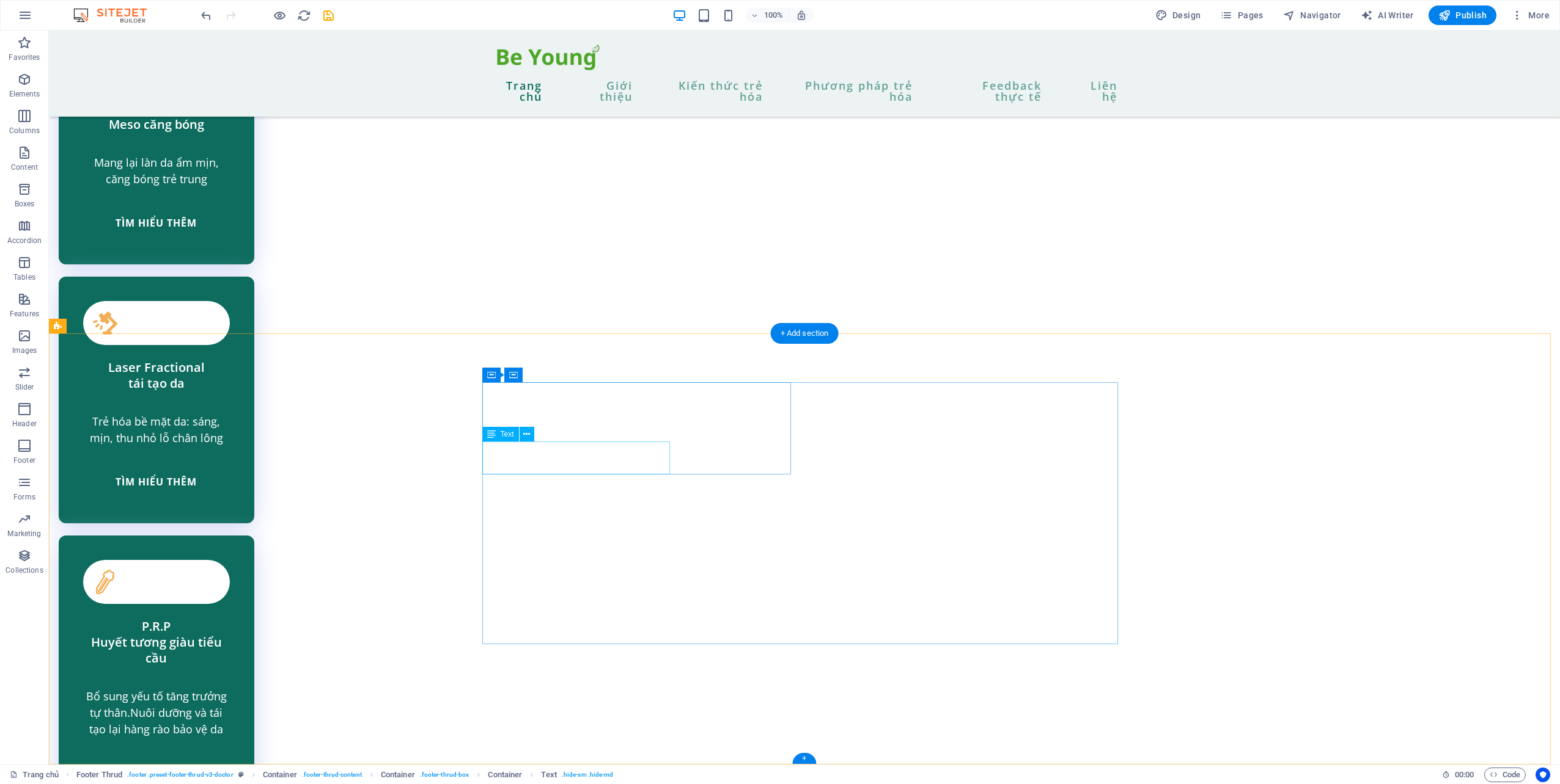
scroll to position [3646, 0]
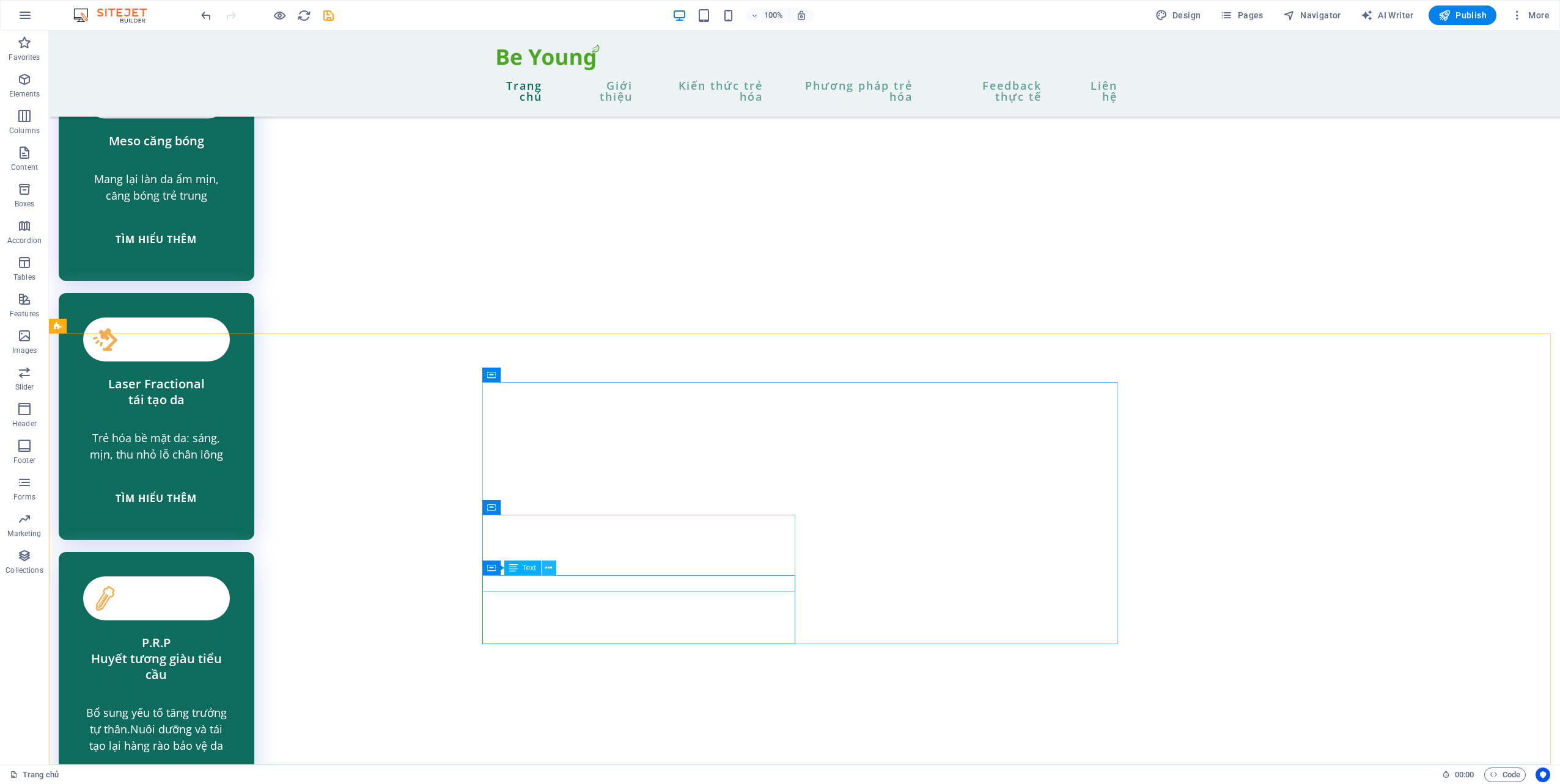
click at [551, 569] on icon at bounding box center [549, 568] width 7 height 13
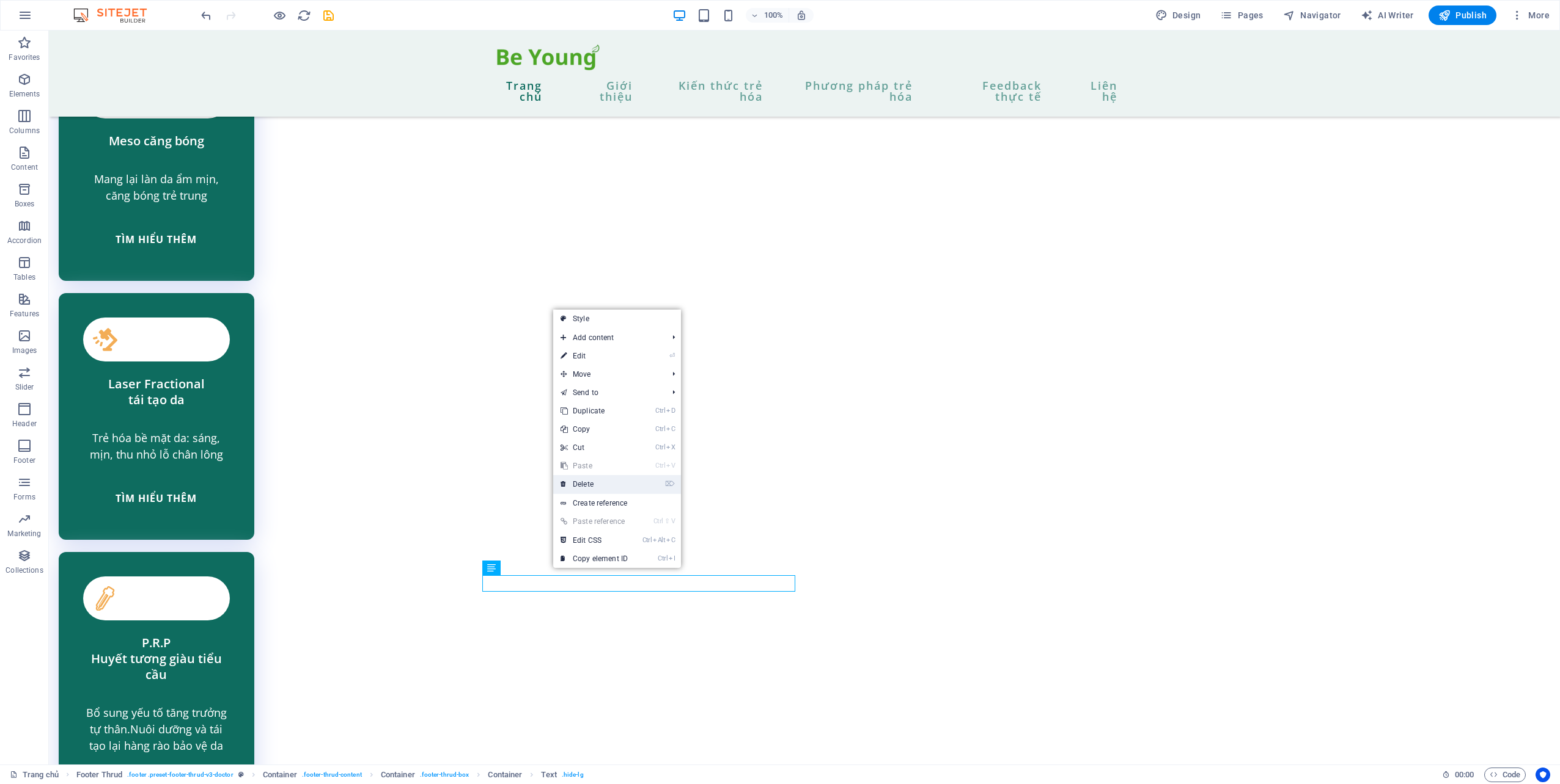
click at [608, 490] on link "⌦ Delete" at bounding box center [594, 484] width 82 height 19
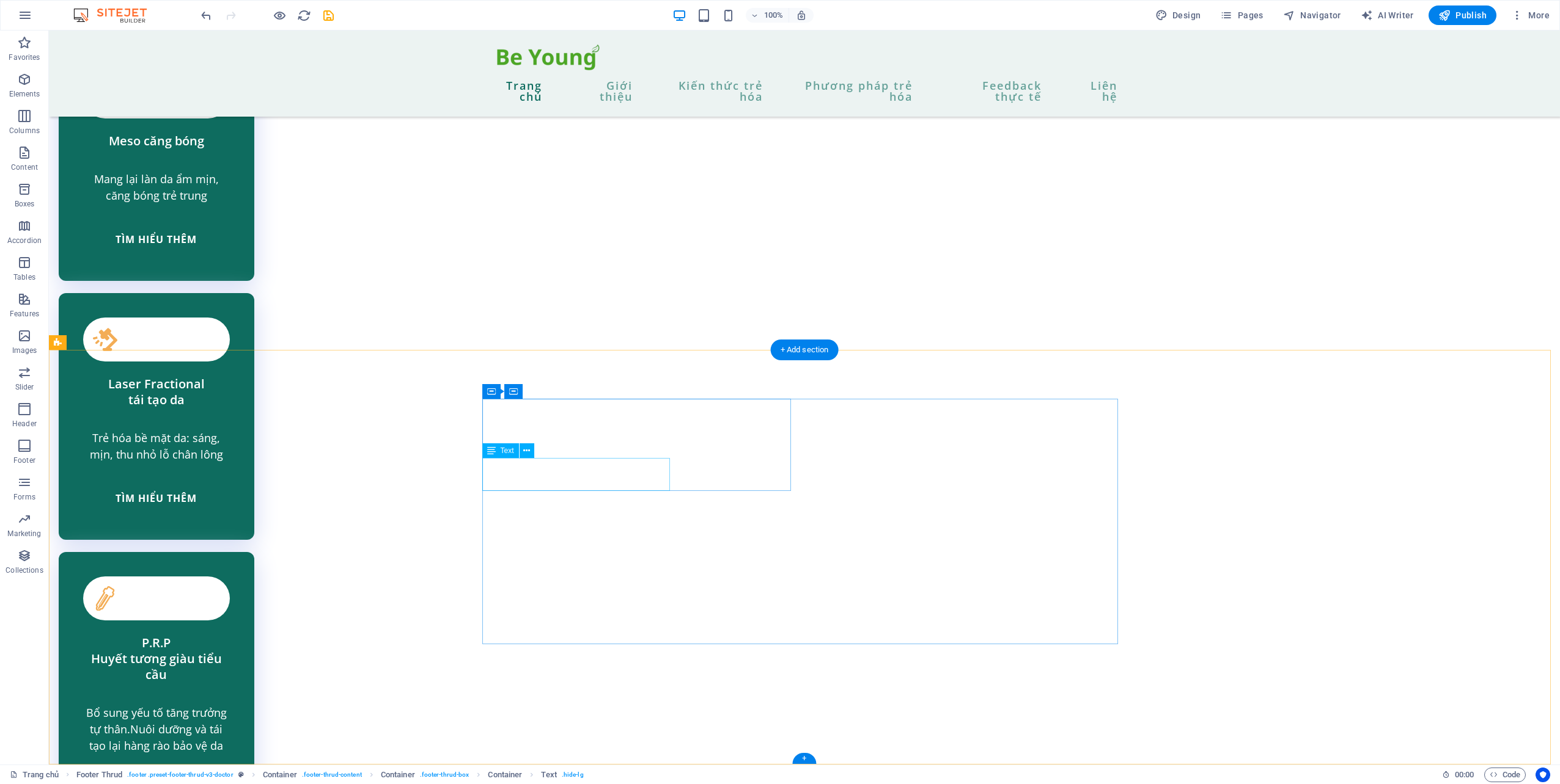
scroll to position [3629, 0]
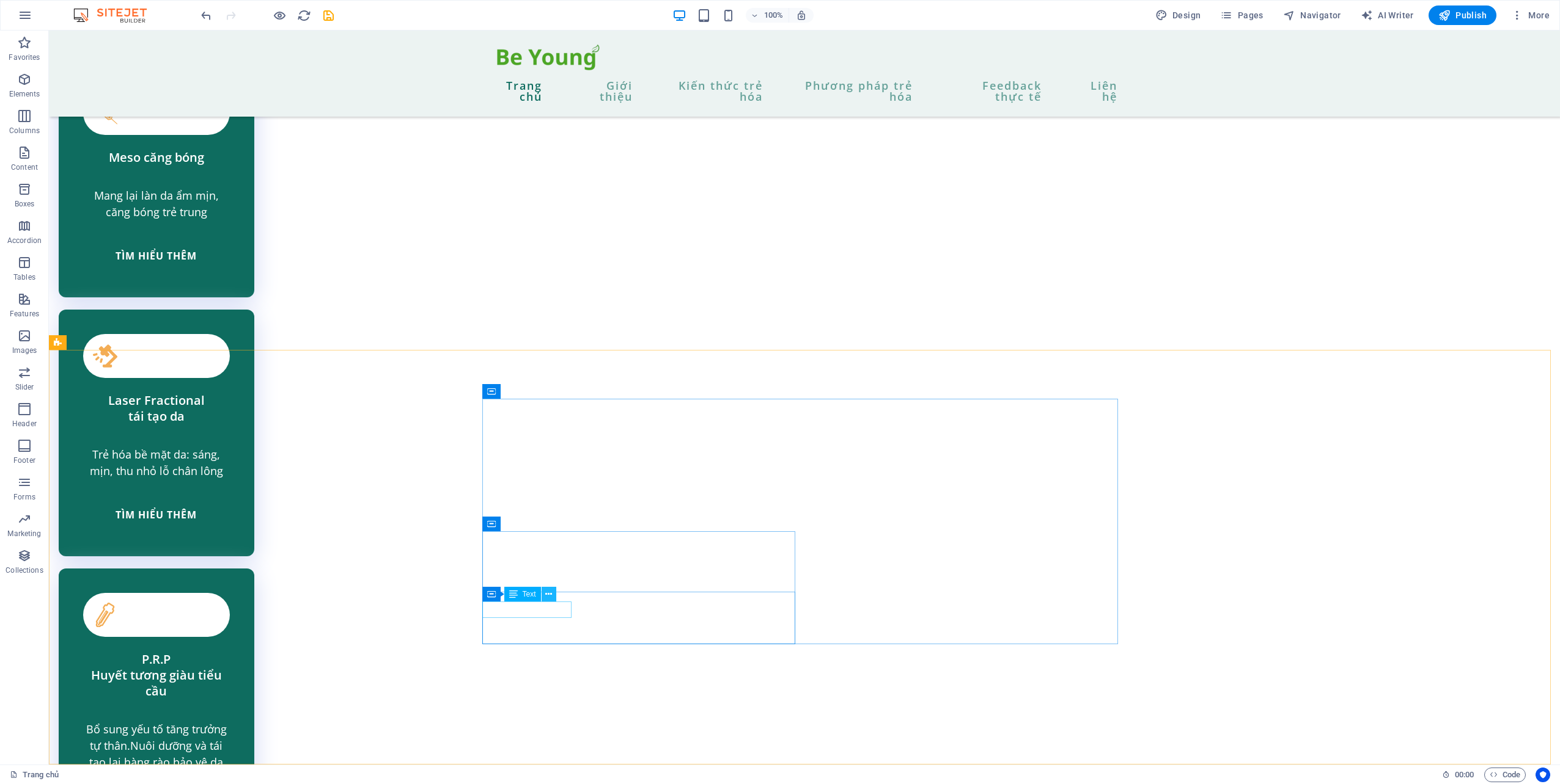
click at [549, 593] on icon at bounding box center [549, 594] width 7 height 13
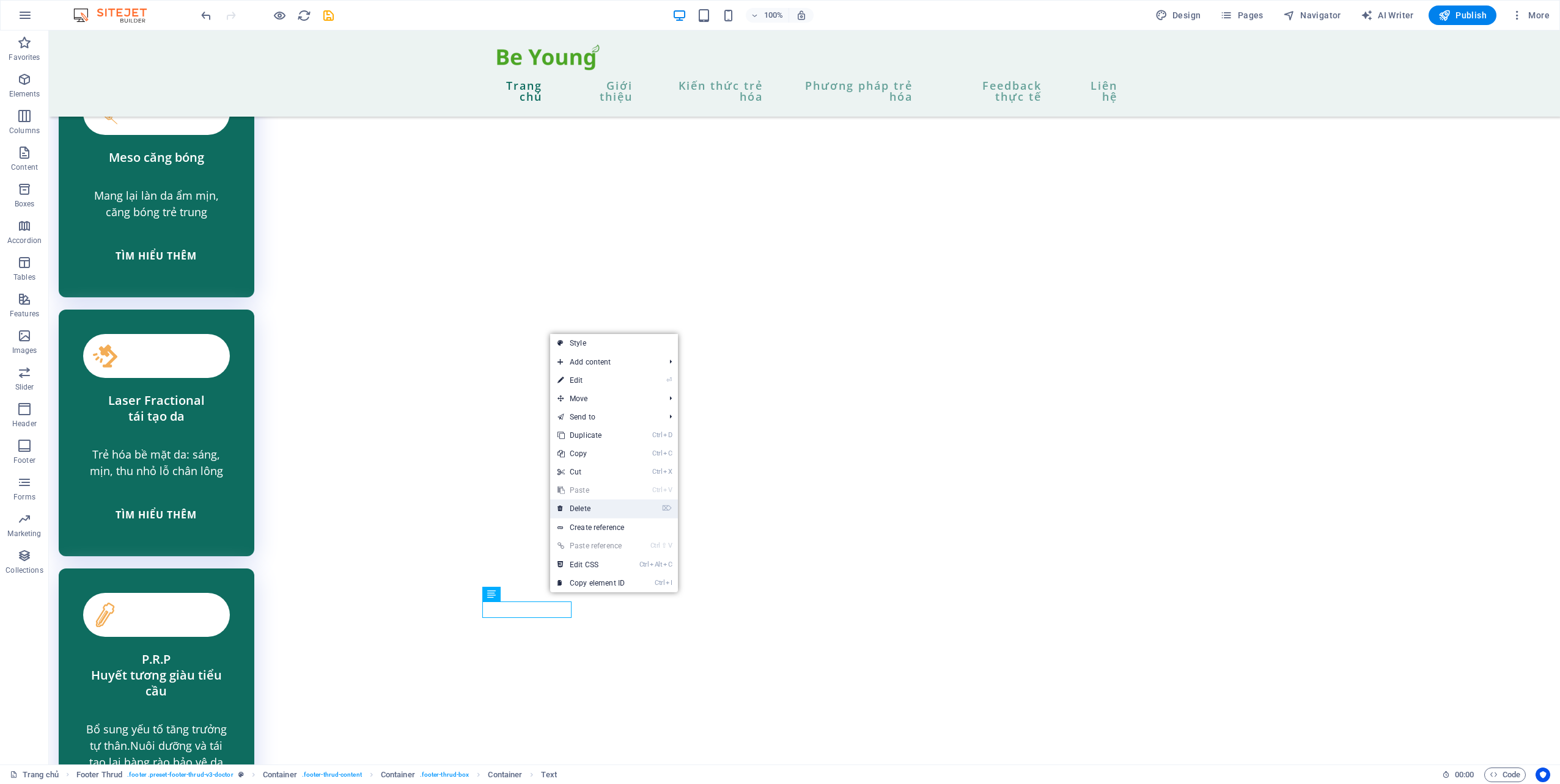
click at [609, 506] on link "⌦ Delete" at bounding box center [591, 509] width 82 height 19
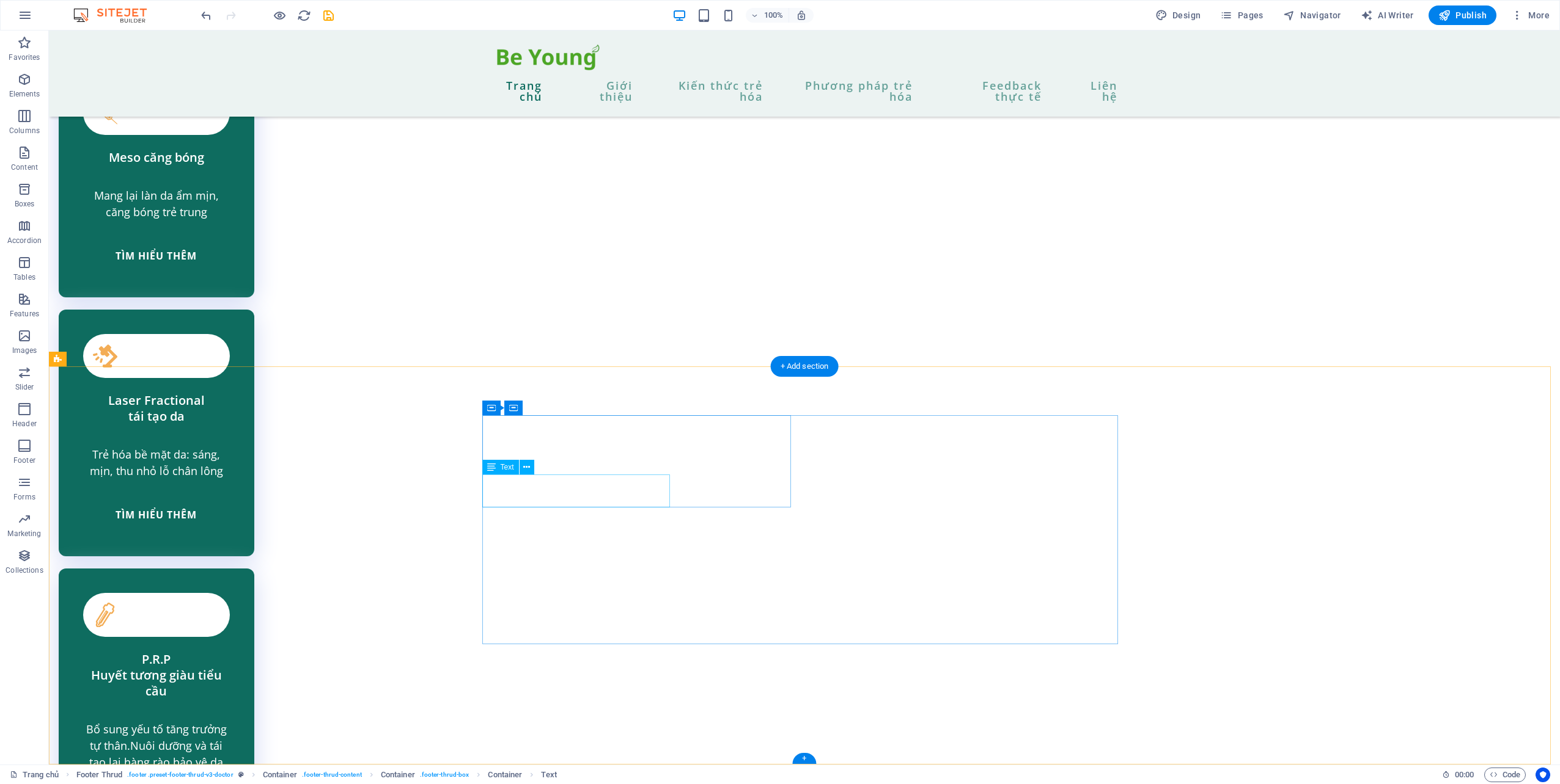
scroll to position [3612, 0]
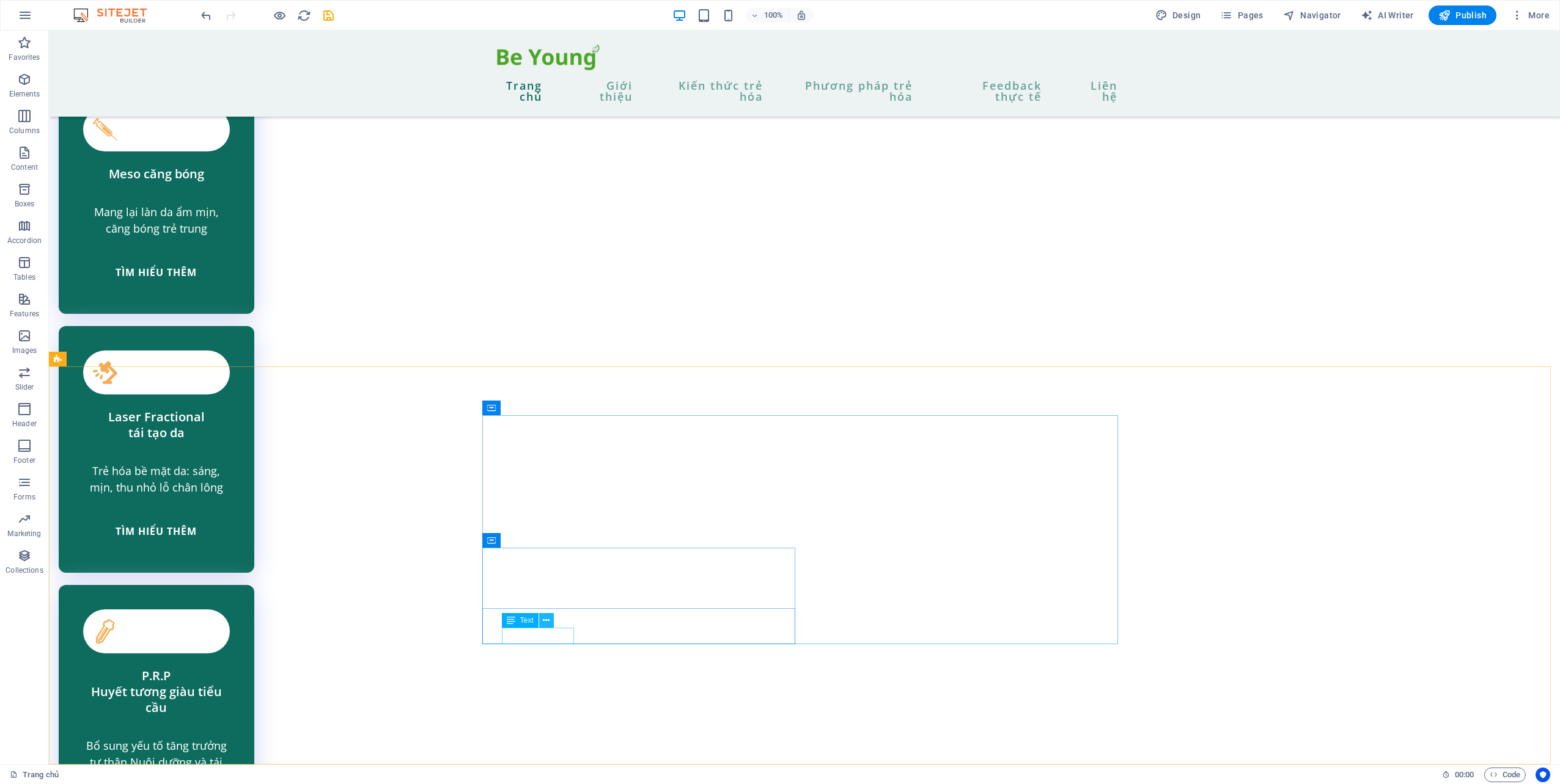
click at [549, 616] on icon at bounding box center [546, 620] width 7 height 13
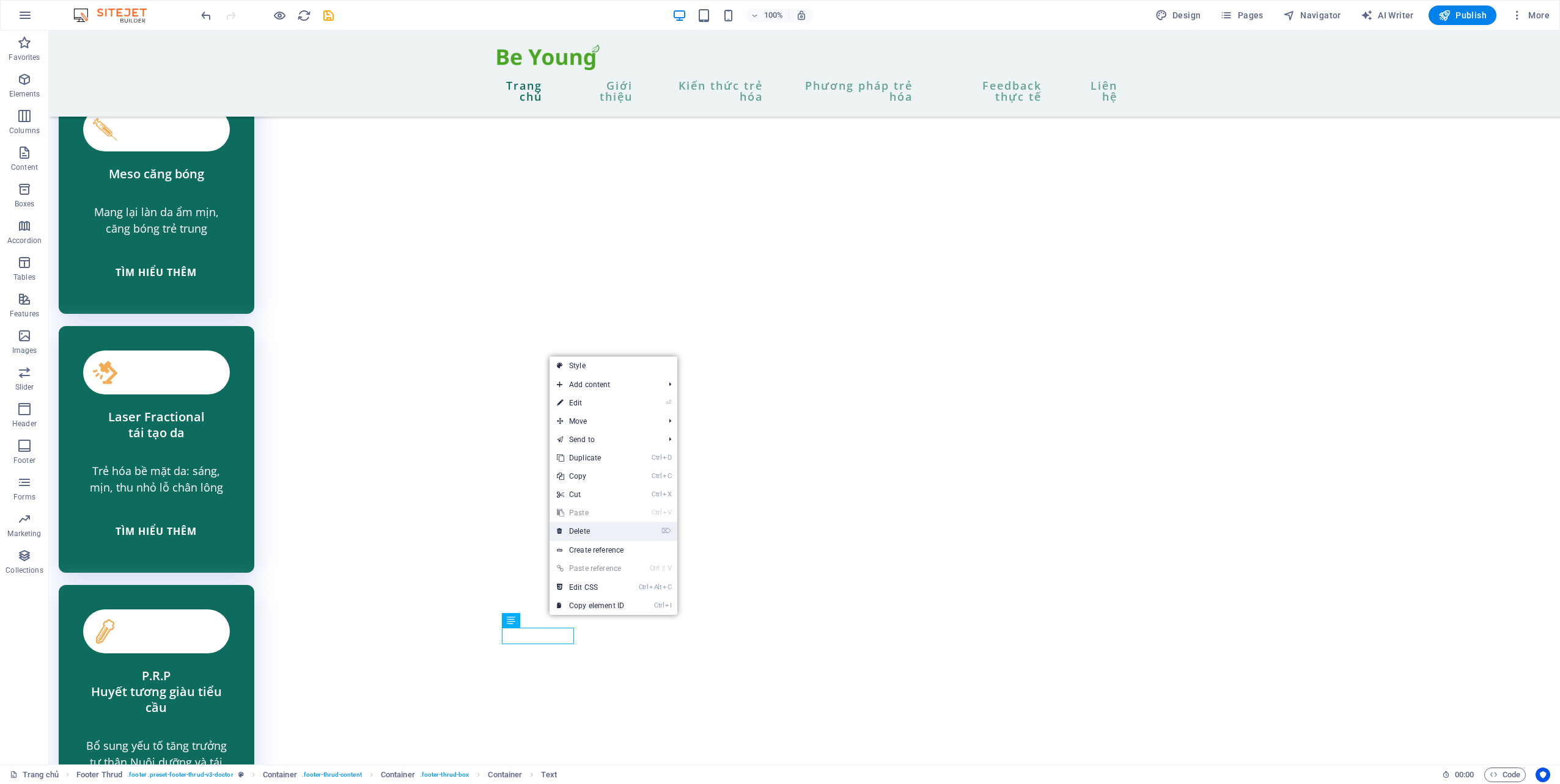
click at [605, 531] on link "⌦ Delete" at bounding box center [590, 532] width 82 height 19
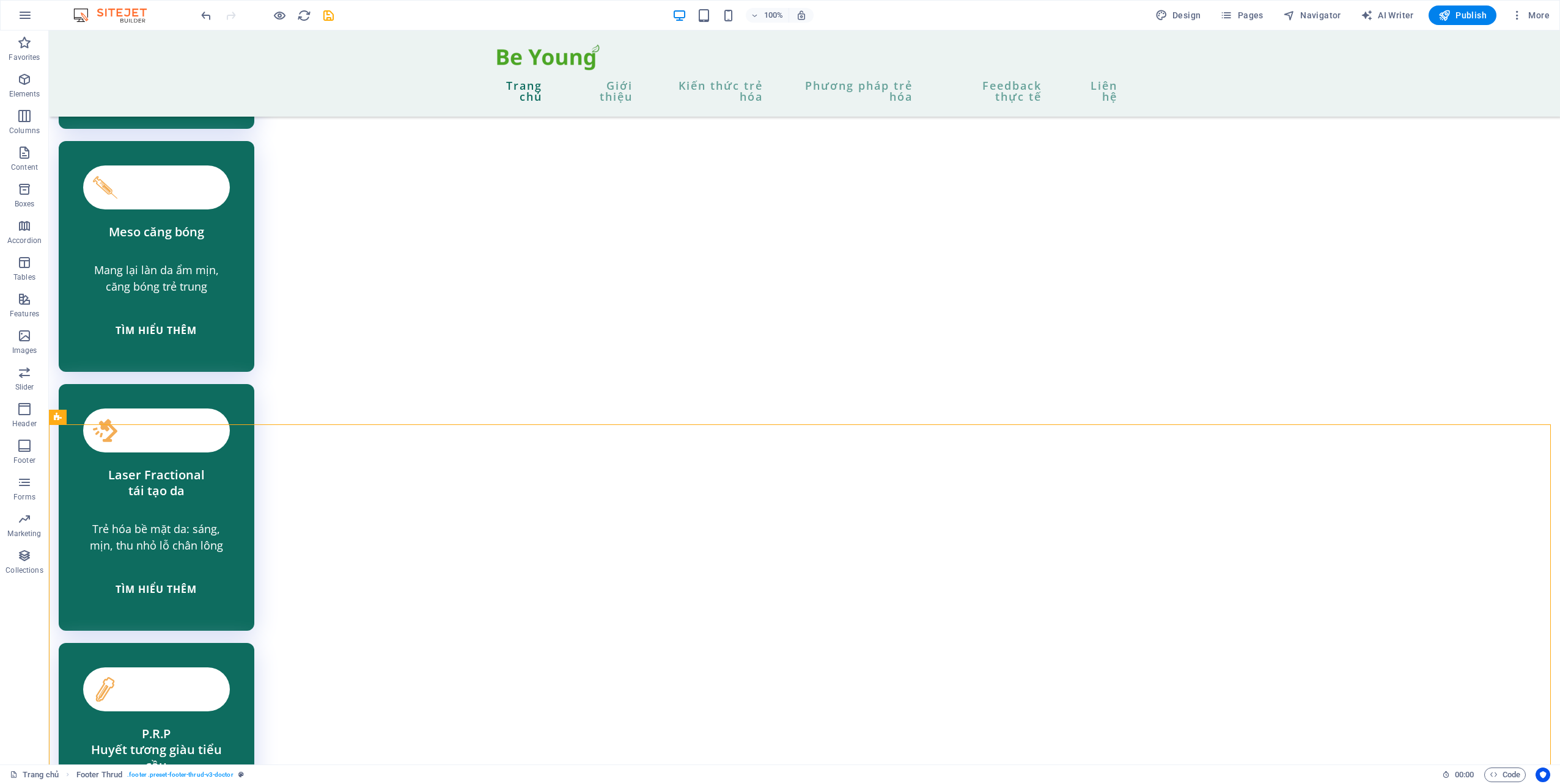
scroll to position [3540, 0]
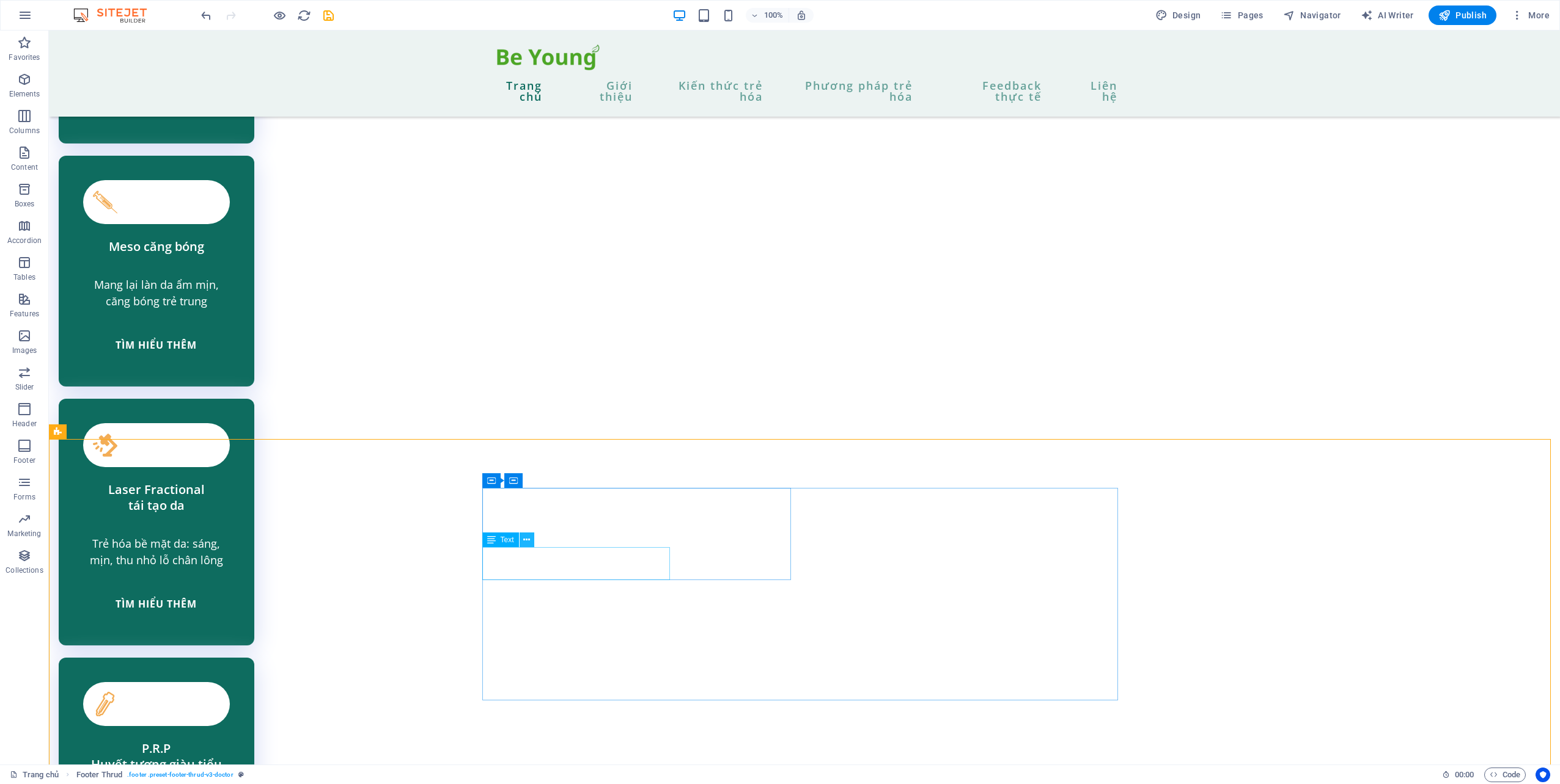
click at [526, 538] on icon at bounding box center [526, 539] width 7 height 13
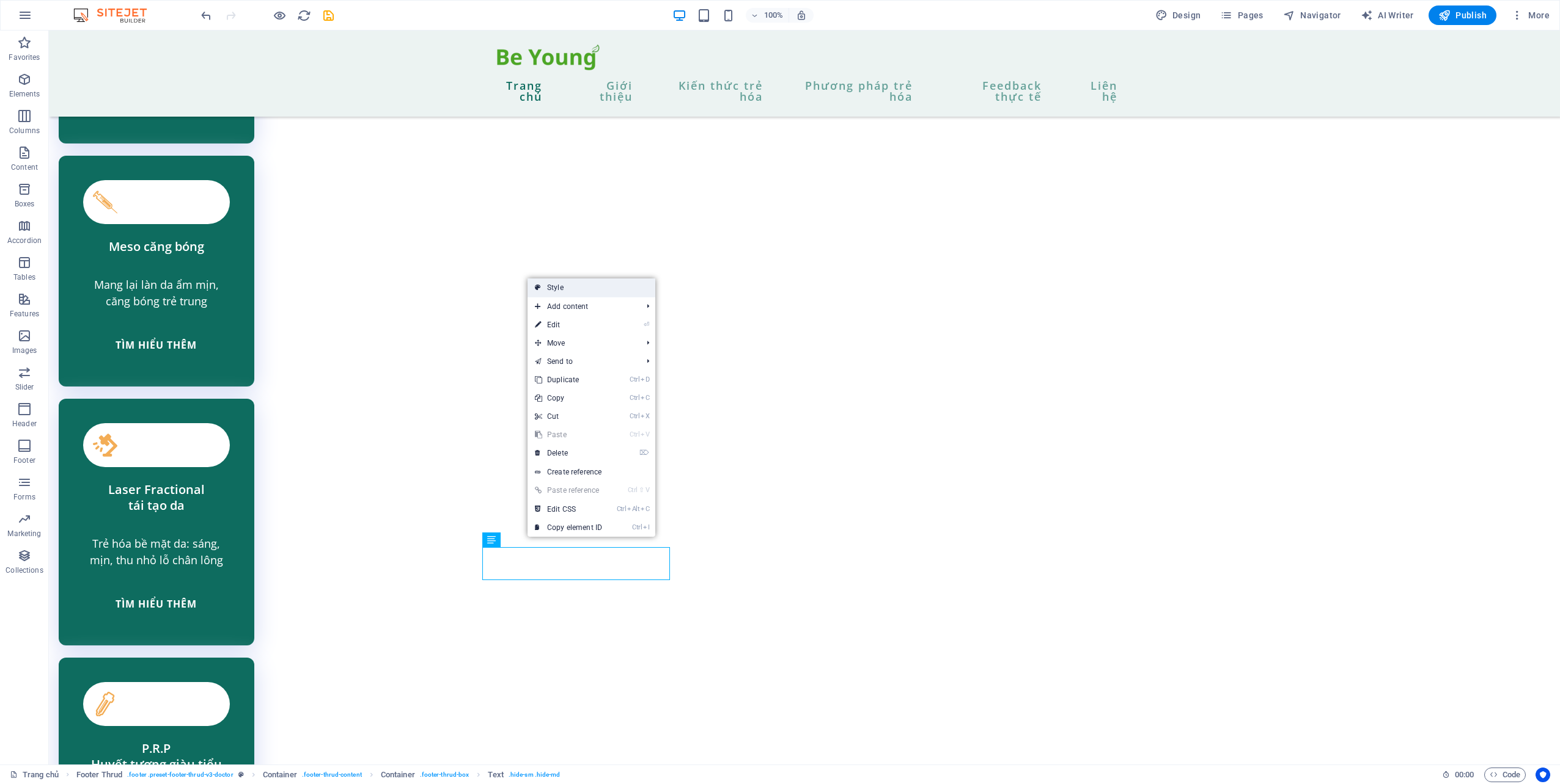
click at [607, 292] on link "Style" at bounding box center [592, 287] width 128 height 19
select select "rem"
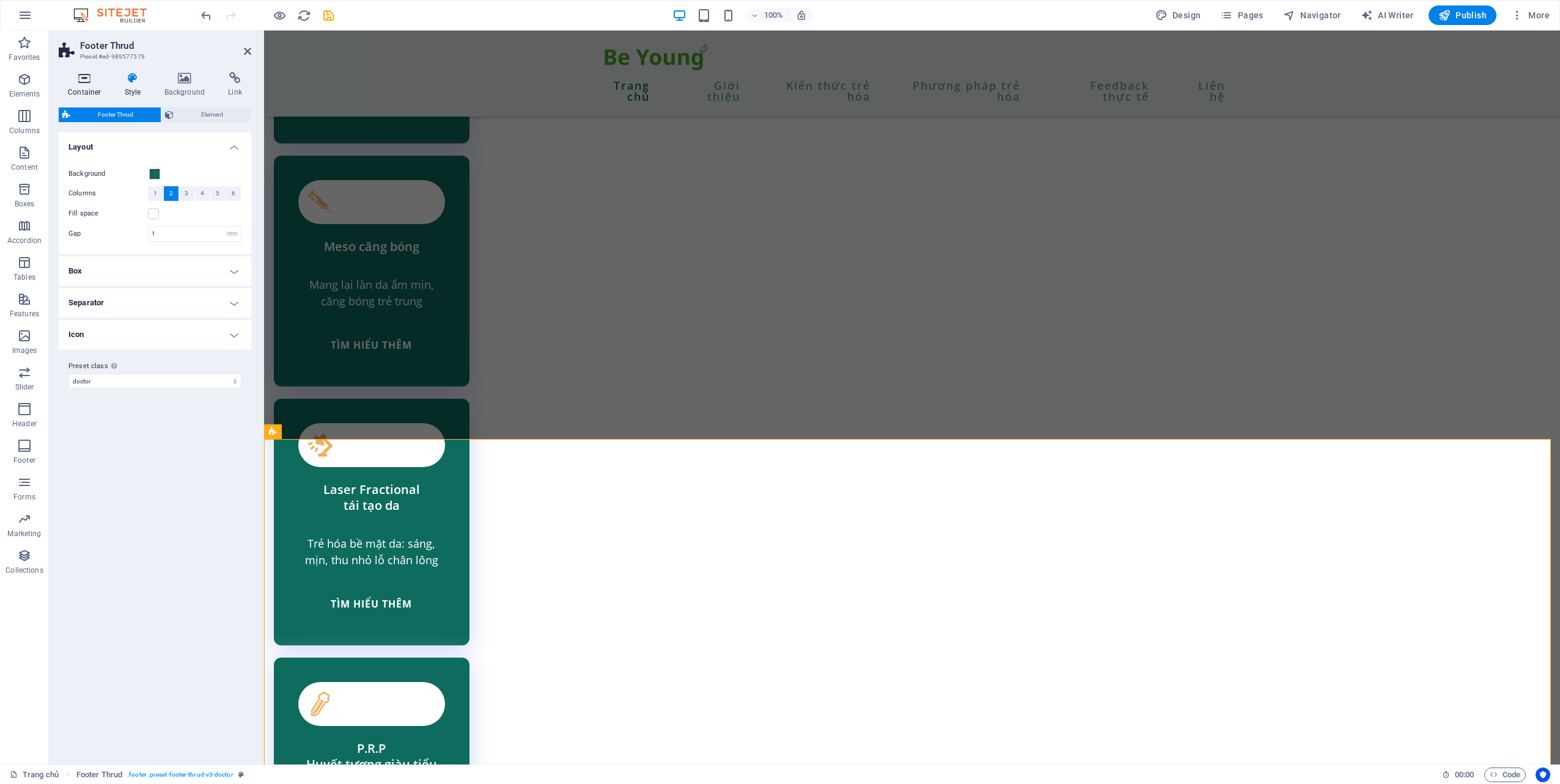
click at [77, 88] on h4 "Container" at bounding box center [87, 84] width 57 height 26
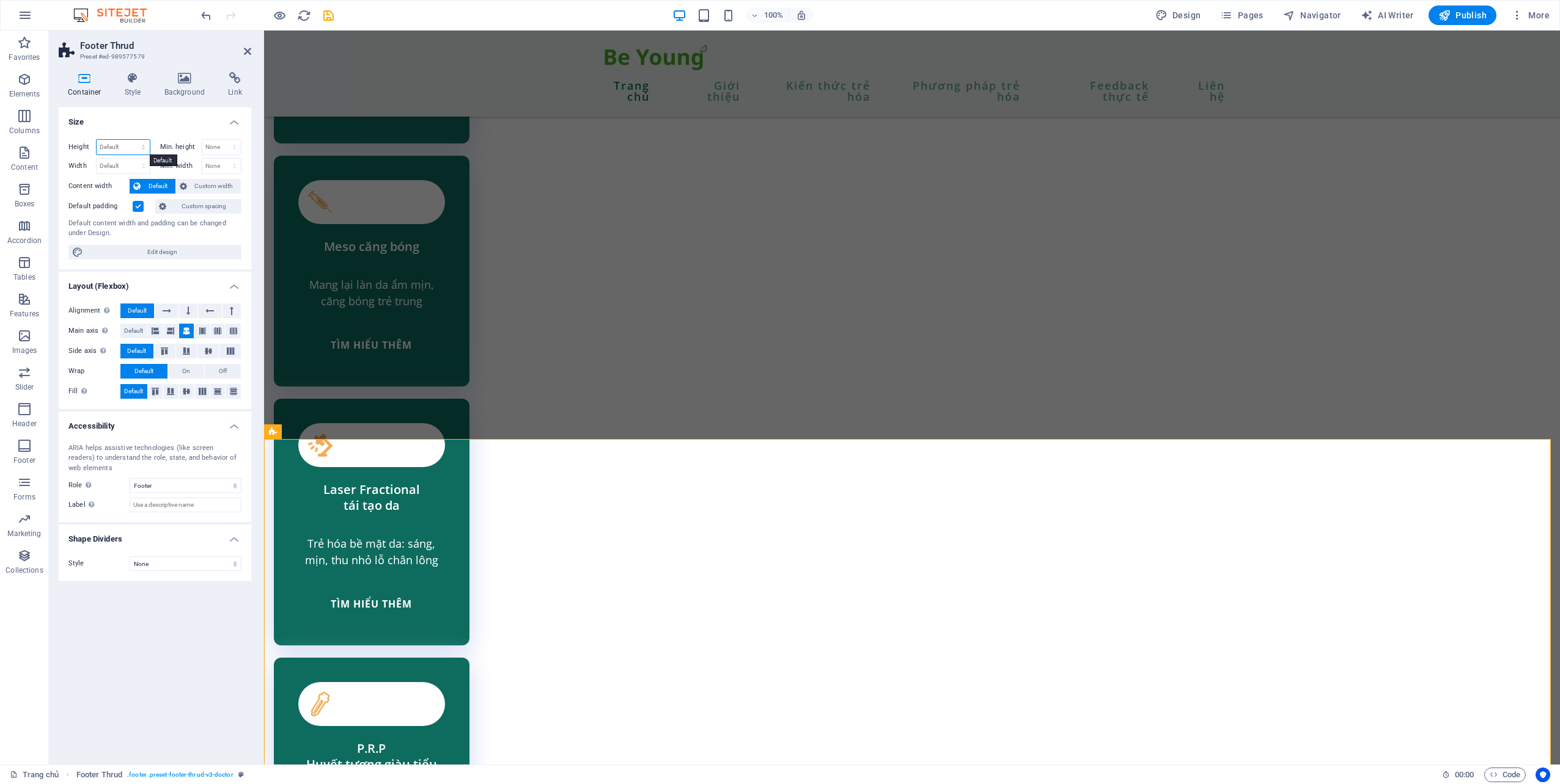
click at [117, 147] on select "Default px rem % vh vw" at bounding box center [123, 146] width 53 height 15
click at [177, 110] on h4 "Size" at bounding box center [155, 118] width 193 height 22
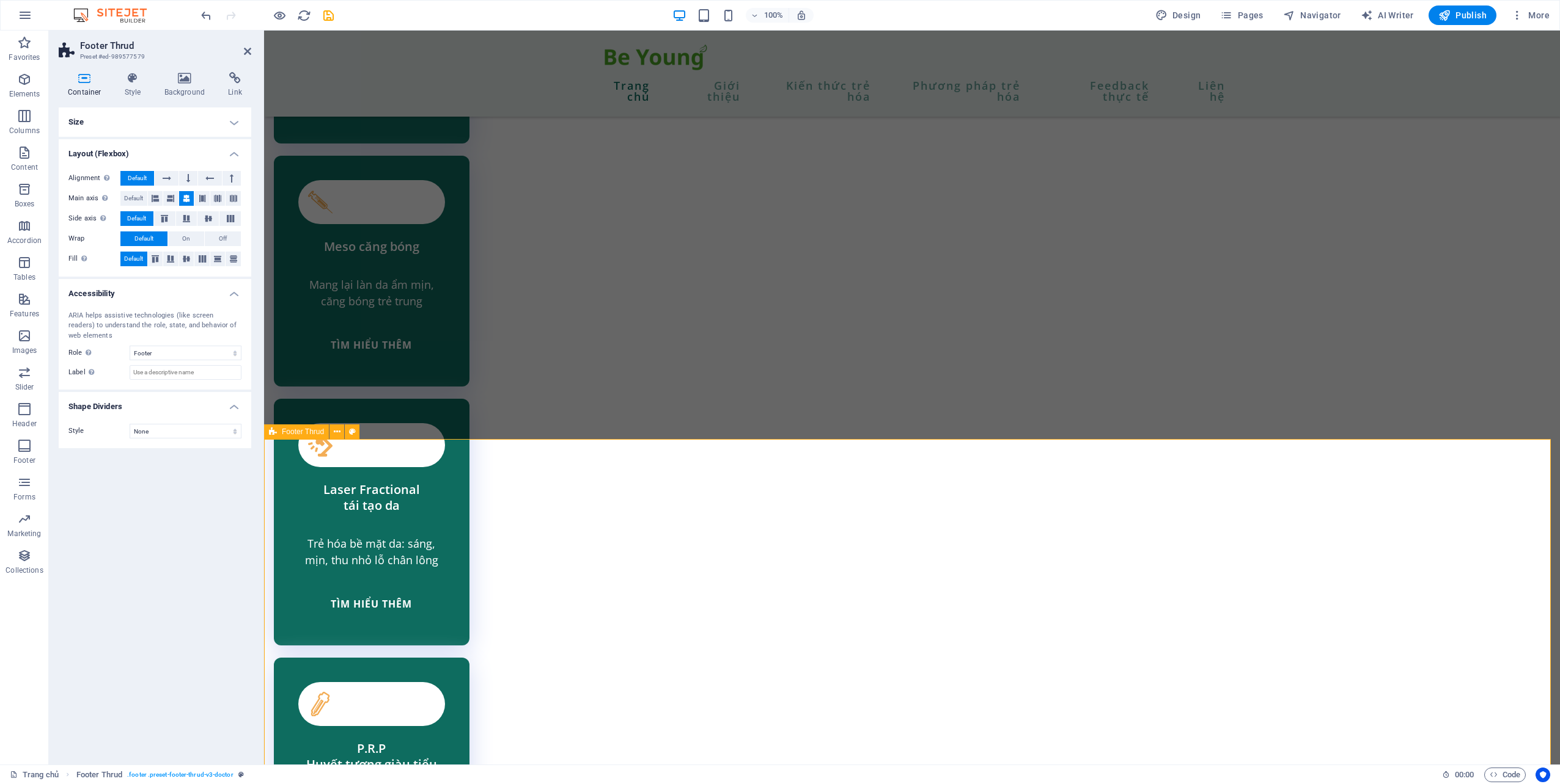
drag, startPoint x: 925, startPoint y: 405, endPoint x: 901, endPoint y: 388, distance: 29.4
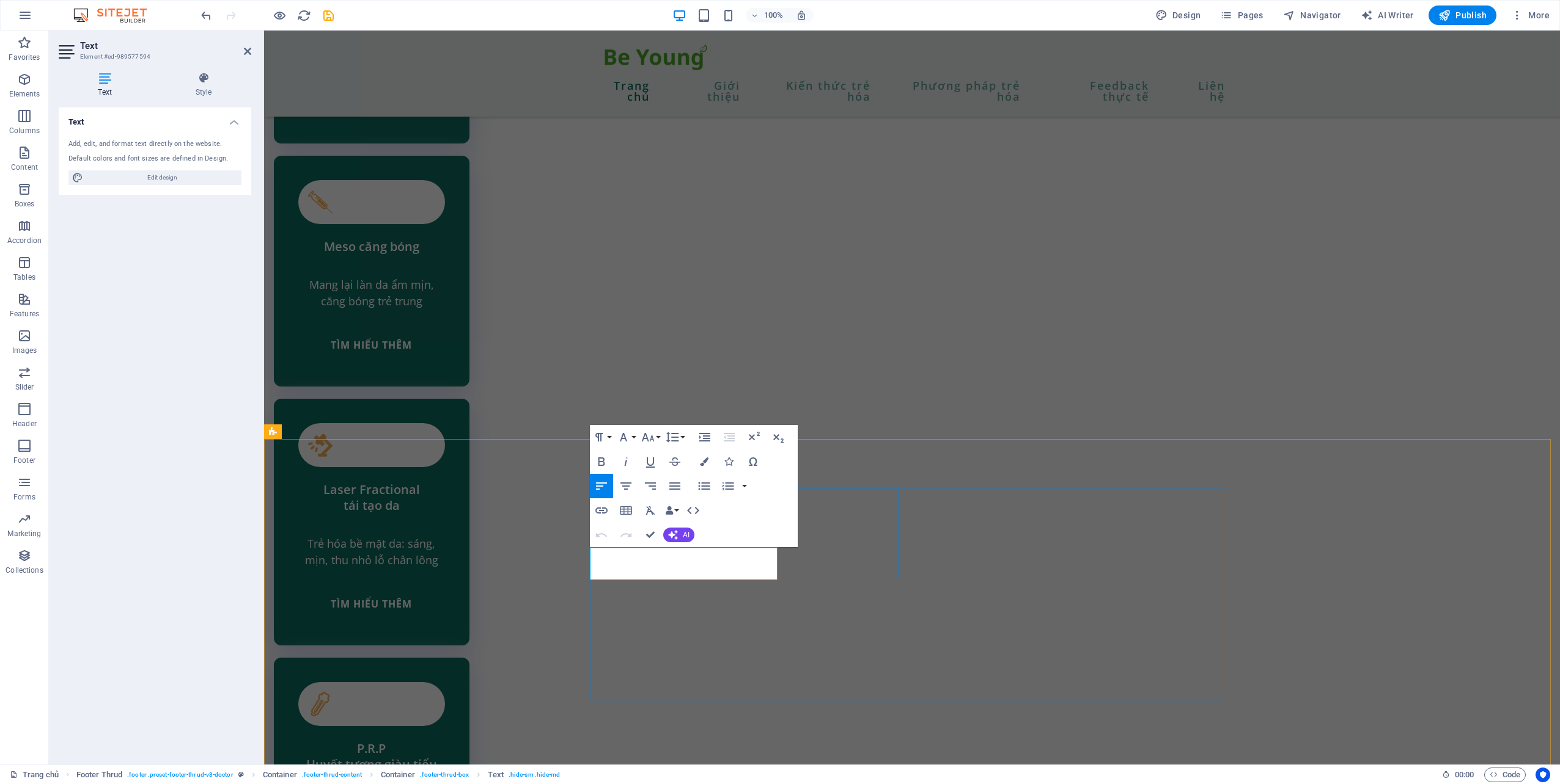
click at [204, 84] on icon at bounding box center [203, 78] width 95 height 12
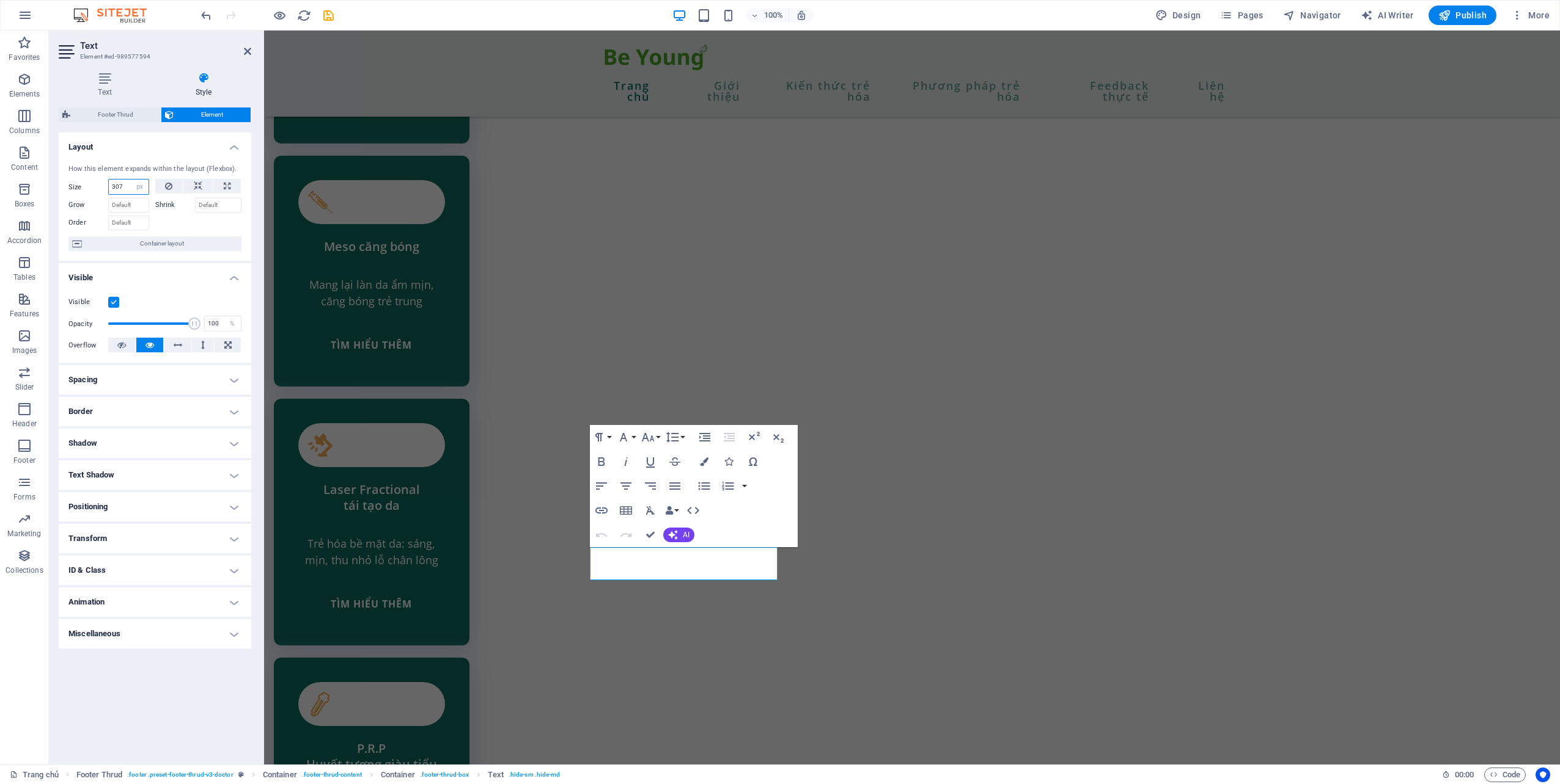
click at [124, 186] on input "307" at bounding box center [129, 187] width 39 height 15
click at [127, 190] on input "350" at bounding box center [129, 187] width 39 height 15
type input "380"
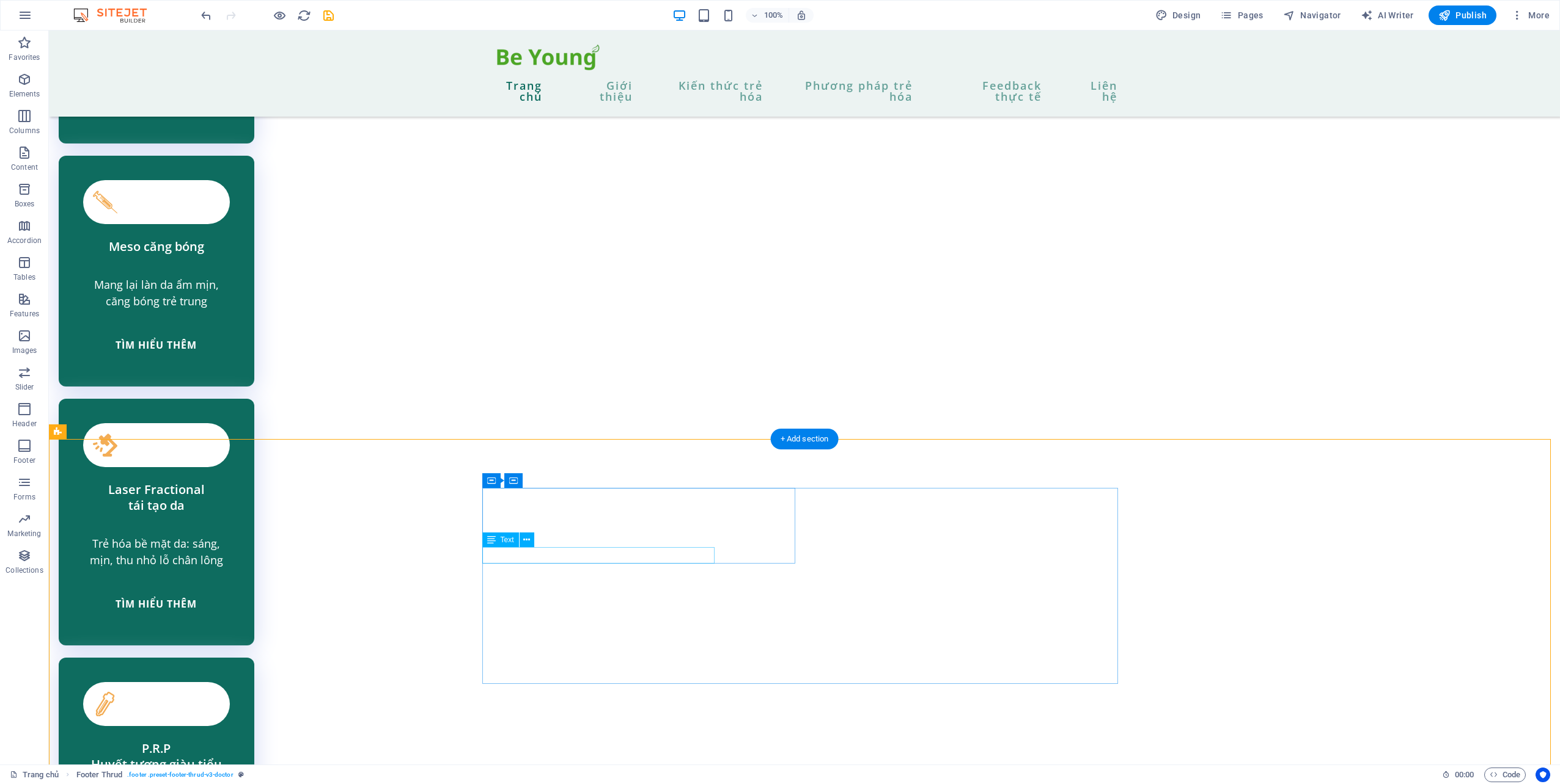
select select "px"
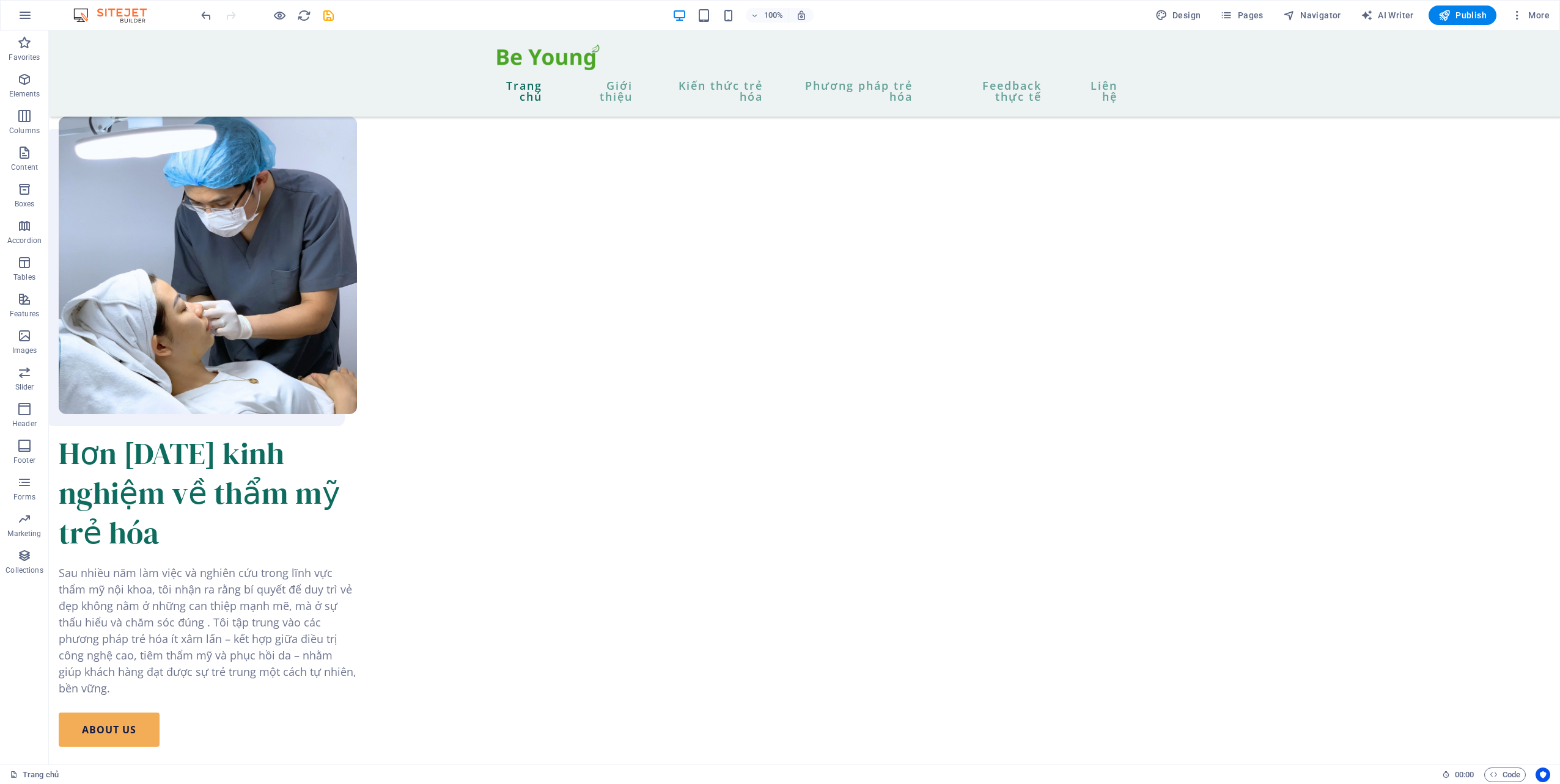
scroll to position [979, 0]
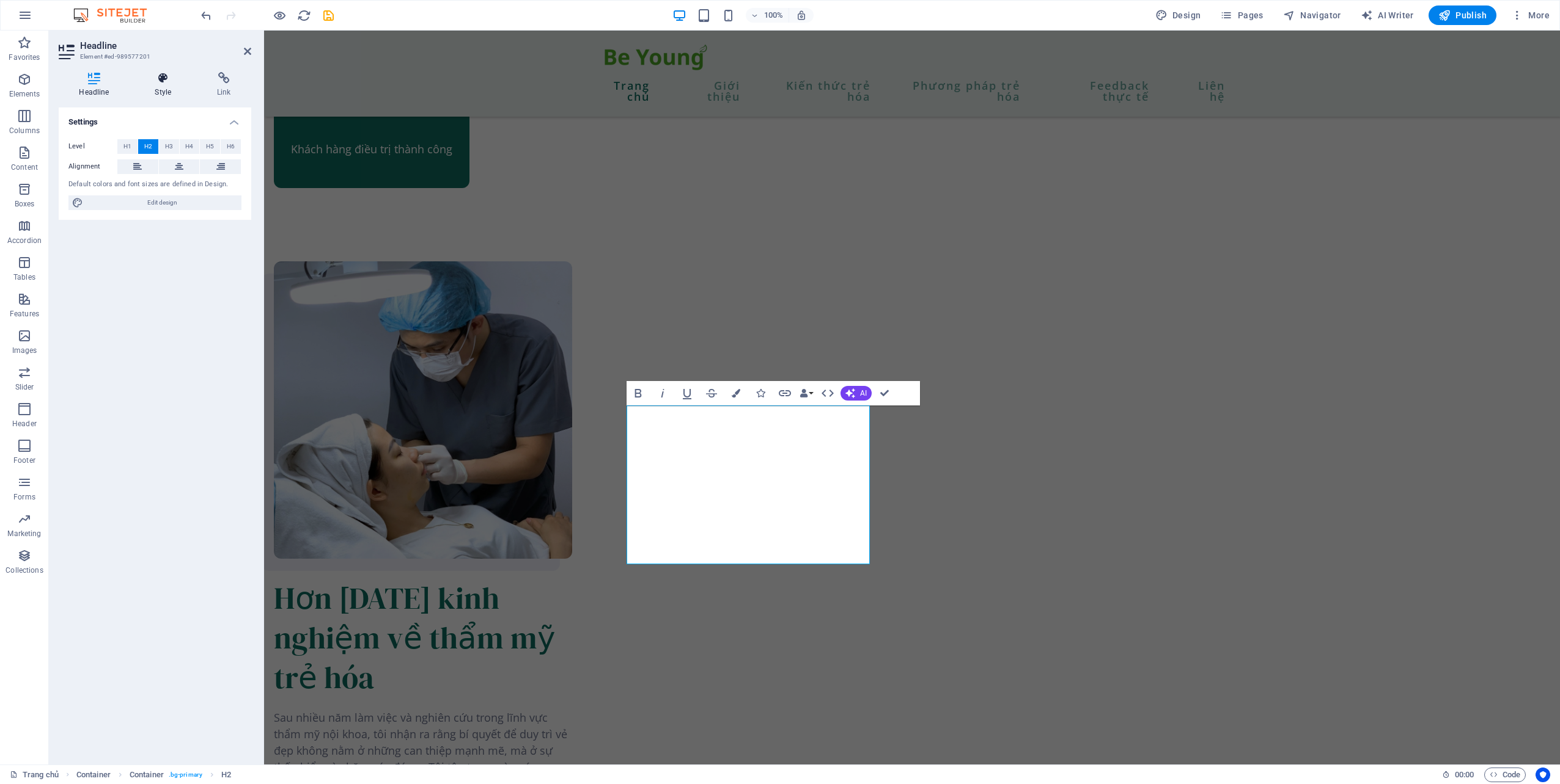
click at [158, 77] on icon at bounding box center [163, 78] width 57 height 12
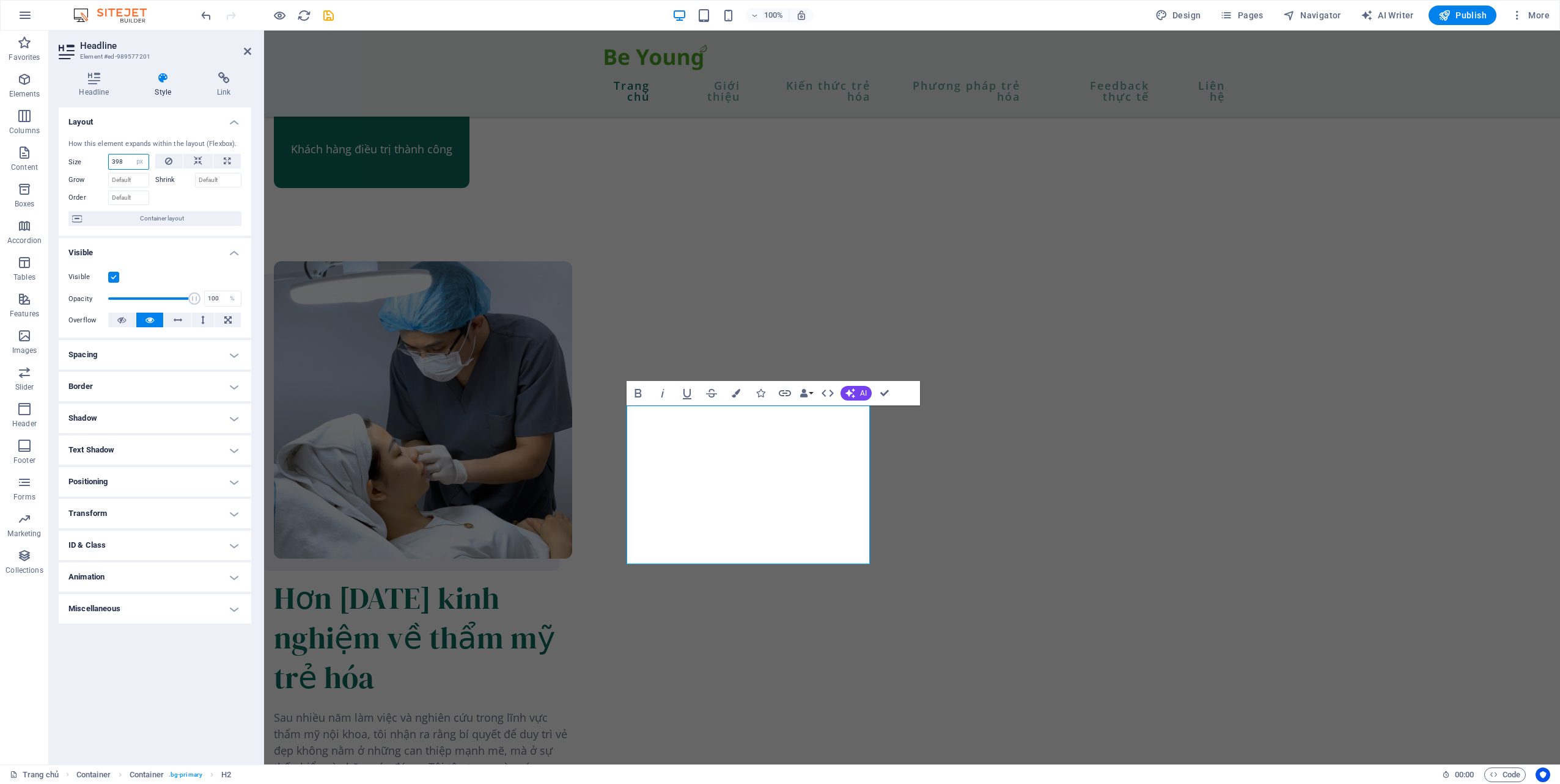
click at [129, 164] on input "398" at bounding box center [129, 161] width 39 height 15
type input "3"
type input "450"
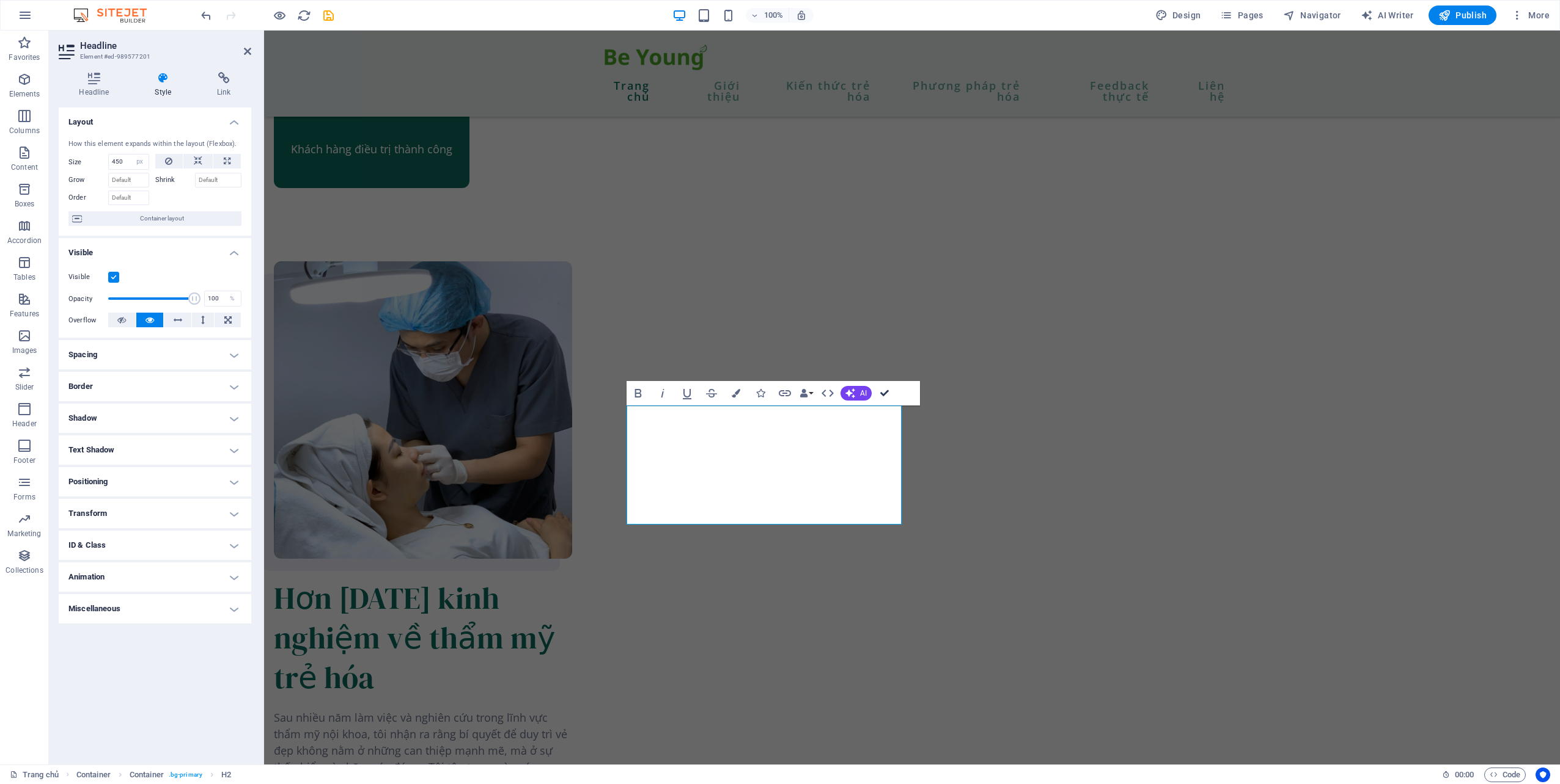
drag, startPoint x: 884, startPoint y: 392, endPoint x: 1298, endPoint y: 380, distance: 414.2
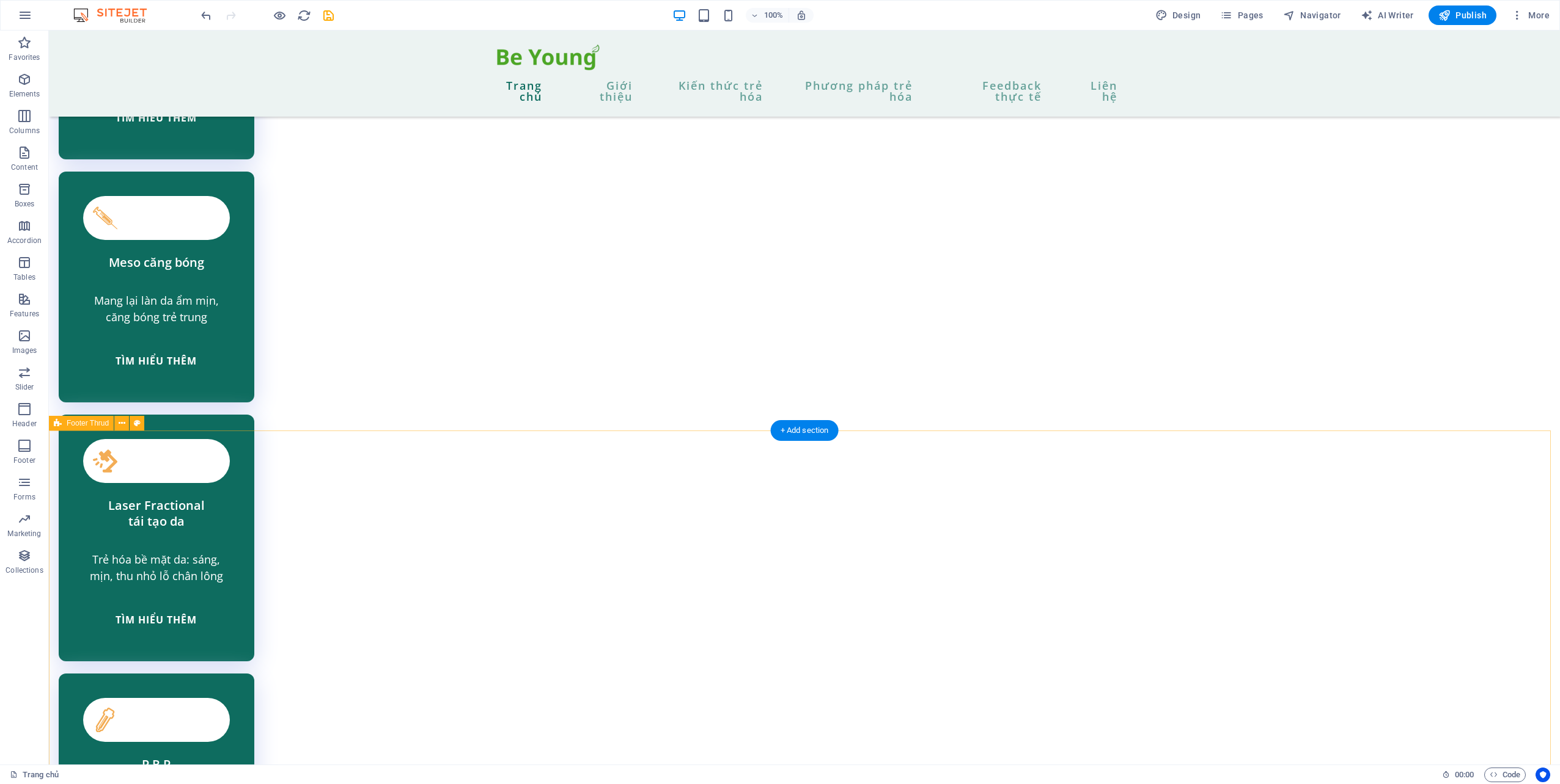
scroll to position [3540, 0]
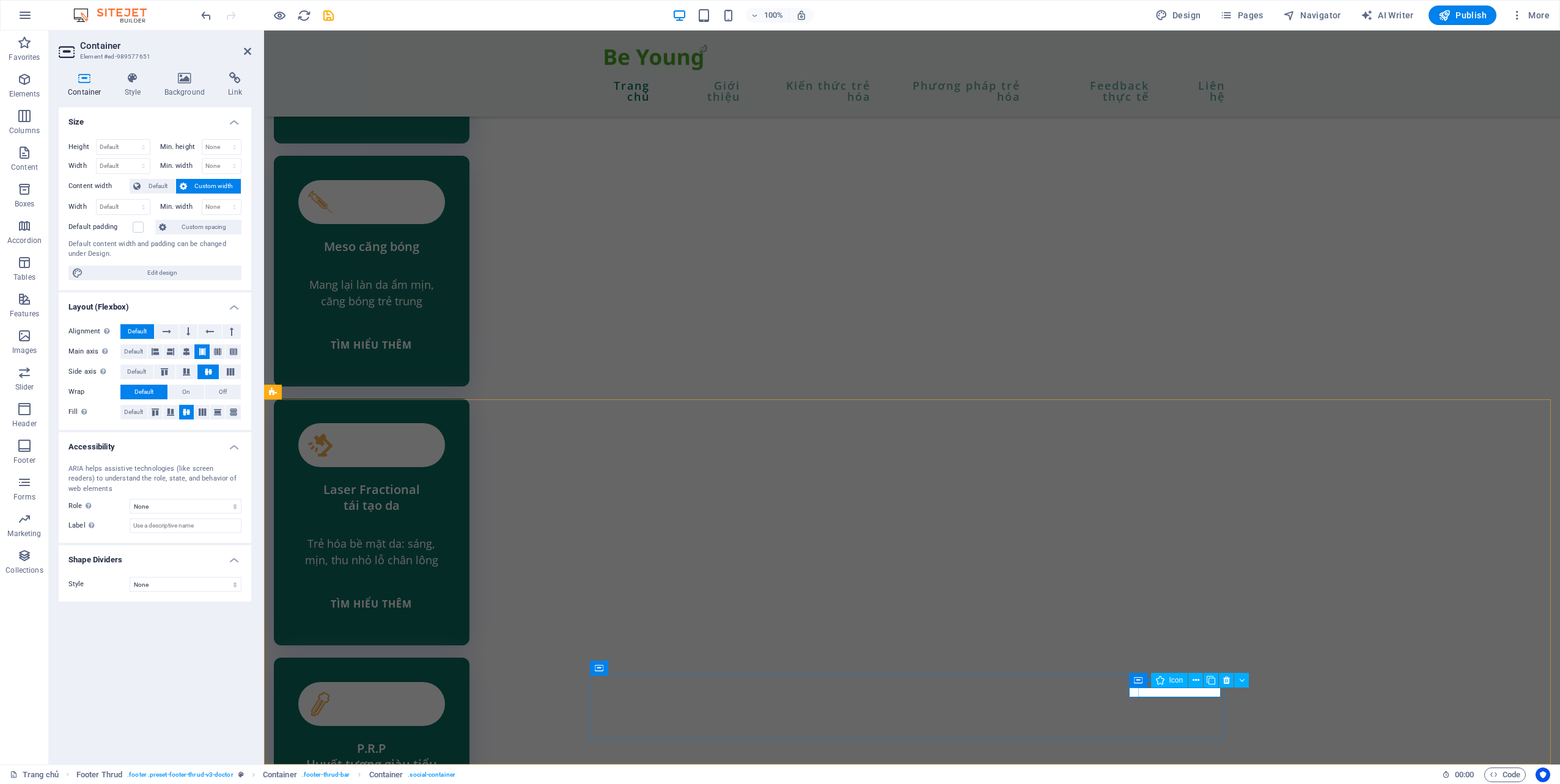
select select "xMidYMid"
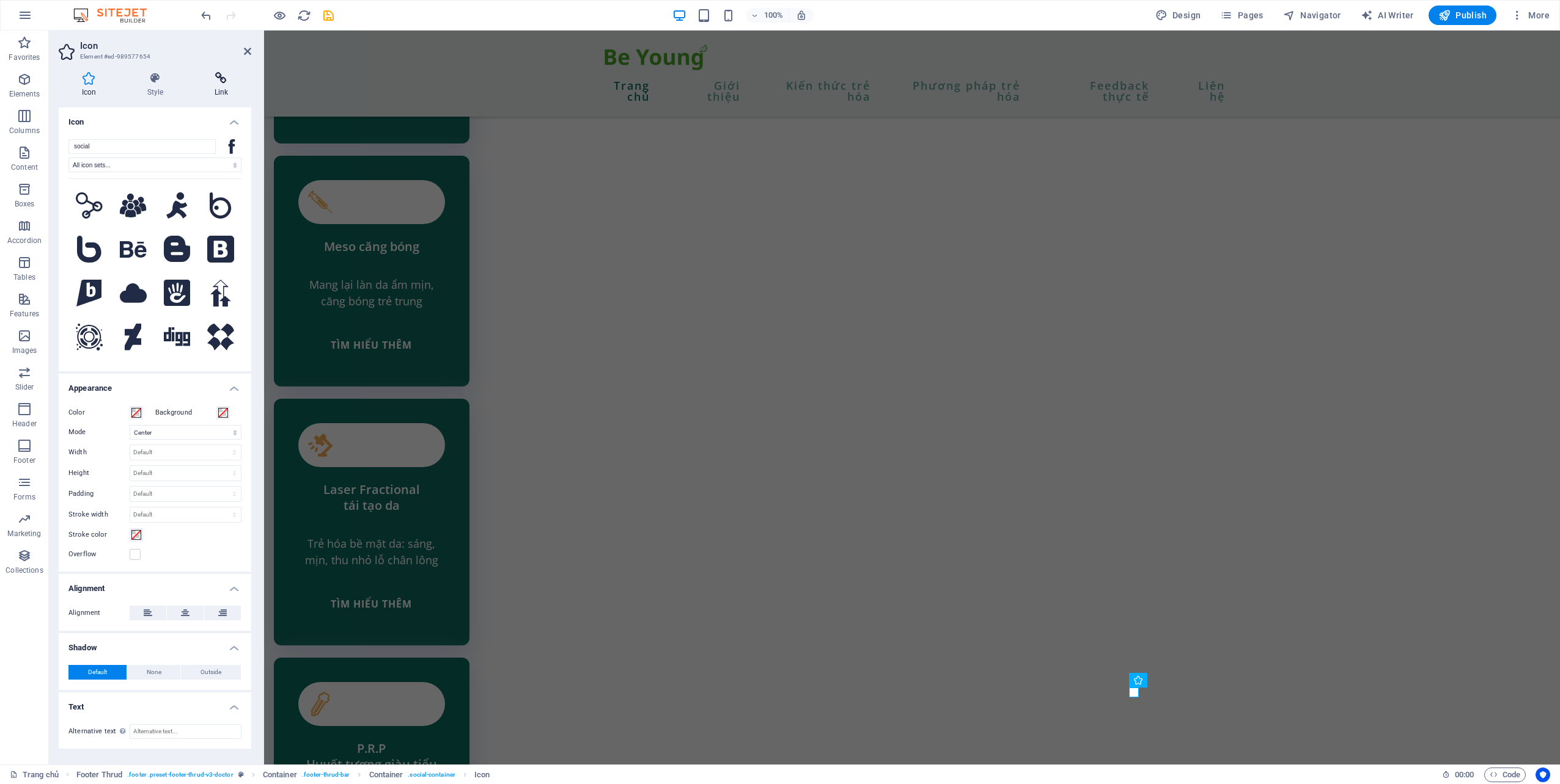
click at [224, 89] on h4 "Link" at bounding box center [221, 84] width 60 height 26
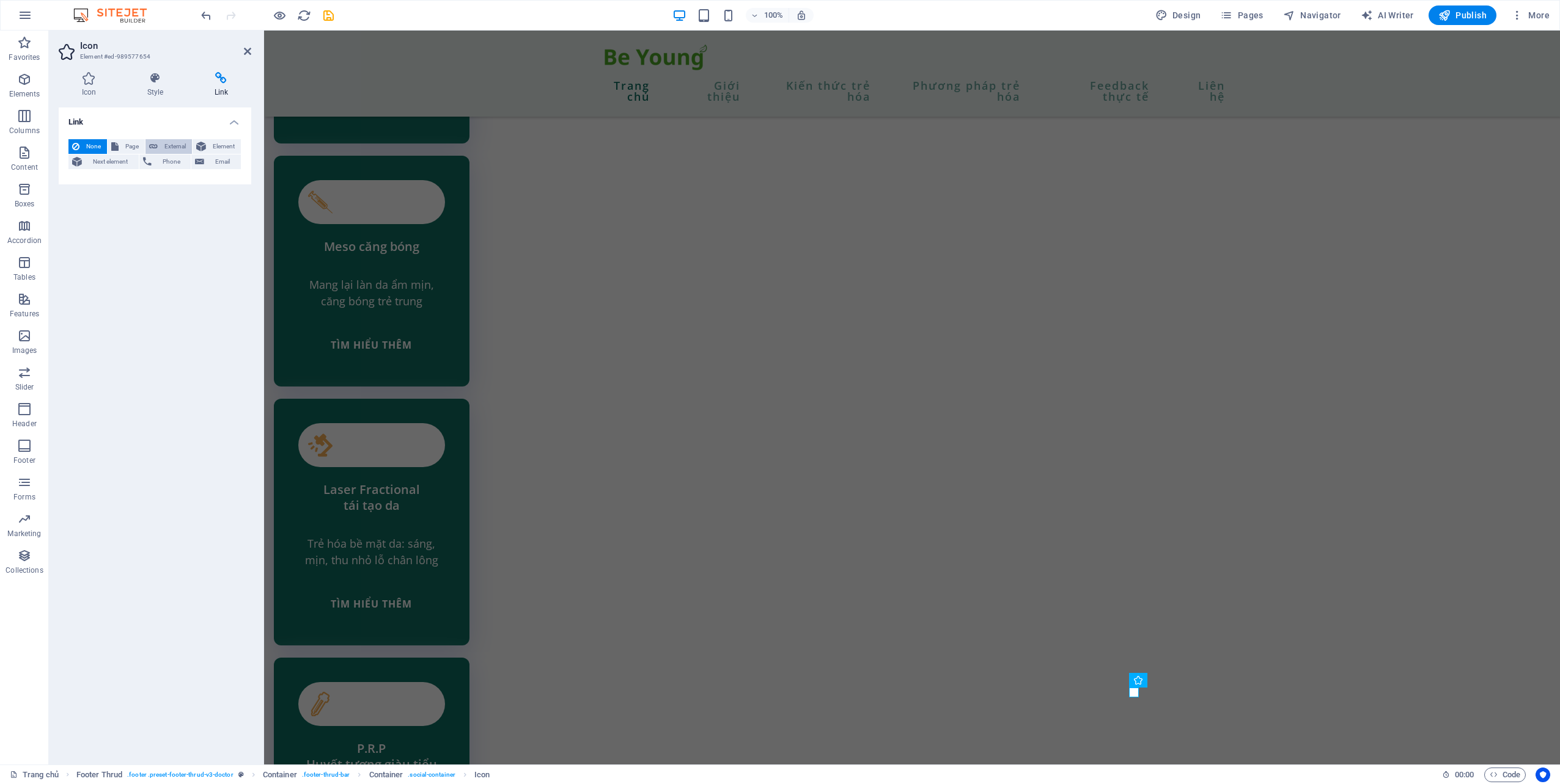
click at [168, 145] on span "External" at bounding box center [174, 146] width 27 height 15
select select "blank"
click at [161, 185] on input "URL" at bounding box center [186, 182] width 112 height 15
paste input "[URL][DOMAIN_NAME]"
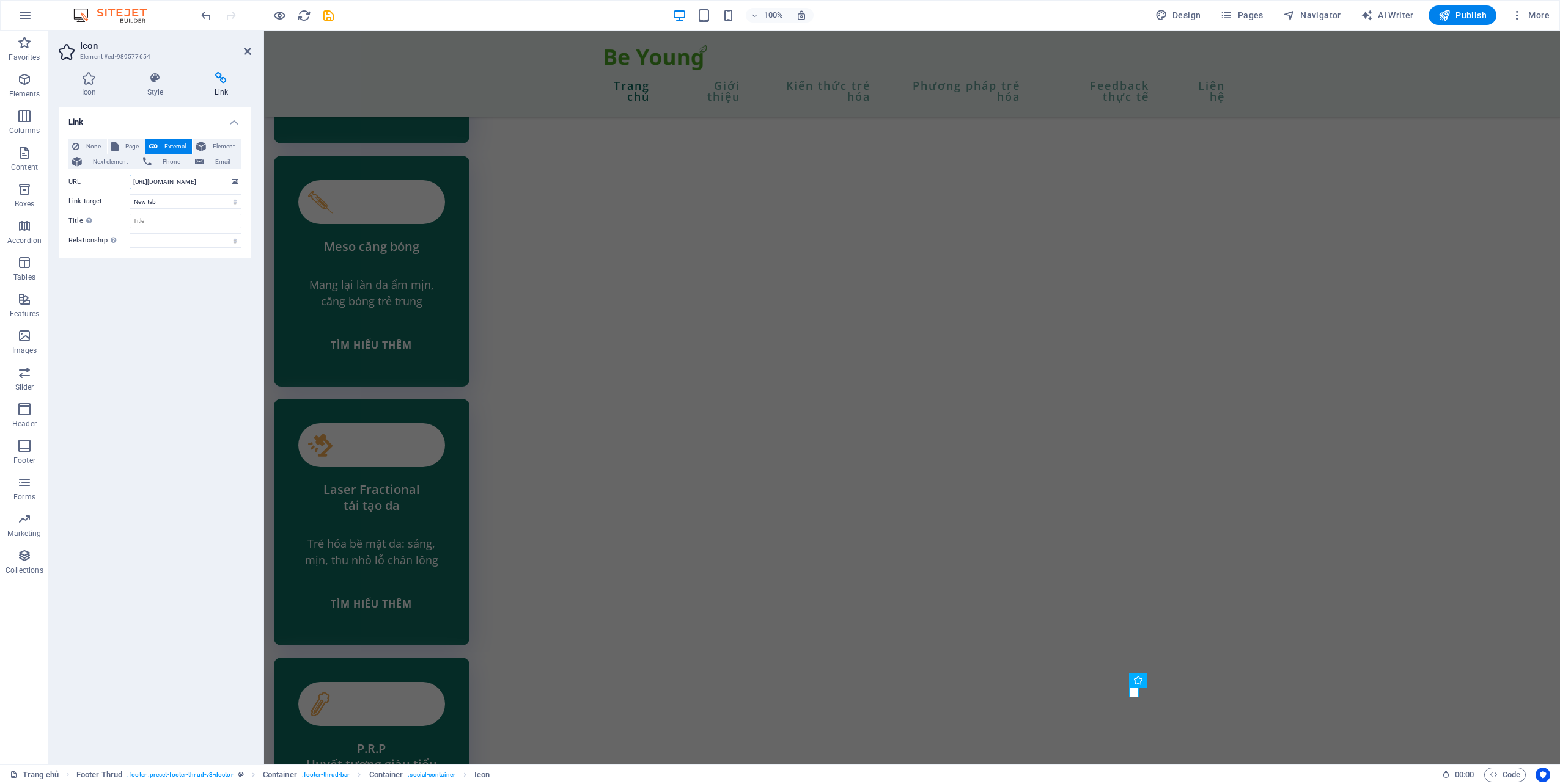
type input "[URL][DOMAIN_NAME]"
click at [184, 286] on div "Link None Page External Element Next element Phone Email Page Trang chủ Giới th…" at bounding box center [155, 430] width 193 height 647
click at [250, 47] on icon at bounding box center [247, 51] width 7 height 10
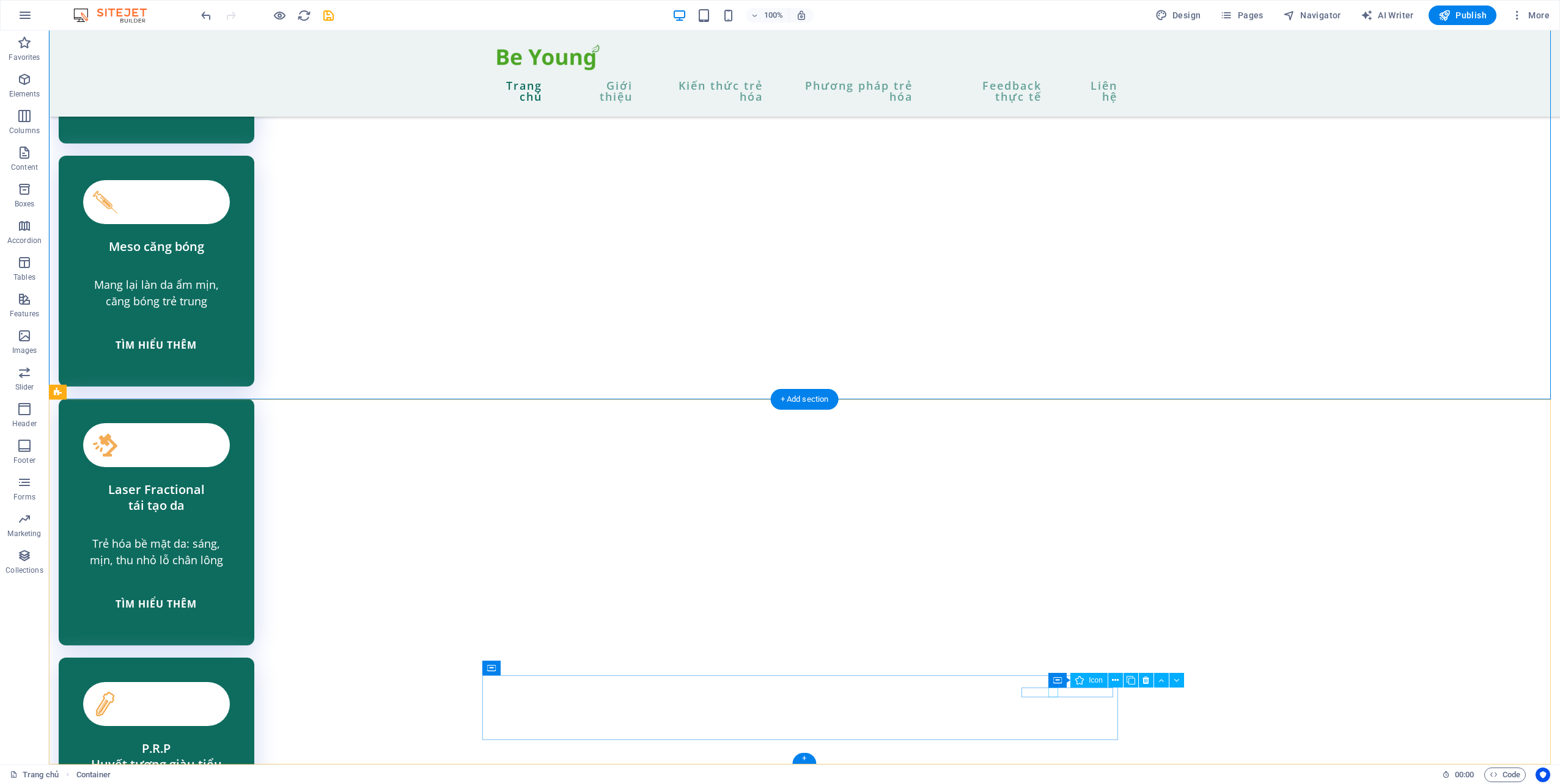
select select "xMidYMid"
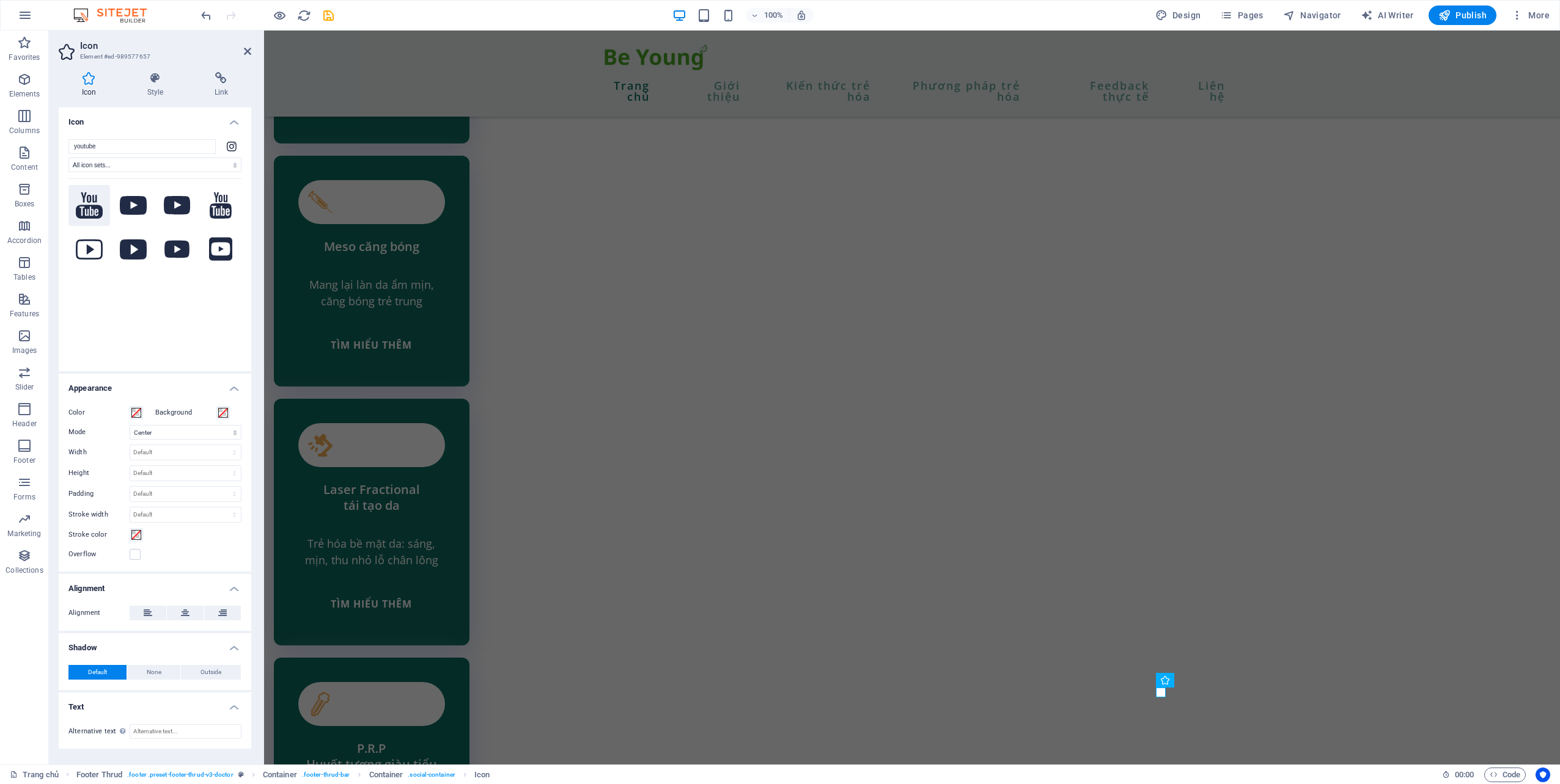
type input "youtube"
click at [94, 202] on icon at bounding box center [88, 205] width 27 height 27
click at [144, 199] on icon at bounding box center [133, 205] width 27 height 19
click at [187, 215] on button at bounding box center [177, 205] width 41 height 41
click at [204, 290] on div "Your search returned more icons than we are able to display. Please narrow your…" at bounding box center [155, 267] width 173 height 177
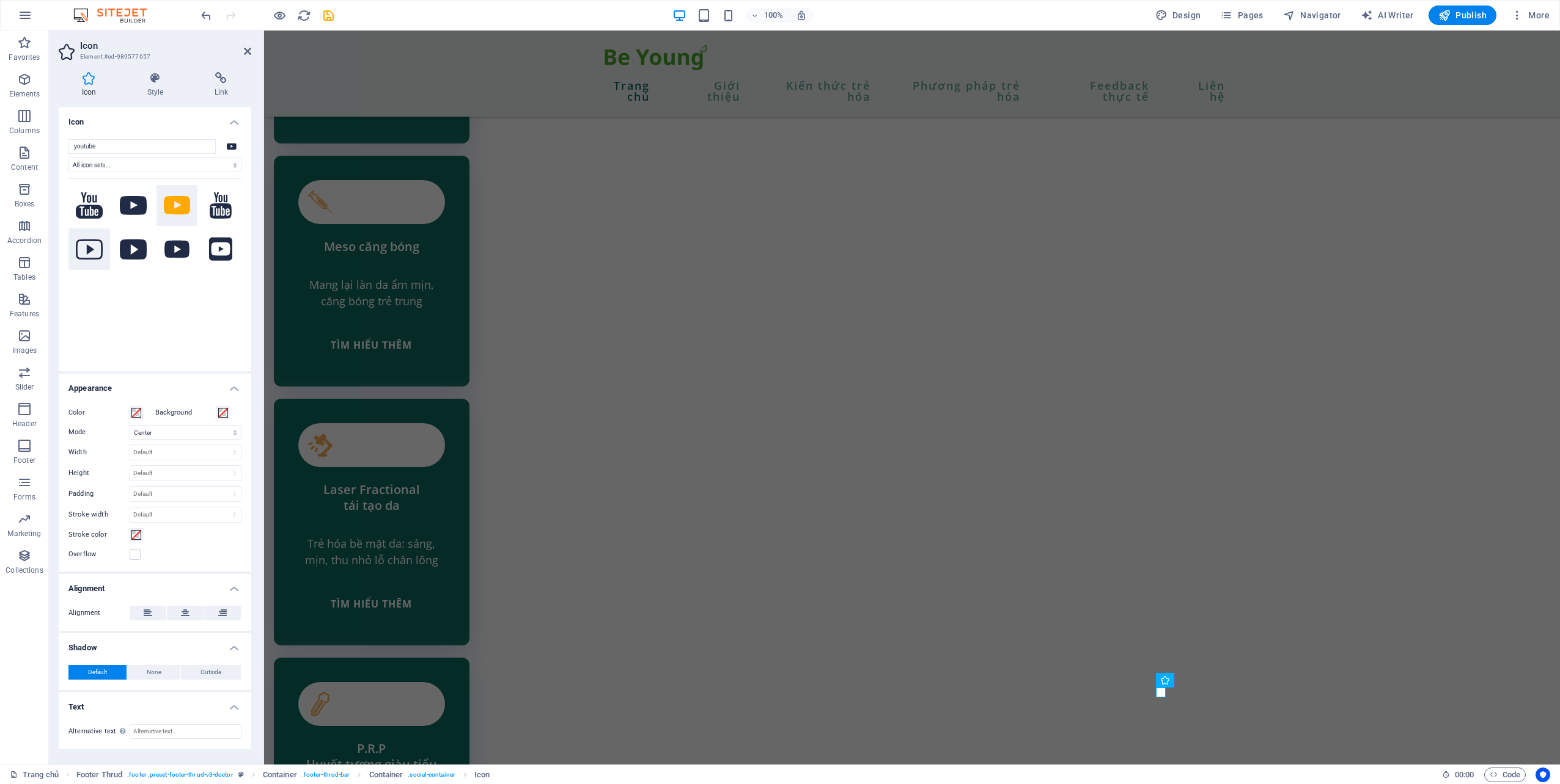
click at [95, 259] on button at bounding box center [89, 250] width 41 height 41
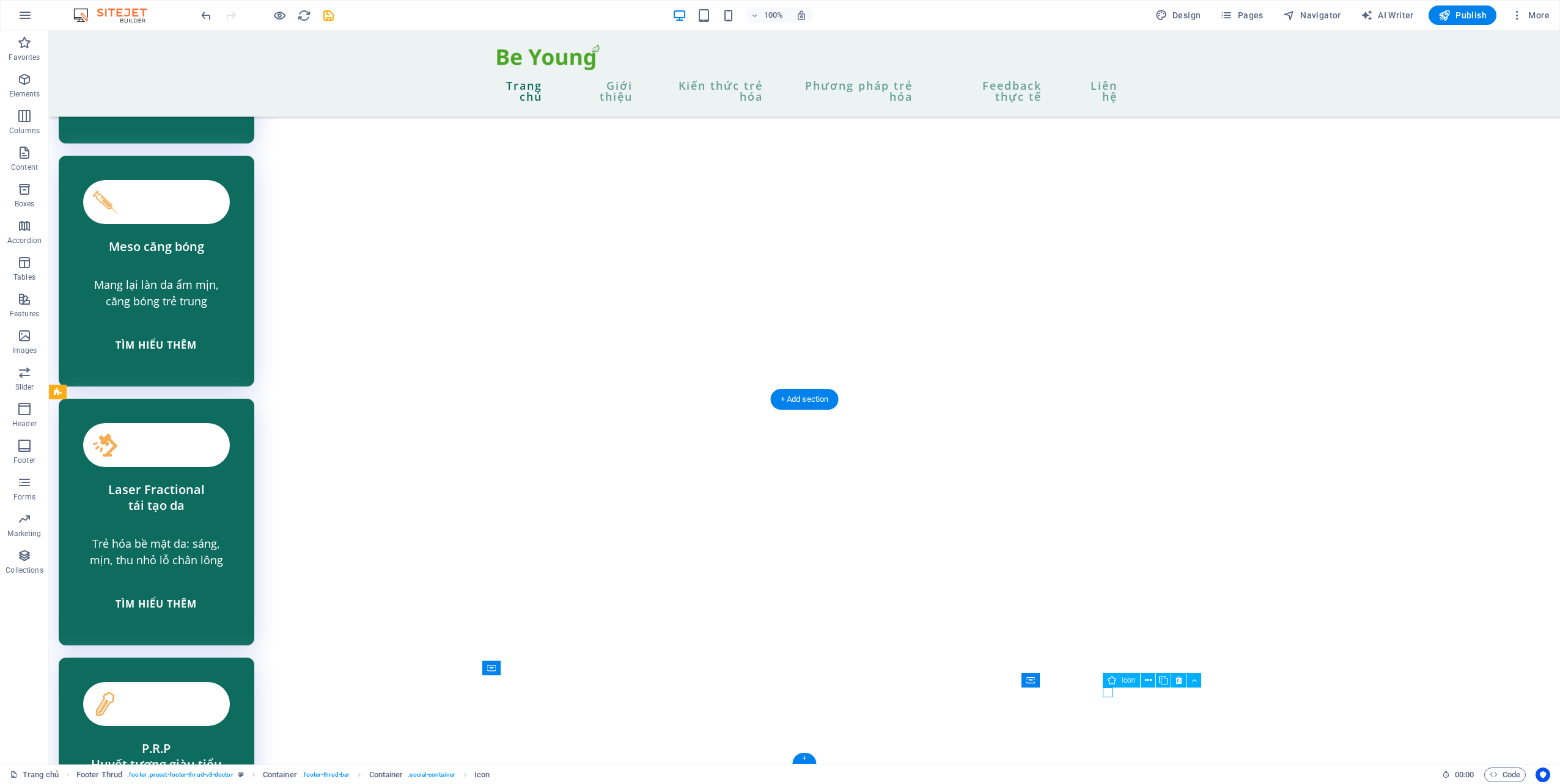
select select "xMidYMid"
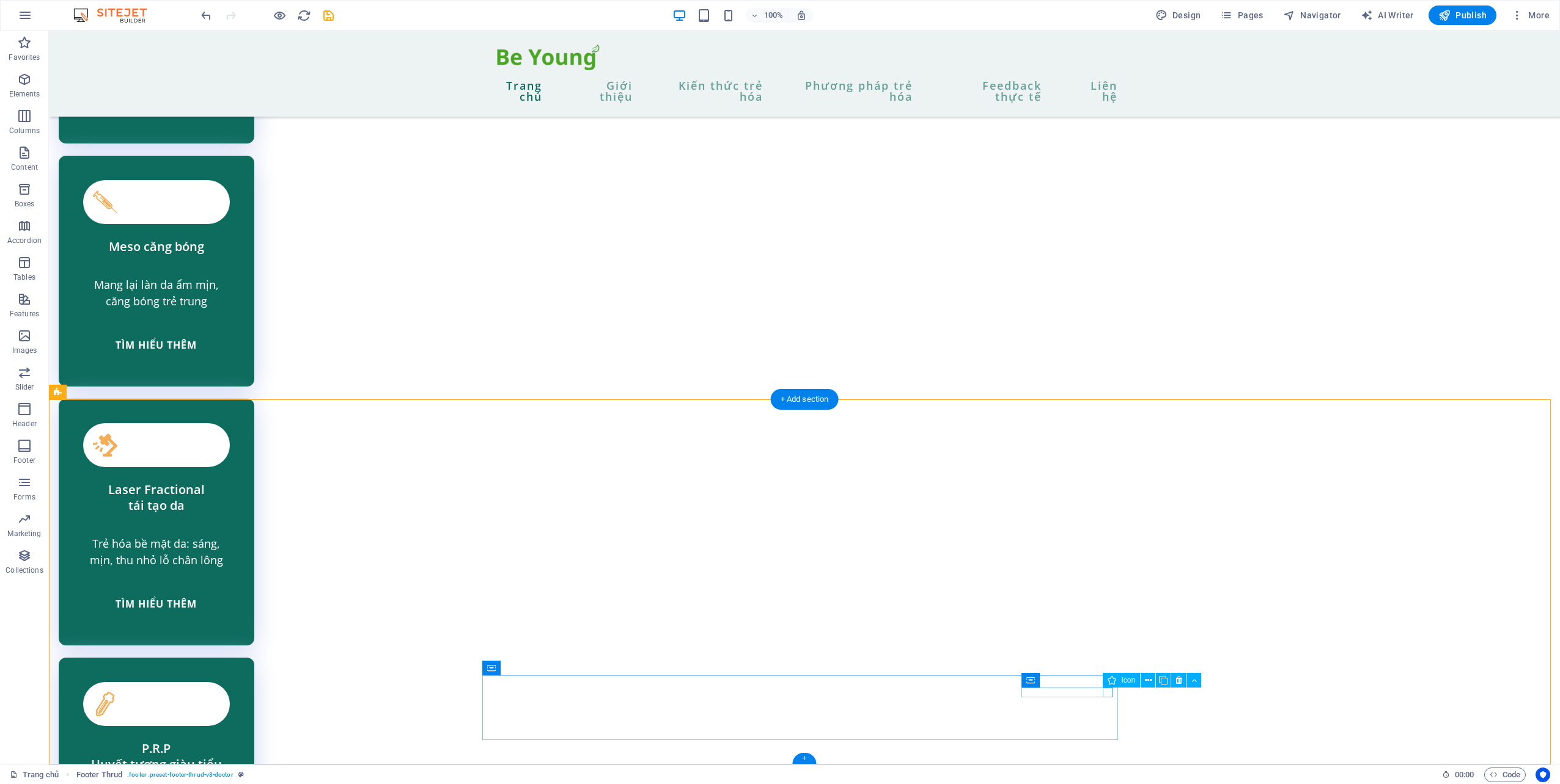
click at [1180, 679] on icon at bounding box center [1179, 680] width 7 height 13
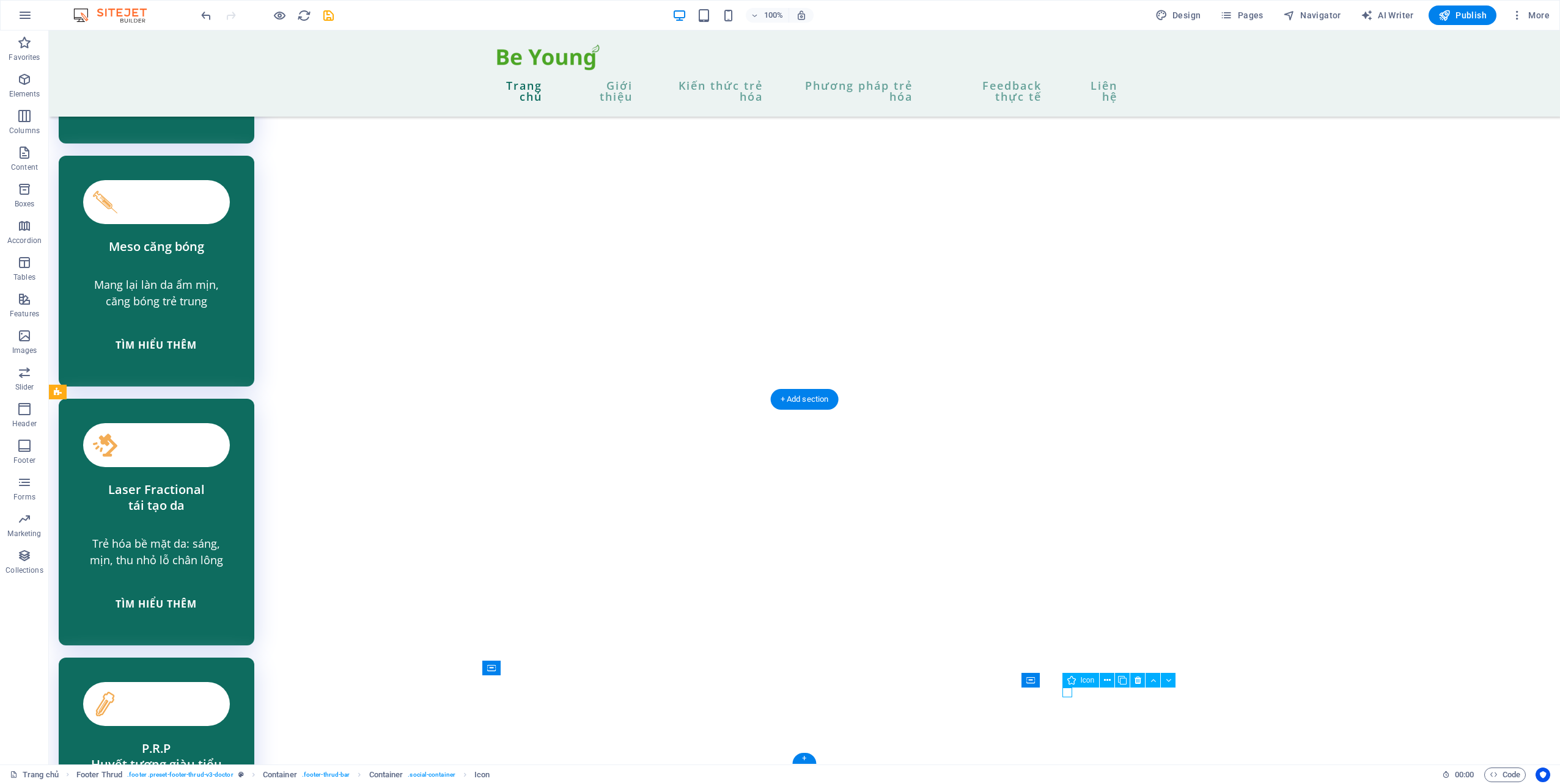
select select "xMidYMid"
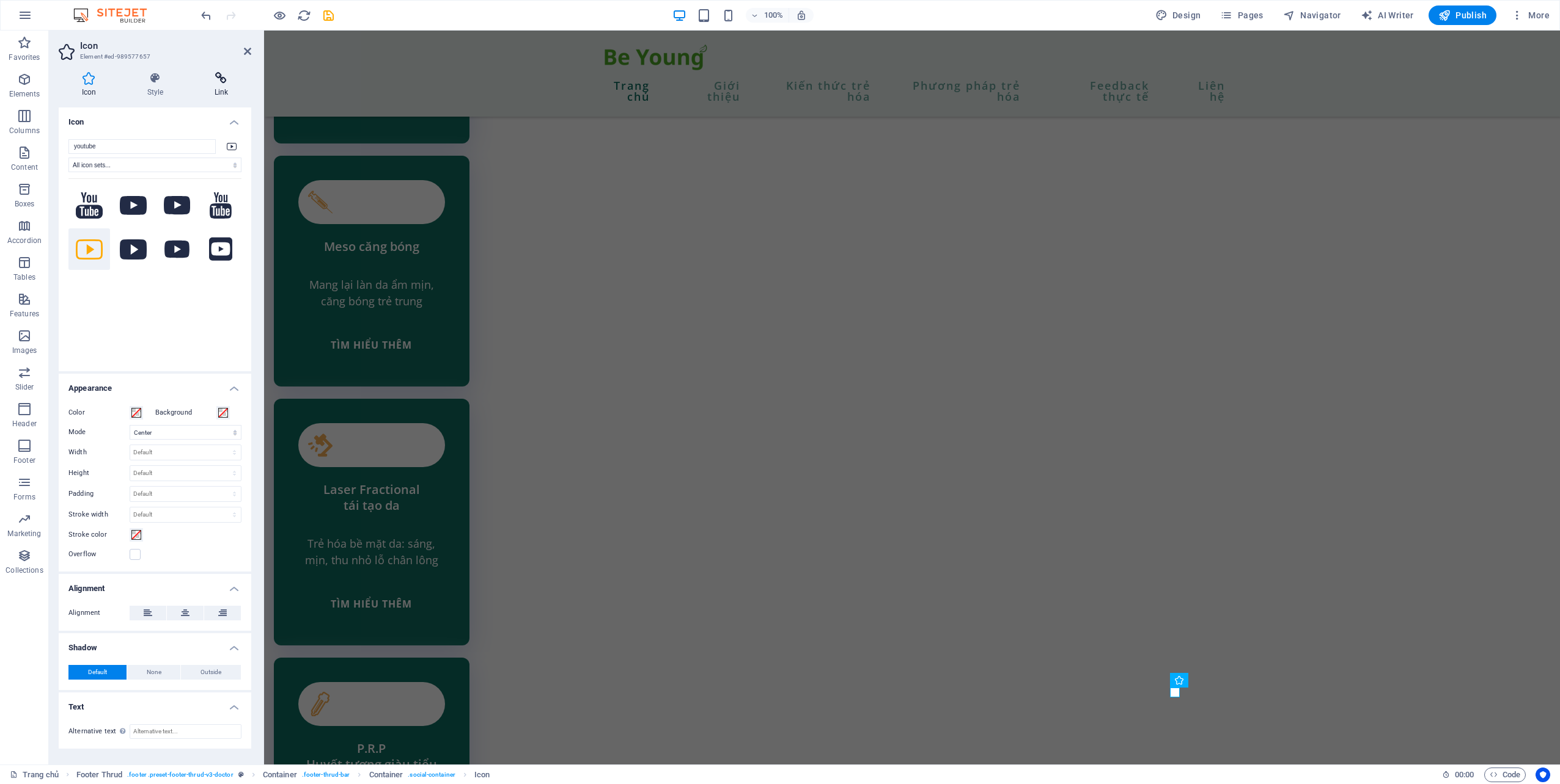
click at [207, 78] on icon at bounding box center [221, 78] width 60 height 12
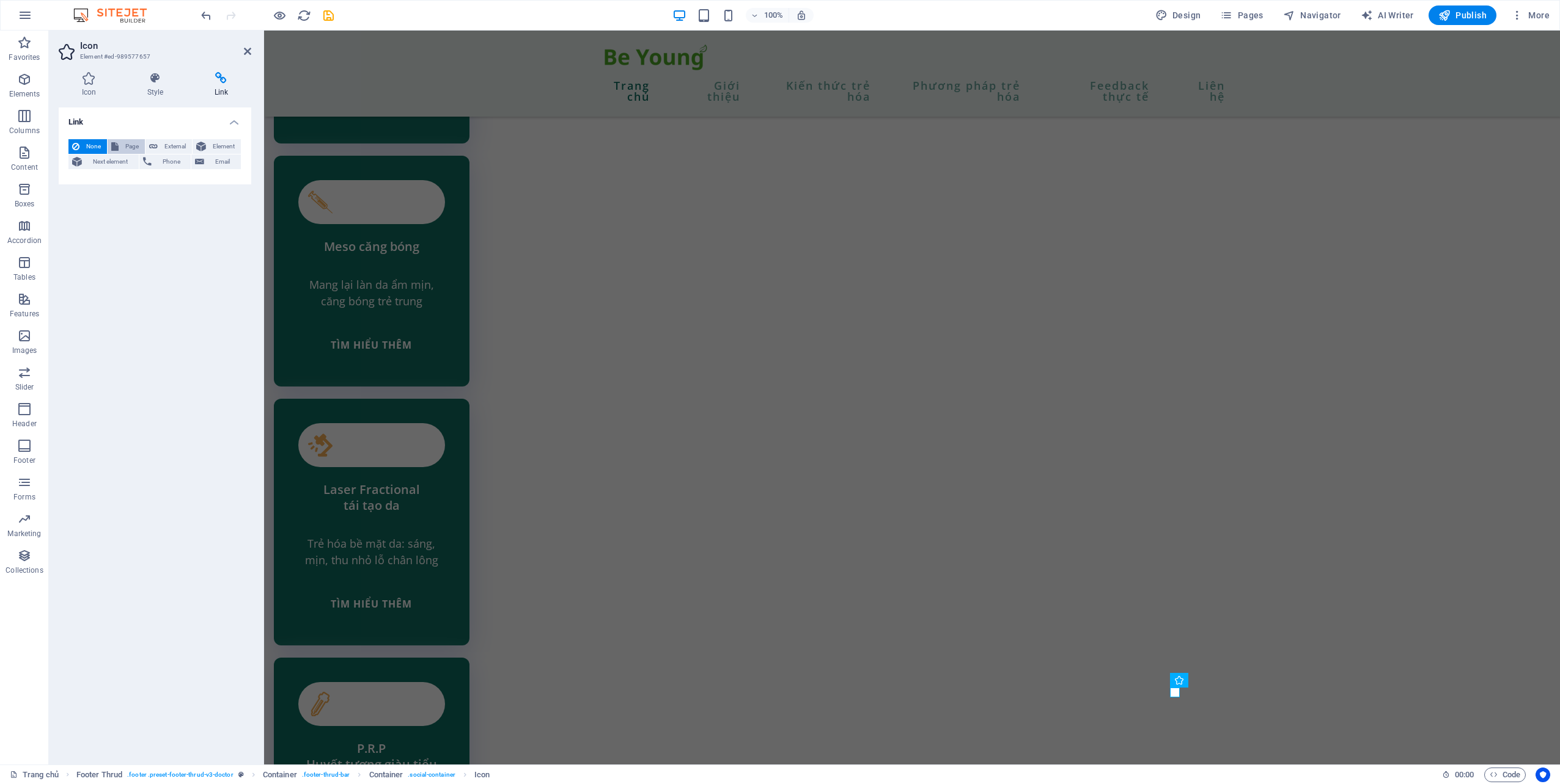
click at [127, 144] on span "Page" at bounding box center [131, 146] width 19 height 15
select select
click at [165, 143] on span "External" at bounding box center [174, 146] width 27 height 15
select select "blank"
click at [162, 180] on input "URL" at bounding box center [186, 182] width 112 height 15
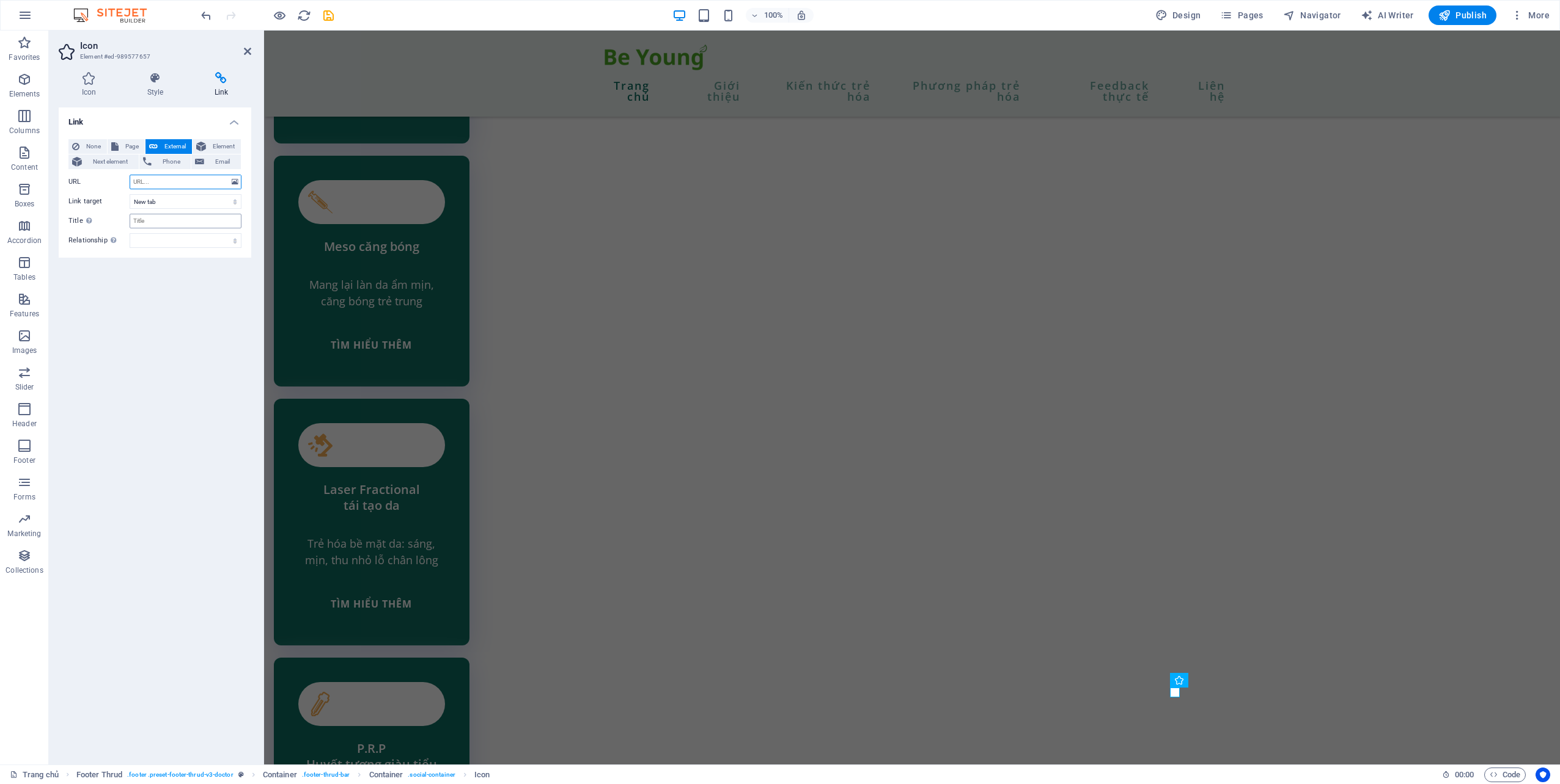
paste input "[URL][DOMAIN_NAME]"
type input "[URL][DOMAIN_NAME]"
click at [175, 312] on div "Link None Page External Element Next element Phone Email Page Trang chủ Giới th…" at bounding box center [155, 430] width 193 height 647
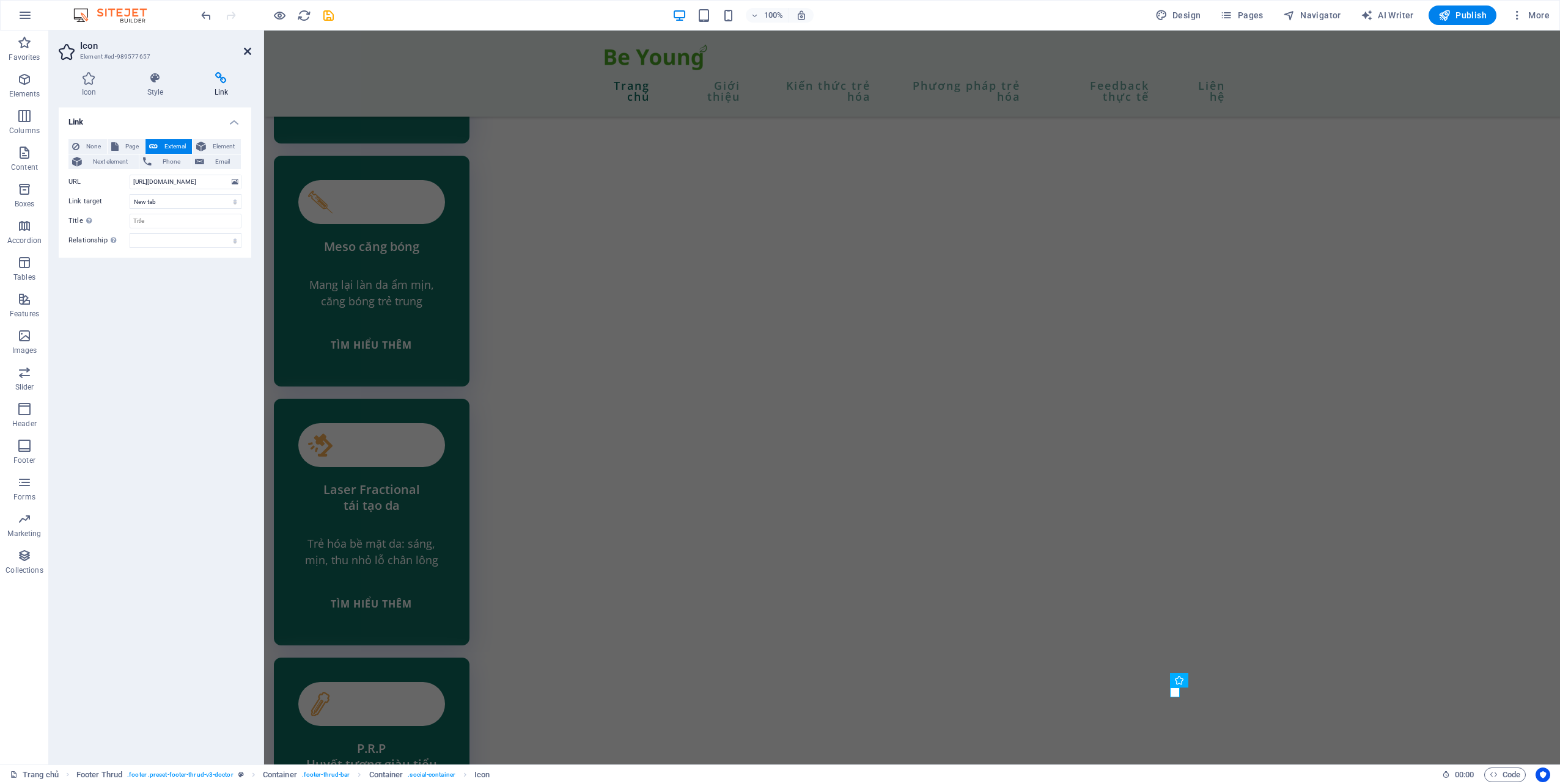
click at [244, 49] on icon at bounding box center [247, 51] width 7 height 10
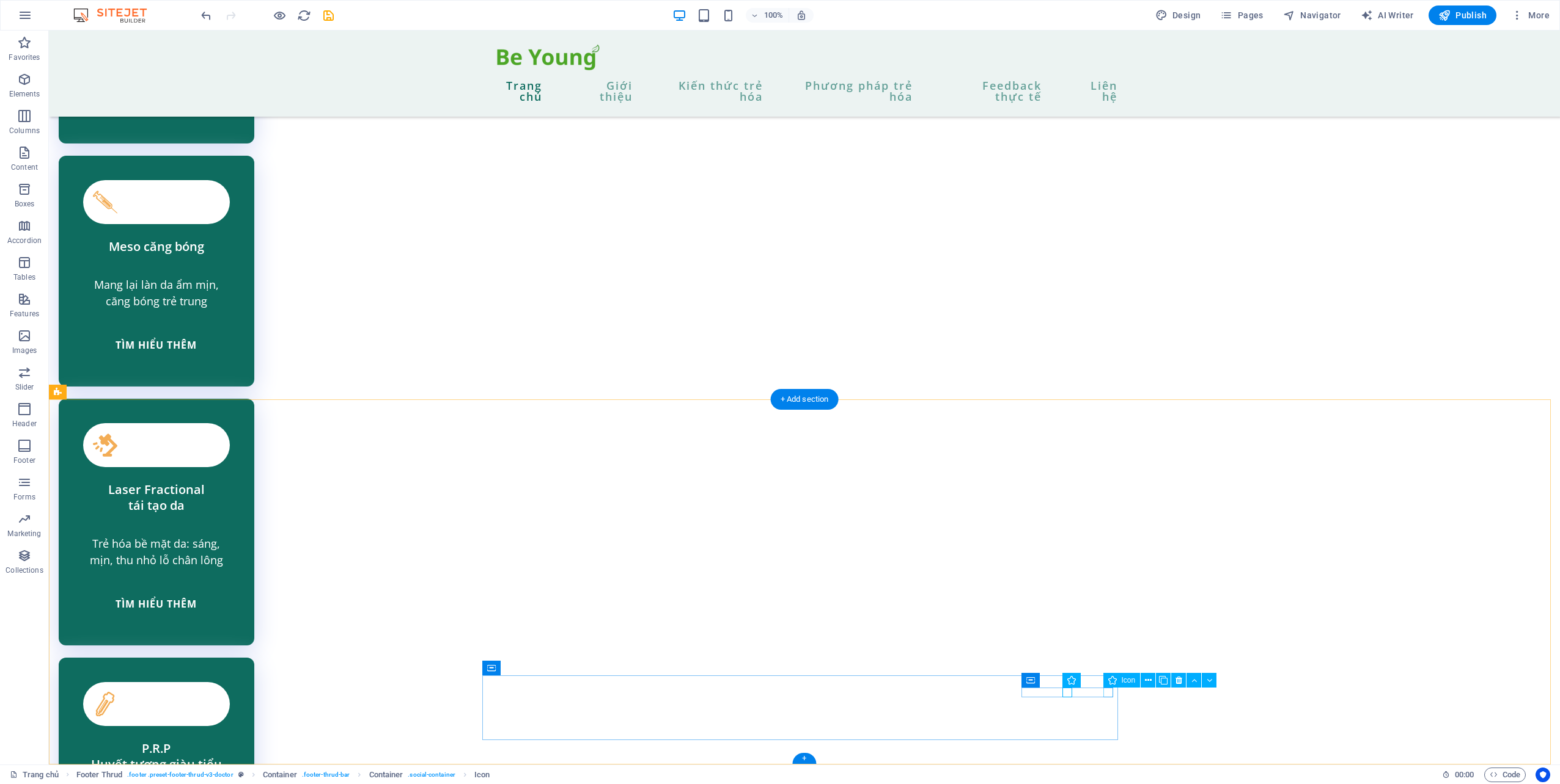
select select "xMidYMid"
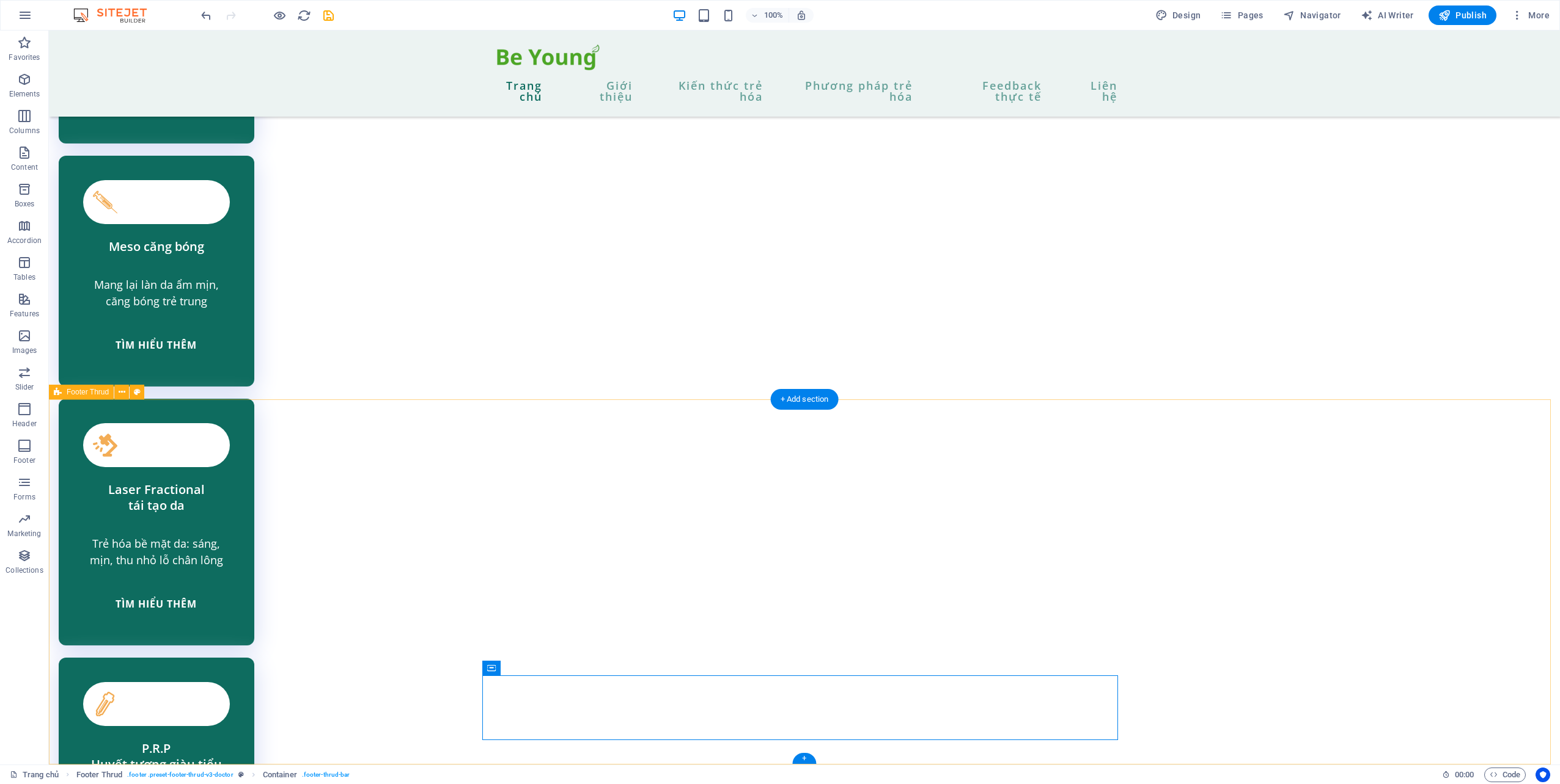
drag, startPoint x: 1199, startPoint y: 596, endPoint x: 991, endPoint y: 265, distance: 390.9
select select "footer"
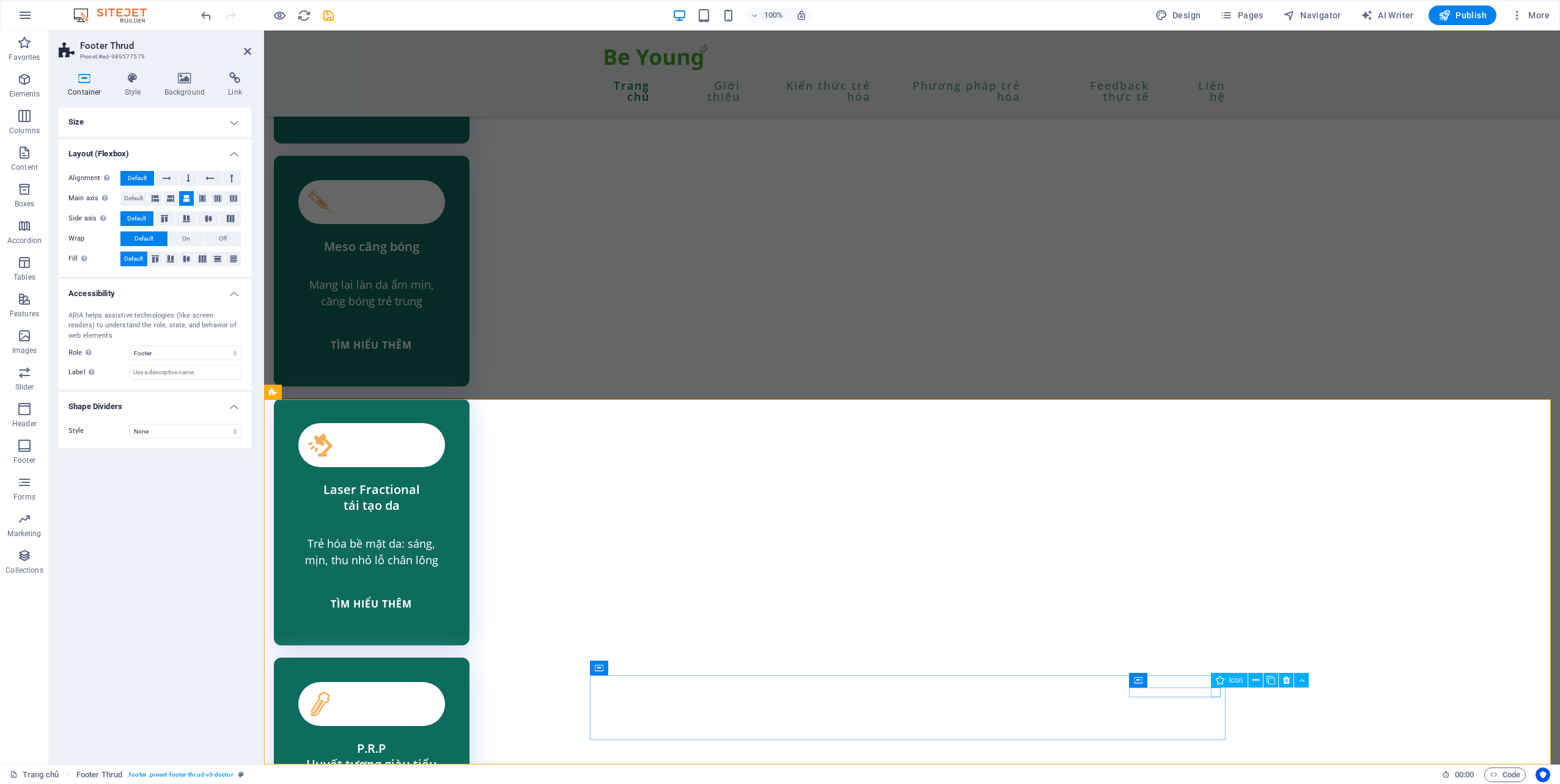
select select "xMidYMid"
select select
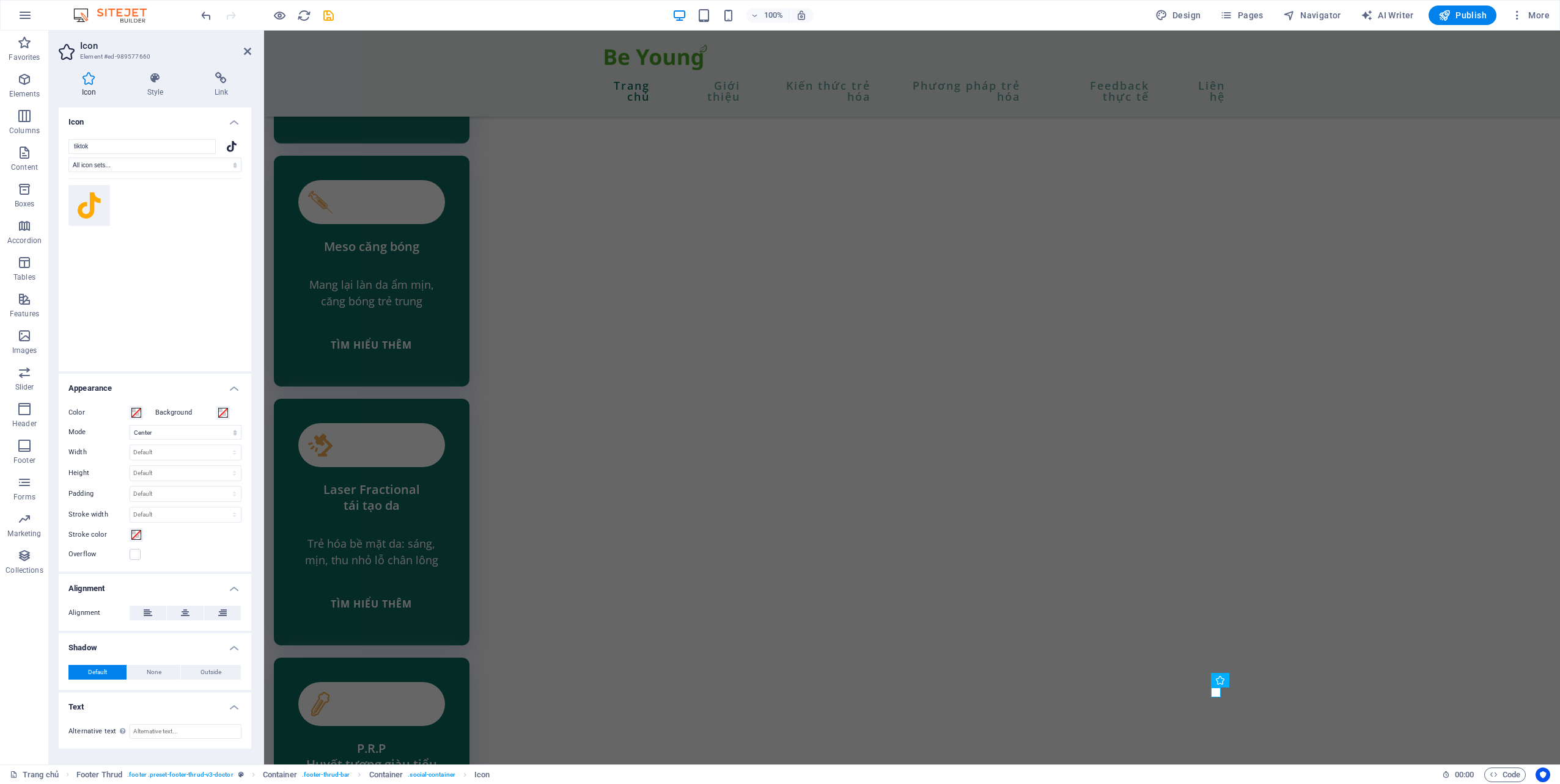
drag, startPoint x: 216, startPoint y: 85, endPoint x: 202, endPoint y: 102, distance: 22.0
click at [217, 85] on h4 "Link" at bounding box center [221, 84] width 60 height 26
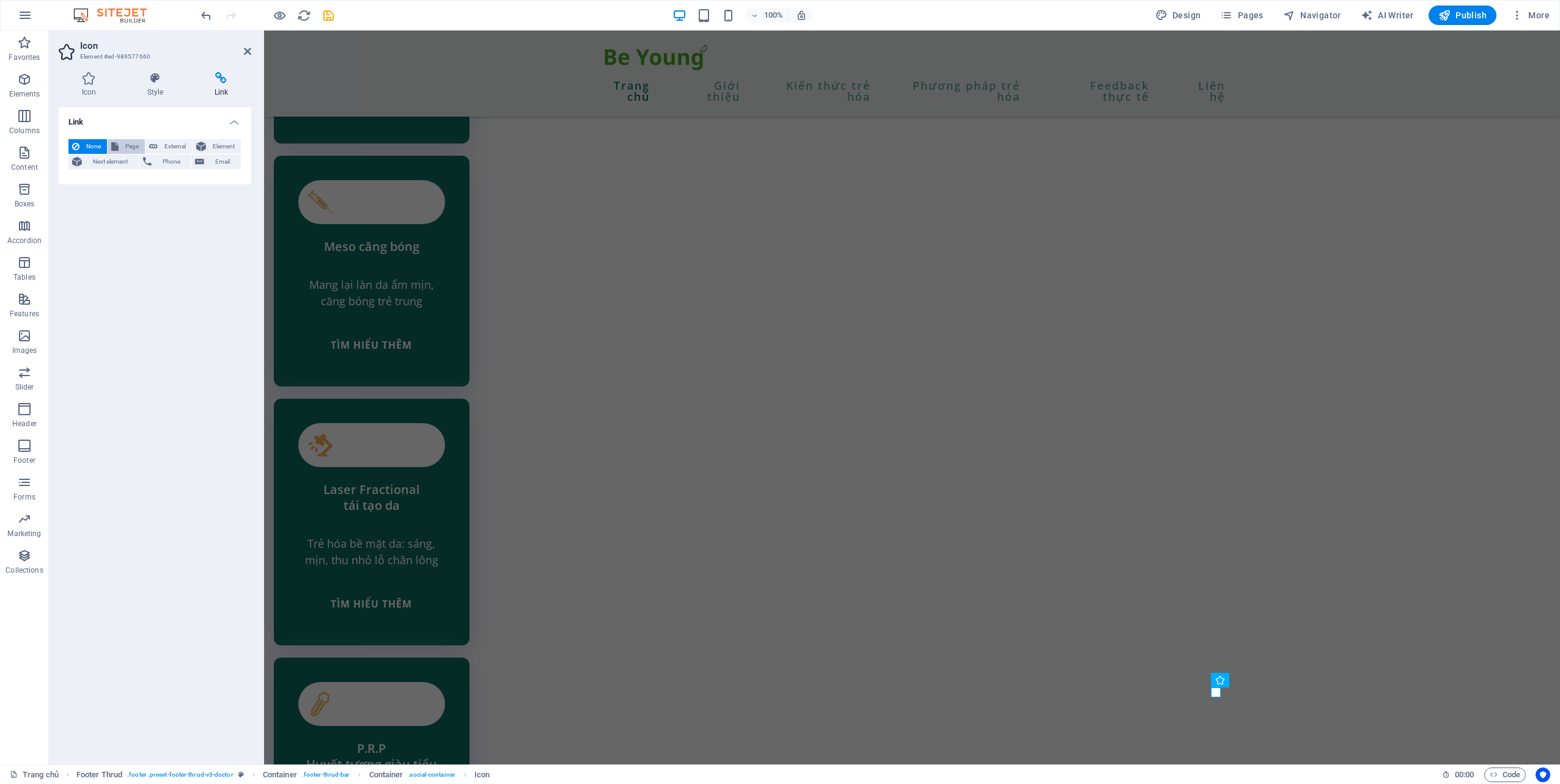
click at [130, 143] on span "Page" at bounding box center [131, 146] width 19 height 15
select select
click at [184, 144] on span "External" at bounding box center [174, 146] width 27 height 15
select select "blank"
click at [172, 185] on input "URL" at bounding box center [186, 182] width 112 height 15
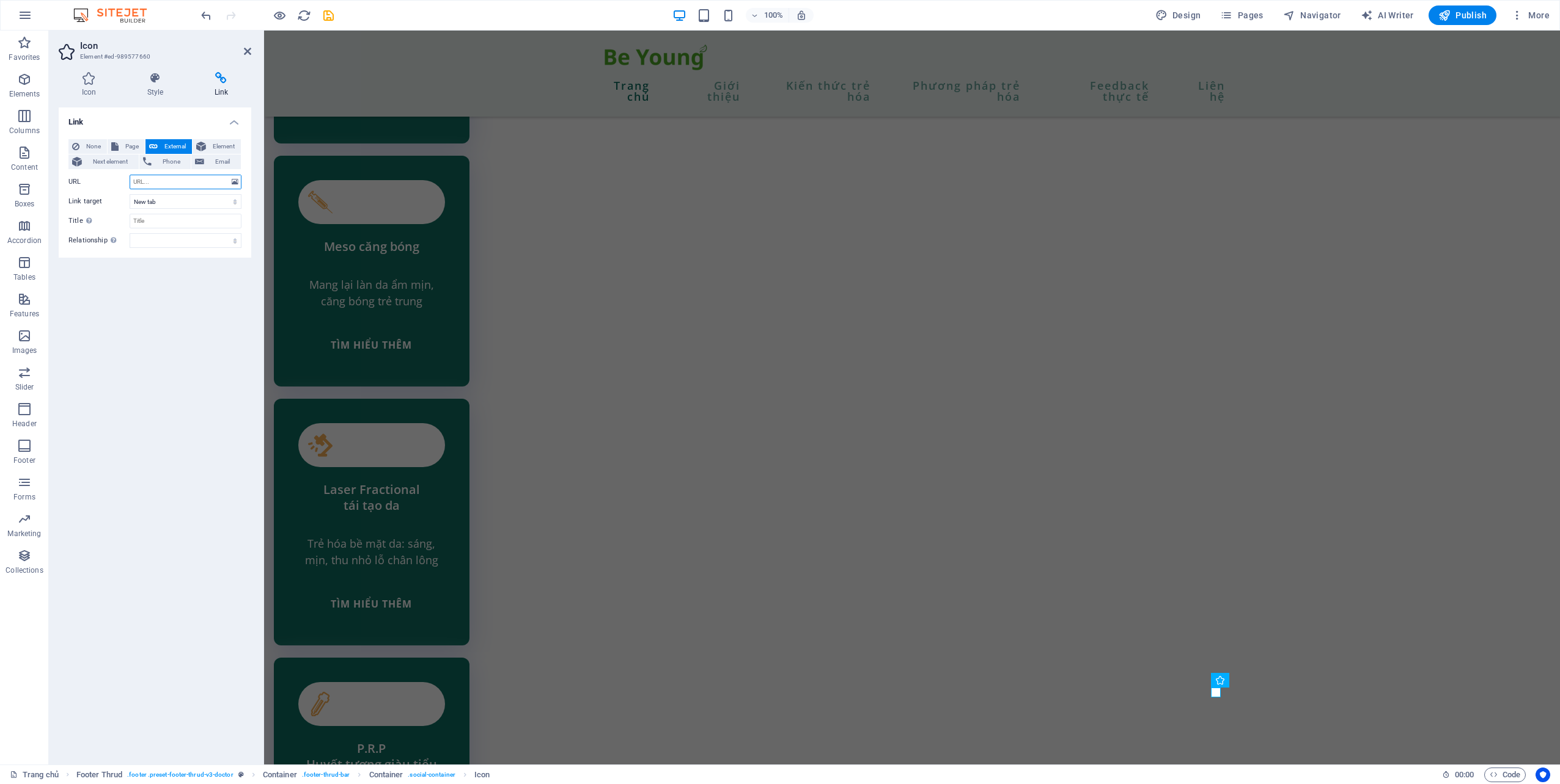
paste input "[URL][DOMAIN_NAME]"
type input "[URL][DOMAIN_NAME]"
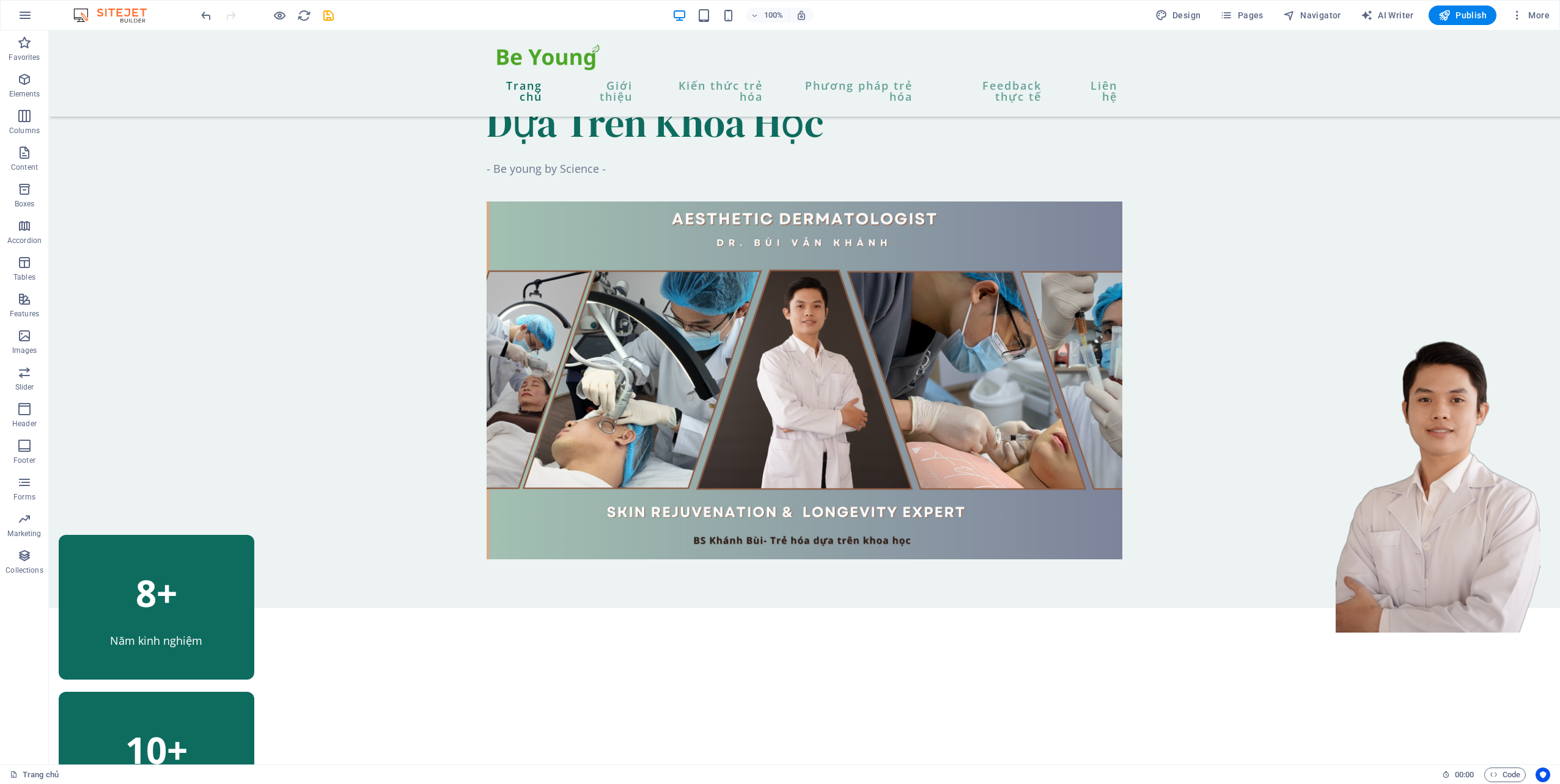
scroll to position [115, 0]
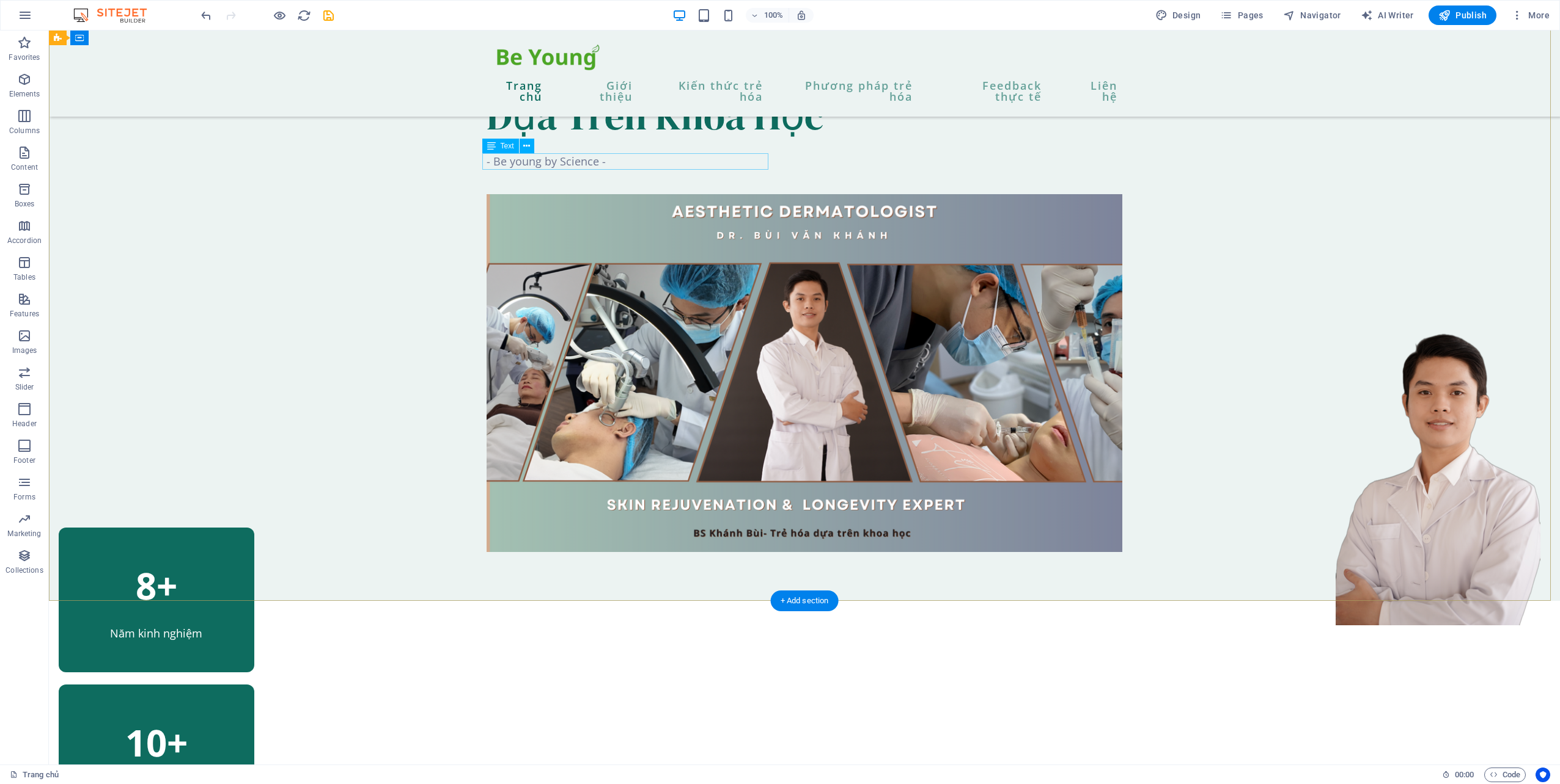
click at [563, 162] on div "- Be young by Science -" at bounding box center [804, 161] width 636 height 17
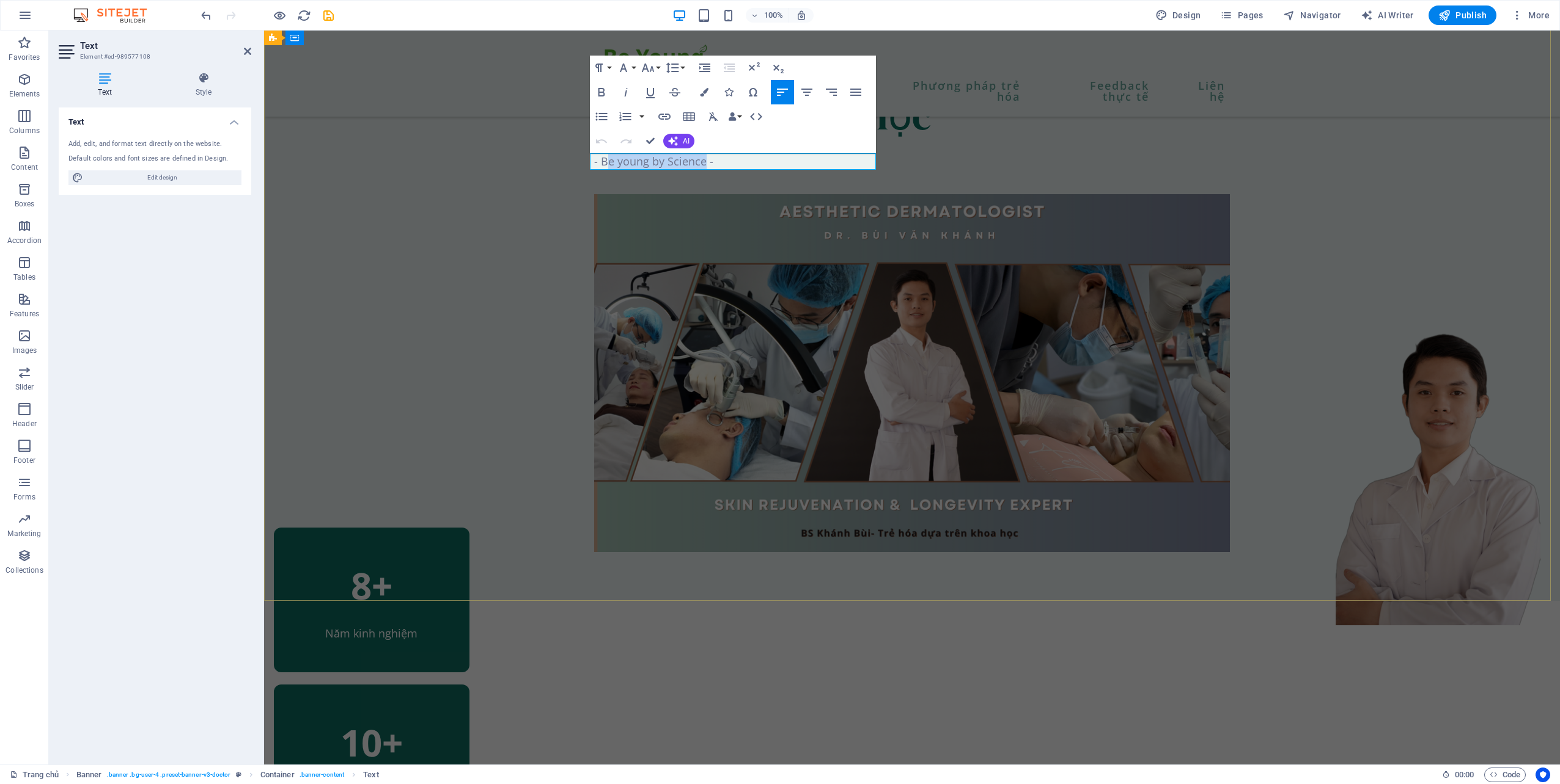
drag, startPoint x: 698, startPoint y: 165, endPoint x: 604, endPoint y: 159, distance: 94.2
click at [604, 159] on p "- Be young by Science -" at bounding box center [911, 161] width 636 height 17
drag, startPoint x: 544, startPoint y: 261, endPoint x: 755, endPoint y: 263, distance: 211.0
click at [756, 262] on div "Trẻ Hóa Bền Vững Dựa Trên Khoa Học - BE YOUNG BY SCIENCE -" at bounding box center [912, 258] width 1296 height 686
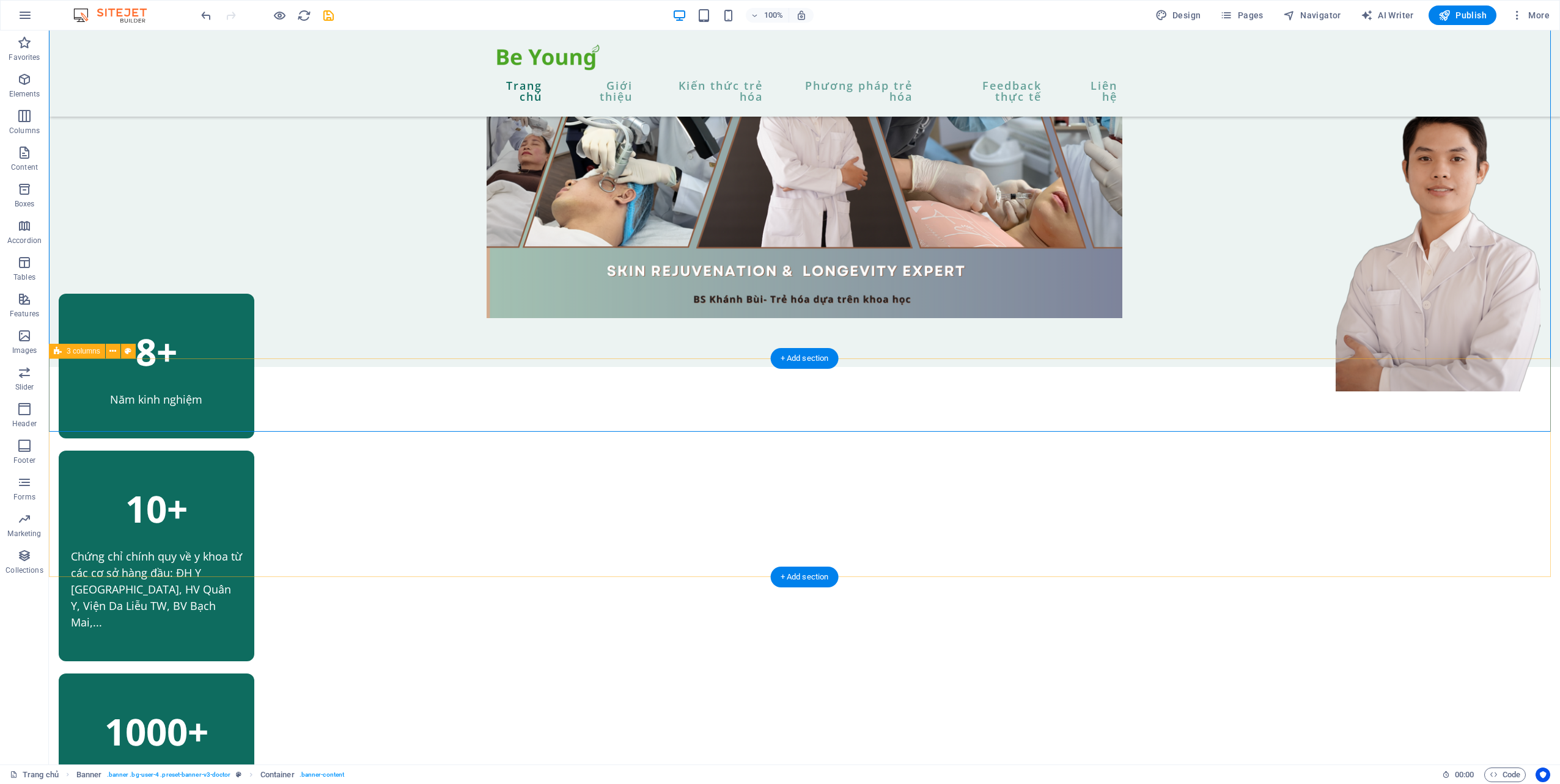
scroll to position [360, 0]
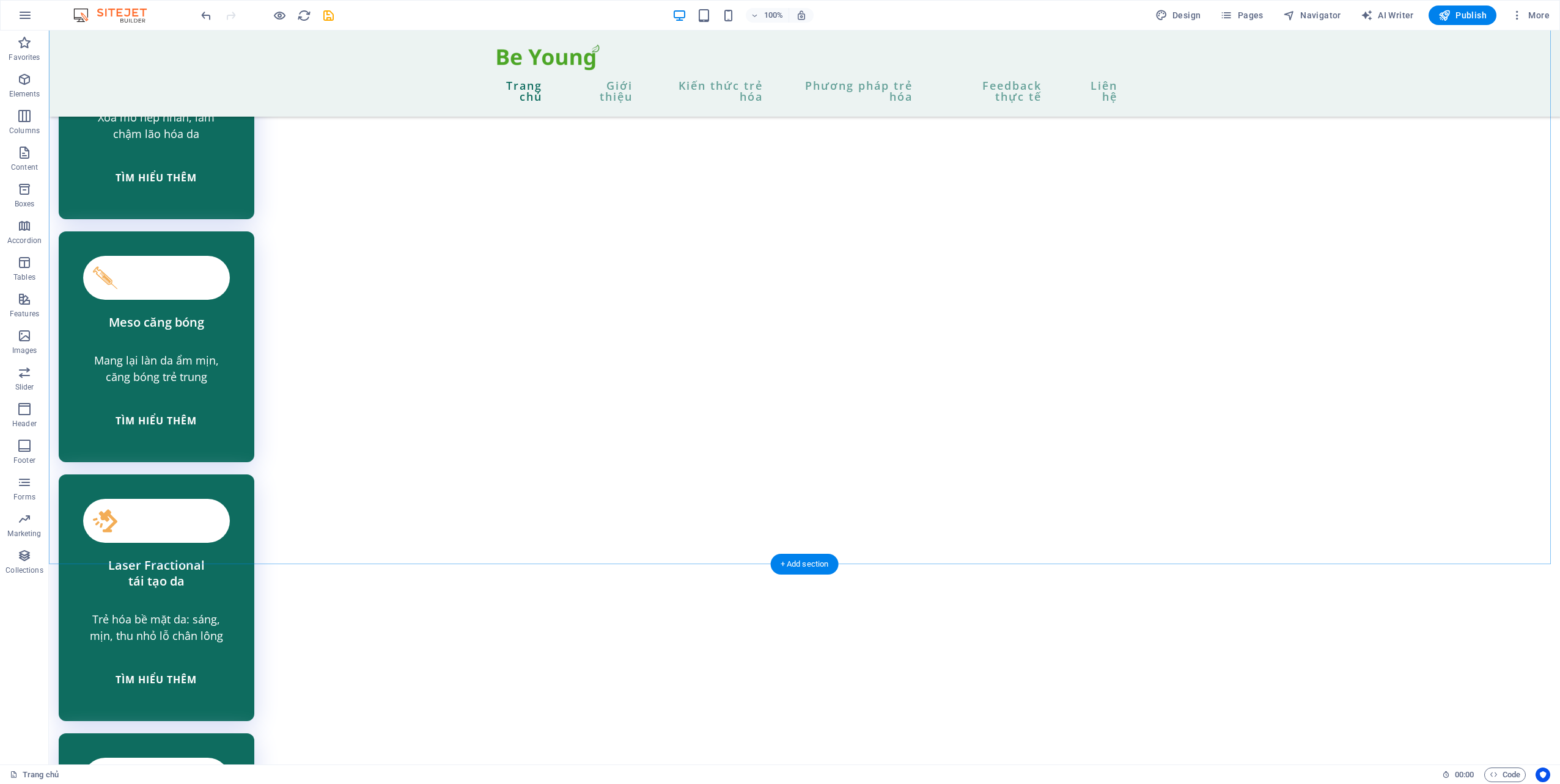
scroll to position [3540, 0]
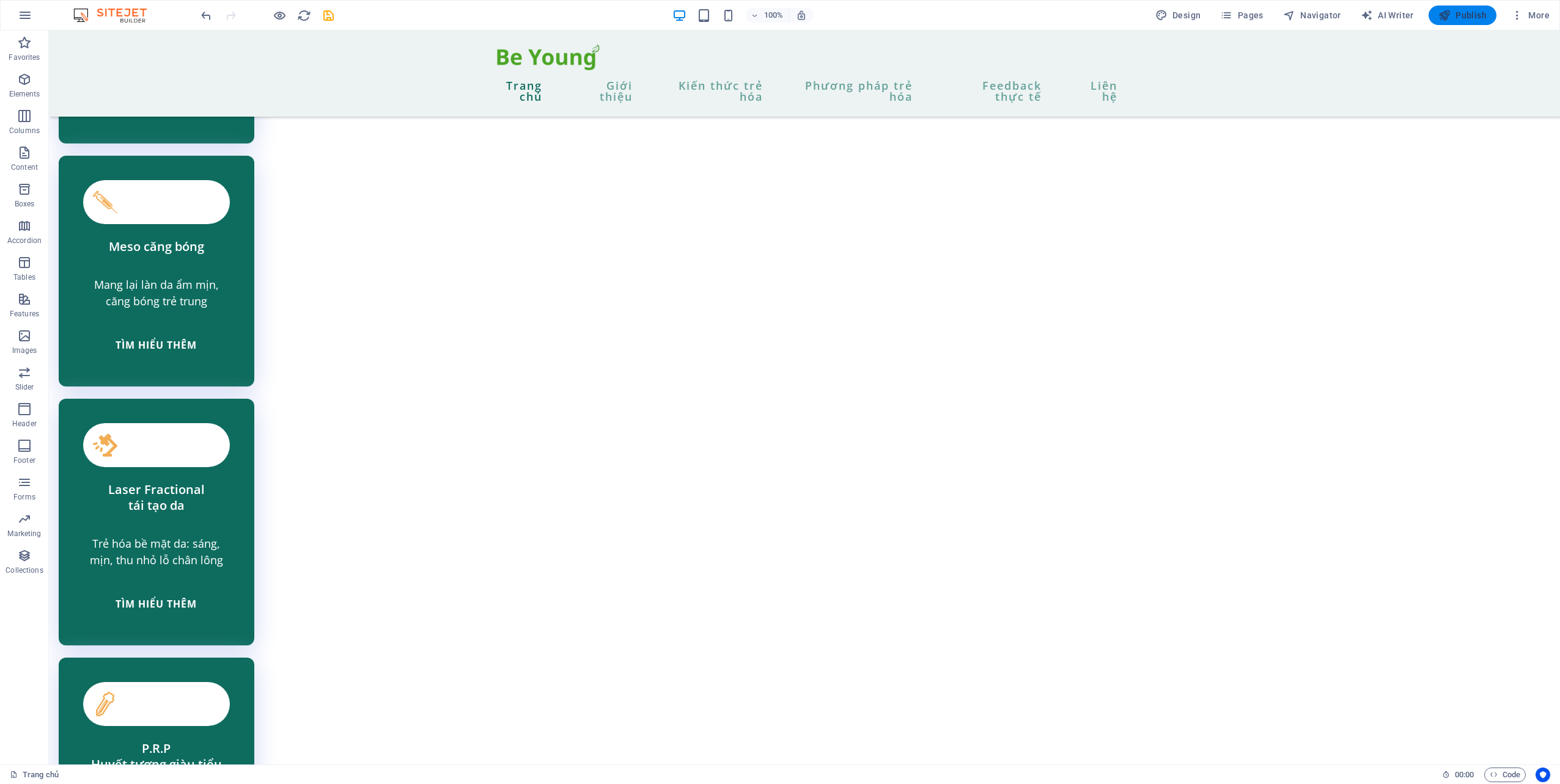
click at [1457, 23] on button "Publish" at bounding box center [1462, 16] width 68 height 20
checkbox input "false"
